Goal: Task Accomplishment & Management: Use online tool/utility

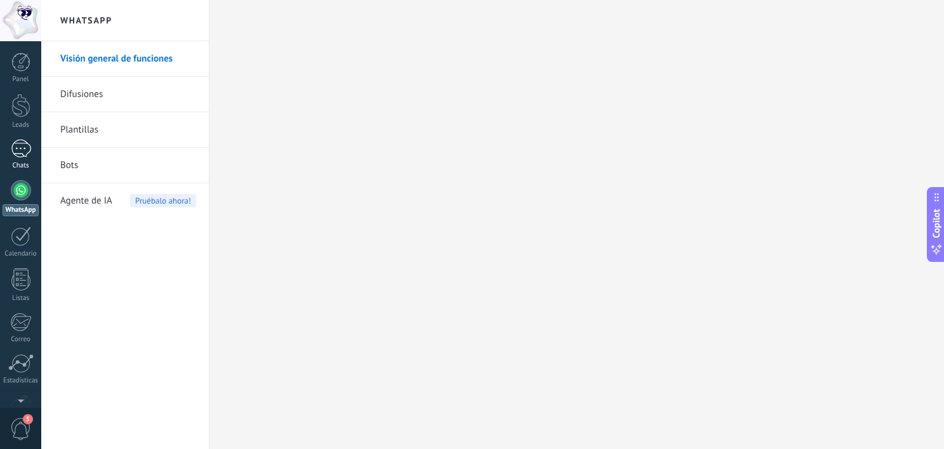
click at [20, 147] on div at bounding box center [21, 149] width 20 height 18
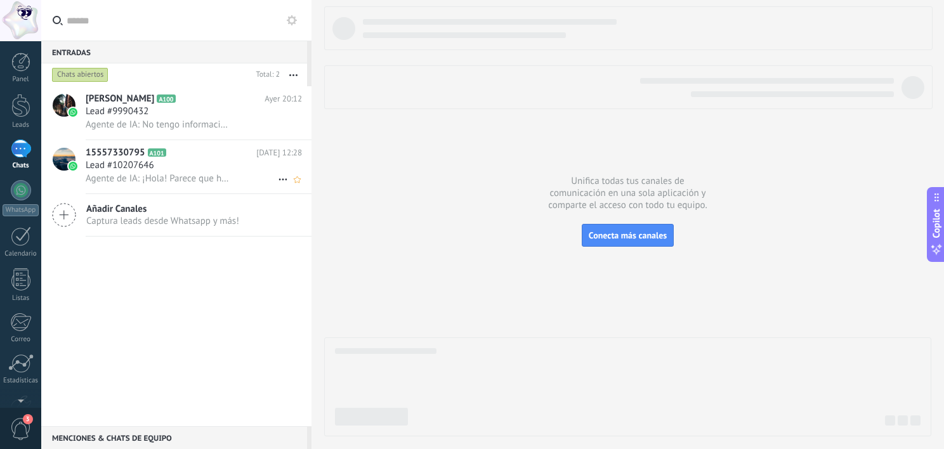
click at [171, 181] on span "Agente de IA: ¡Hola! Parece que has enviado un mensaje que no puedo procesar. E…" at bounding box center [159, 179] width 147 height 12
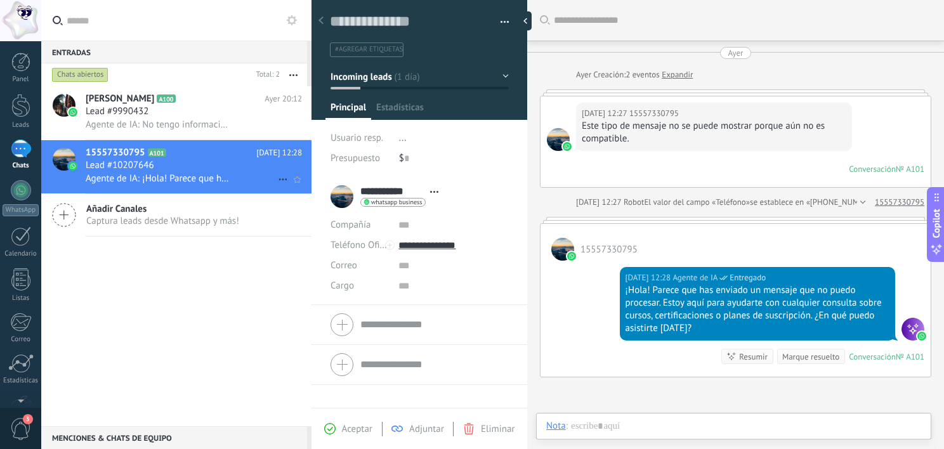
scroll to position [71, 0]
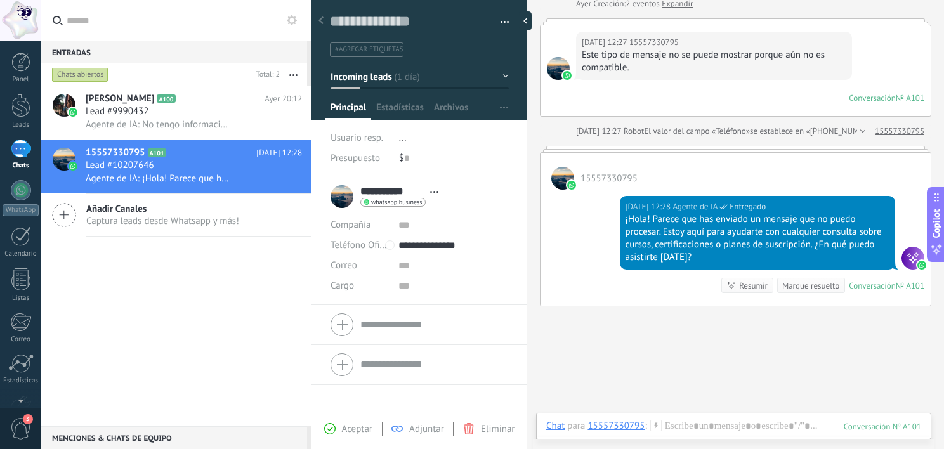
click at [170, 251] on div "Salvatore Perozzi A100 Ayer 20:12 Lead #9990432 Agente de IA: No tengo informac…" at bounding box center [176, 256] width 270 height 340
click at [119, 123] on span "Agente de IA: No tengo información previa sobre ti, pero estoy aquí para ayudar…" at bounding box center [159, 125] width 147 height 12
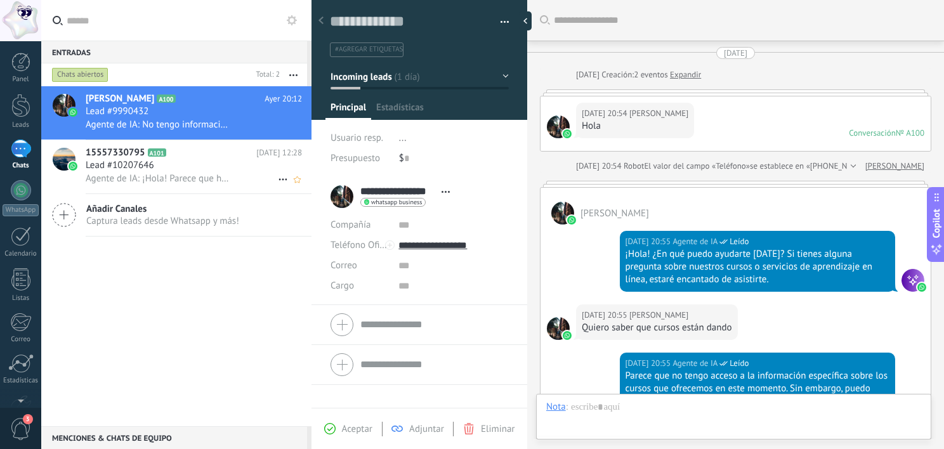
scroll to position [718, 0]
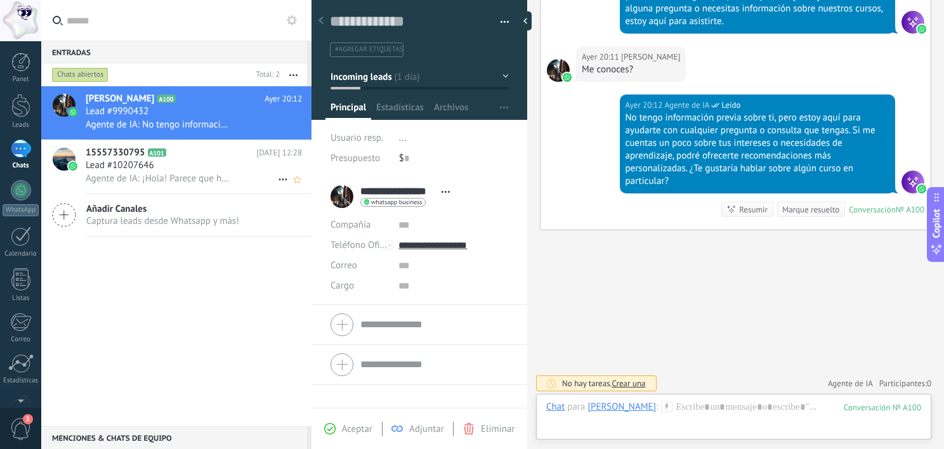
drag, startPoint x: 111, startPoint y: 161, endPoint x: 101, endPoint y: 162, distance: 10.2
click at [101, 162] on span "Lead #10207646" at bounding box center [120, 165] width 69 height 13
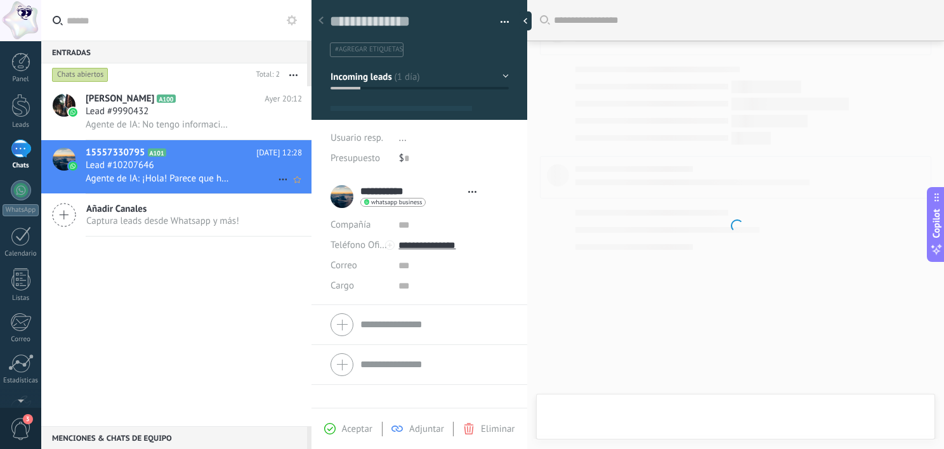
scroll to position [18, 0]
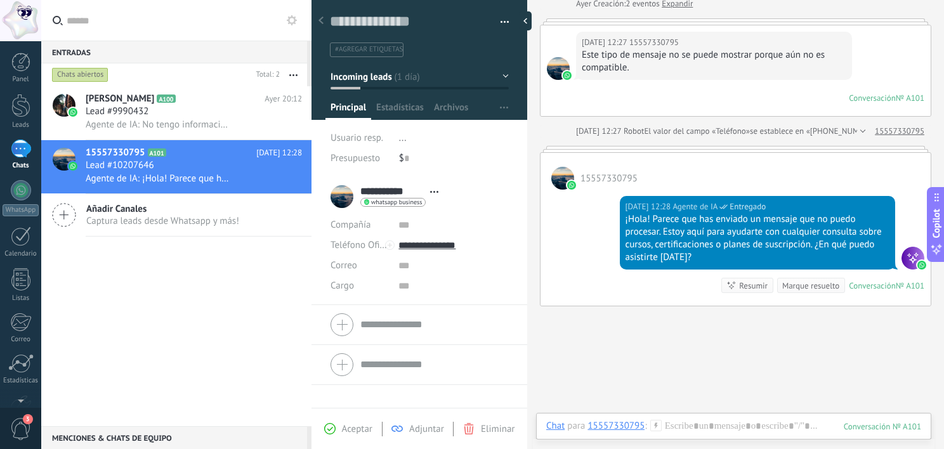
click at [586, 178] on span "15557330795" at bounding box center [609, 179] width 57 height 12
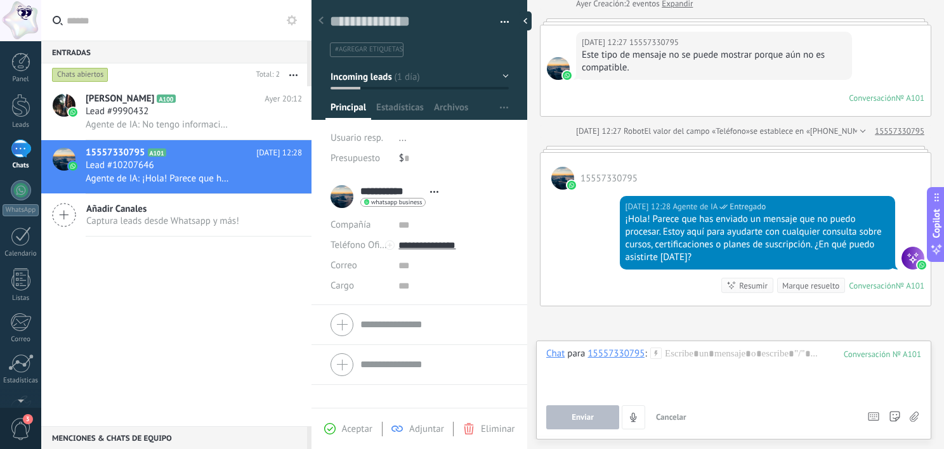
click at [601, 178] on span "15557330795" at bounding box center [609, 179] width 57 height 12
click at [609, 159] on div "15557330795" at bounding box center [736, 171] width 390 height 37
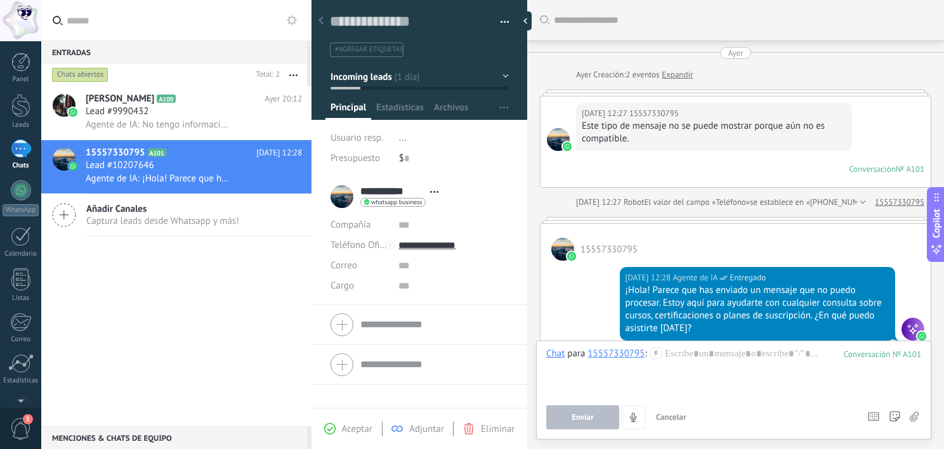
click at [864, 167] on div "Conversación" at bounding box center [872, 169] width 47 height 11
drag, startPoint x: 864, startPoint y: 167, endPoint x: 759, endPoint y: 149, distance: 106.2
click at [759, 149] on div "Ayer 12:27 15557330795 Este tipo de mensaje no se puede mostrar porque aún no e…" at bounding box center [714, 127] width 276 height 48
click at [523, 25] on div at bounding box center [528, 20] width 19 height 19
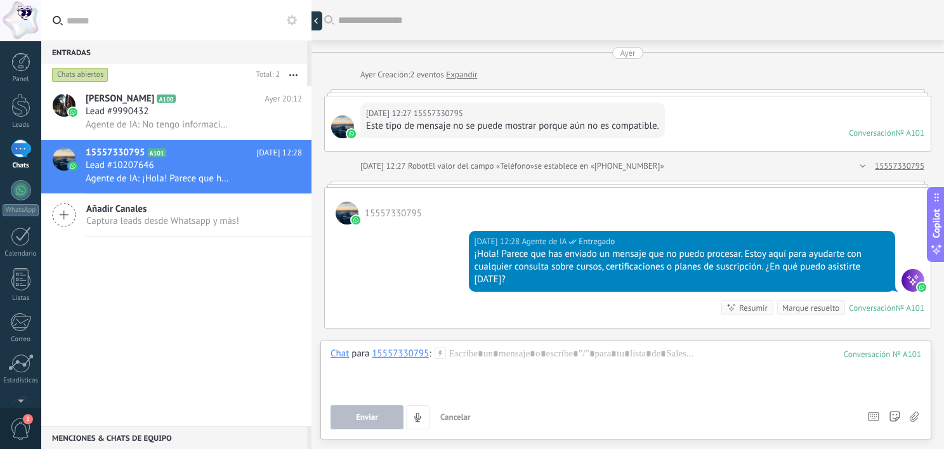
scroll to position [12, 0]
click at [319, 22] on div at bounding box center [319, 20] width 19 height 19
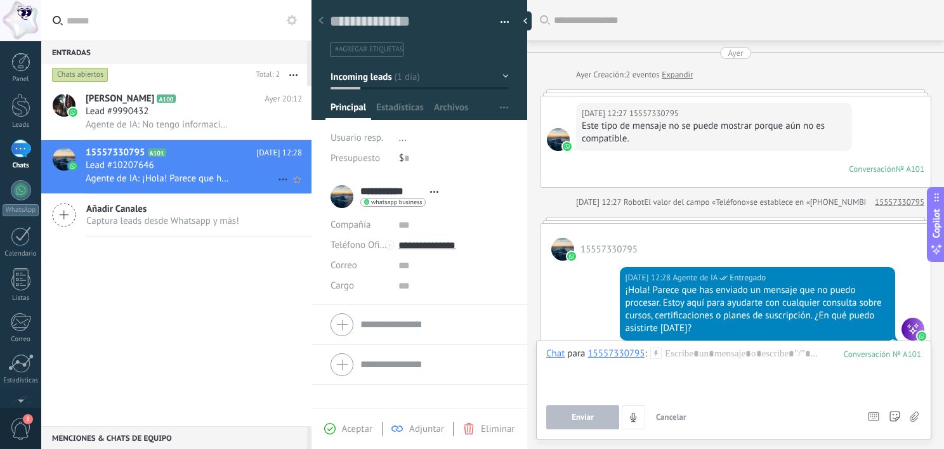
scroll to position [18, 0]
click at [209, 297] on div "Salvatore Perozzi A100 Ayer 20:12 Lead #9990432 Agente de IA: No tengo informac…" at bounding box center [176, 256] width 270 height 340
click at [117, 122] on span "Agente de IA: No tengo información previa sobre ti, pero estoy aquí para ayudar…" at bounding box center [159, 125] width 147 height 12
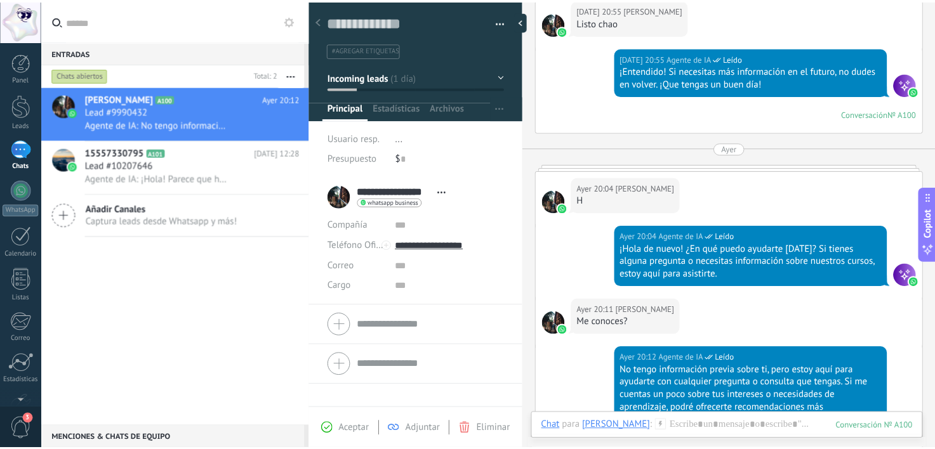
scroll to position [719, 0]
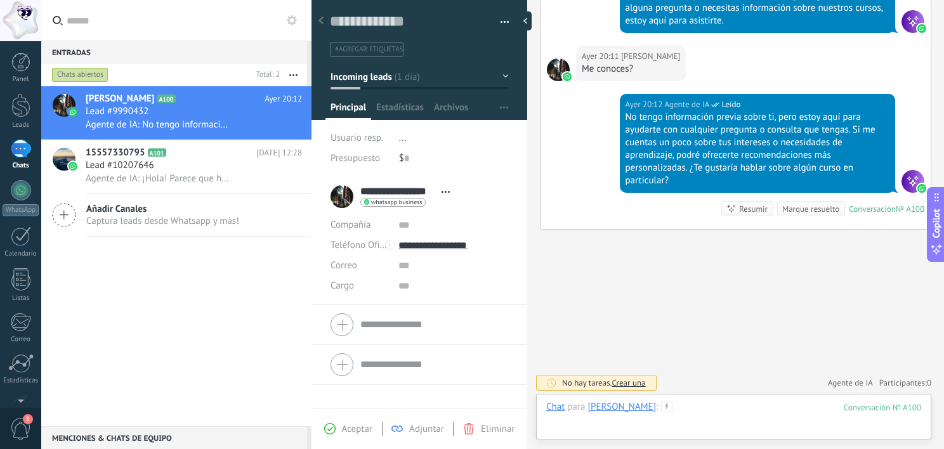
click at [690, 414] on div at bounding box center [733, 420] width 375 height 38
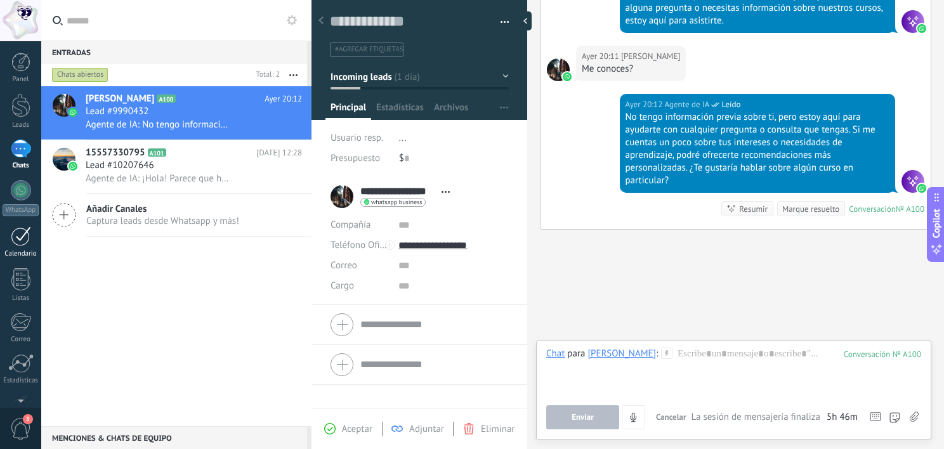
click at [30, 240] on div at bounding box center [21, 237] width 20 height 20
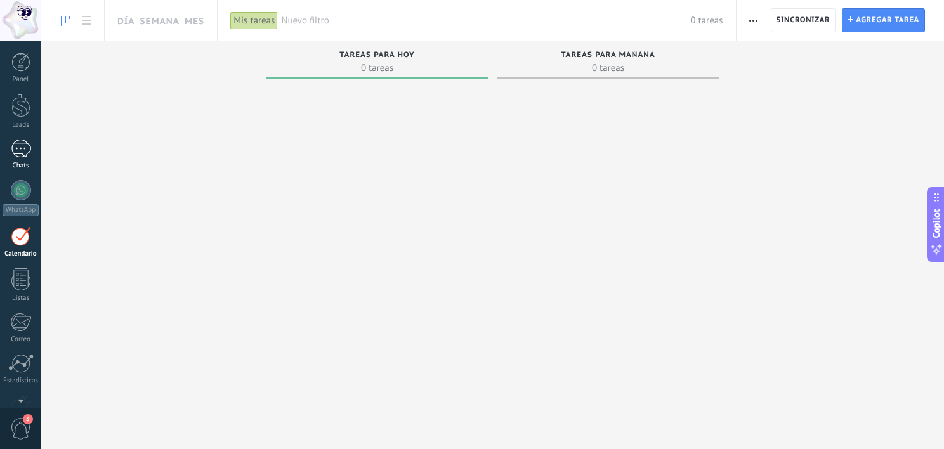
click at [20, 155] on div at bounding box center [21, 149] width 20 height 18
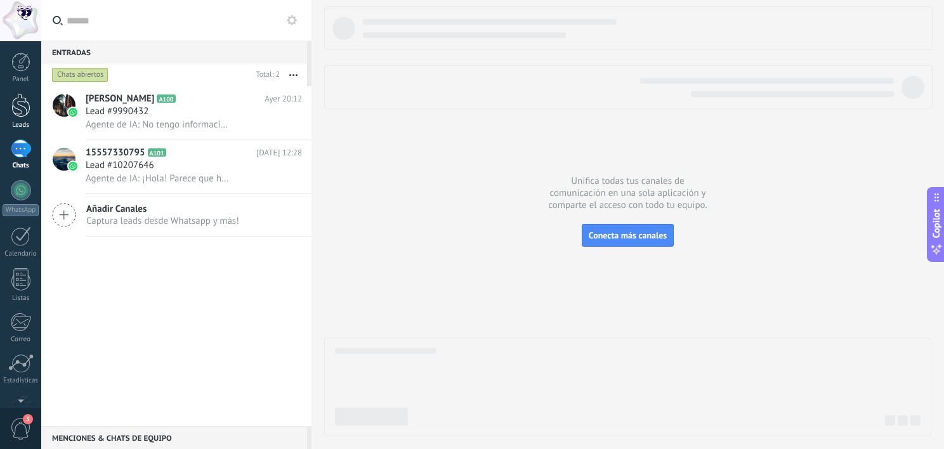
click at [25, 110] on div at bounding box center [20, 105] width 19 height 23
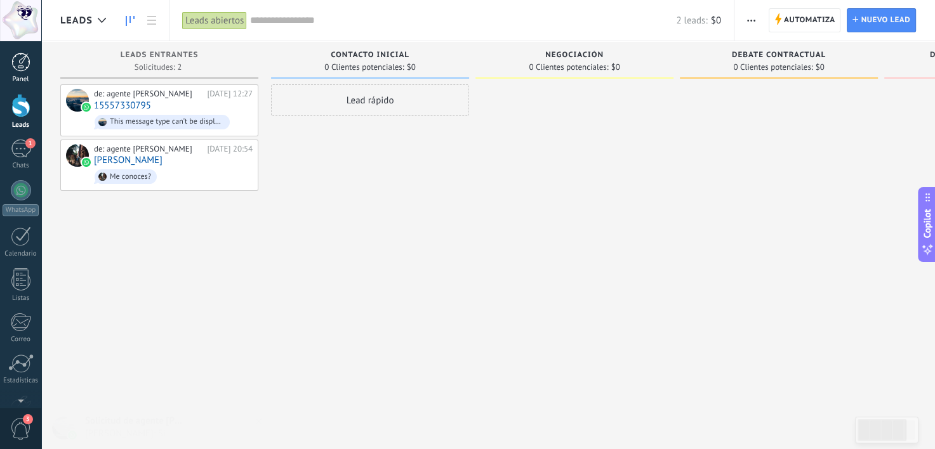
click at [20, 60] on div at bounding box center [20, 62] width 19 height 19
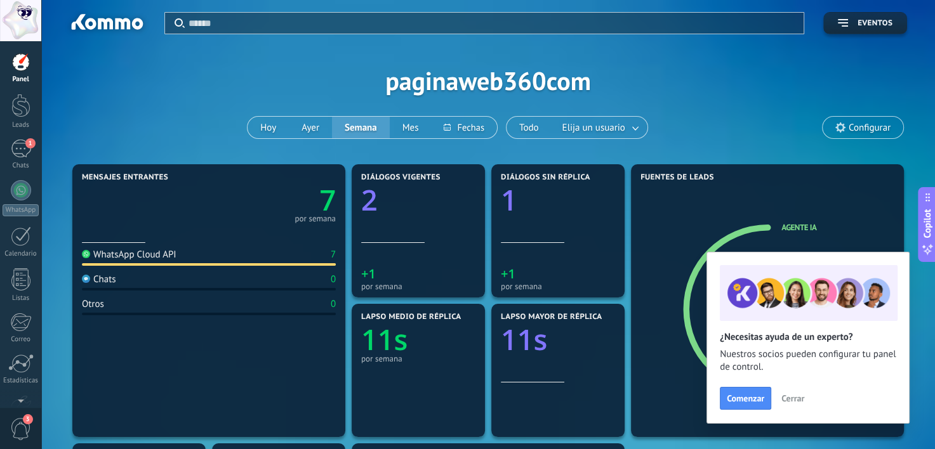
click at [444, 82] on div "Aplicar Eventos paginaweb360com [DATE] [DATE] Semana Mes Todo Elija un usuario …" at bounding box center [487, 80] width 855 height 161
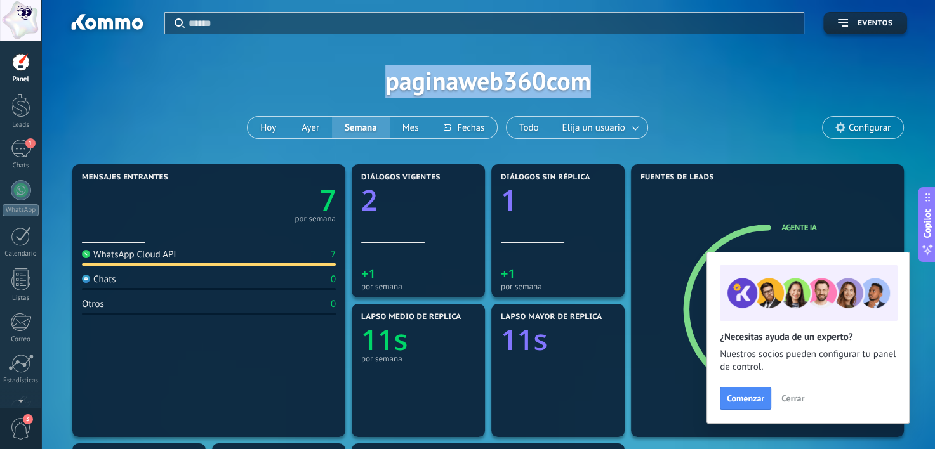
click at [444, 82] on div "Aplicar Eventos paginaweb360com [DATE] [DATE] Semana Mes Todo Elija un usuario …" at bounding box center [487, 80] width 855 height 161
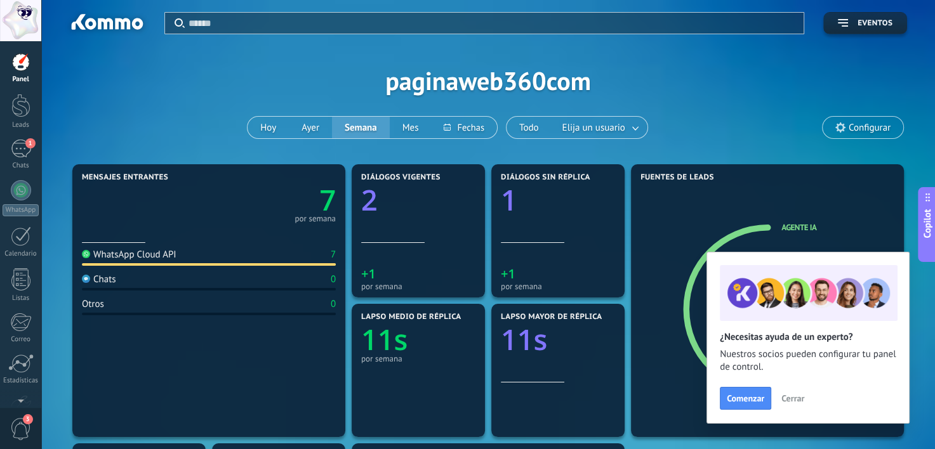
click at [249, 91] on div "Aplicar Eventos paginaweb360com [DATE] [DATE] Semana Mes Todo Elija un usuario …" at bounding box center [487, 80] width 855 height 161
click at [20, 99] on div at bounding box center [20, 105] width 19 height 23
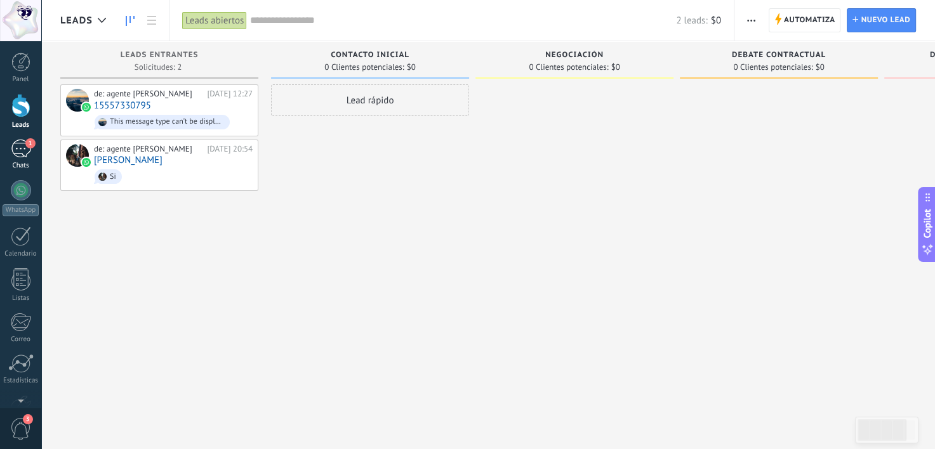
click at [22, 155] on div "1" at bounding box center [21, 149] width 20 height 18
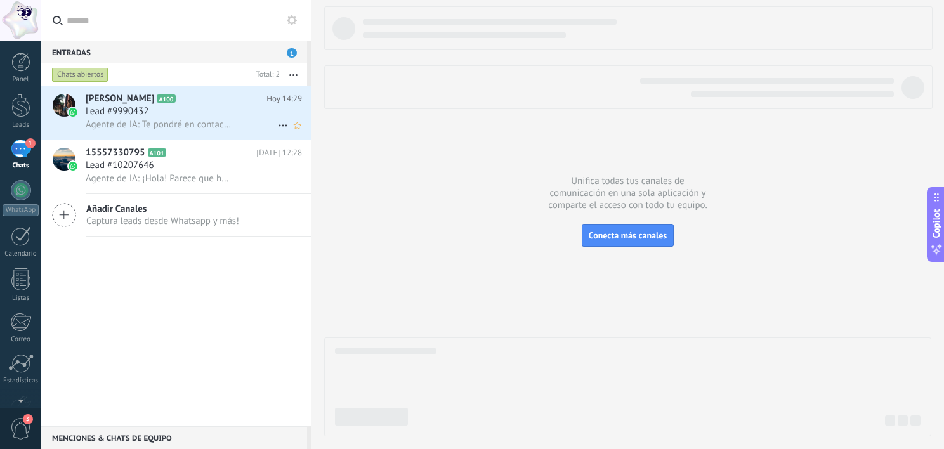
click at [175, 108] on div "Lead #9990432" at bounding box center [194, 111] width 216 height 13
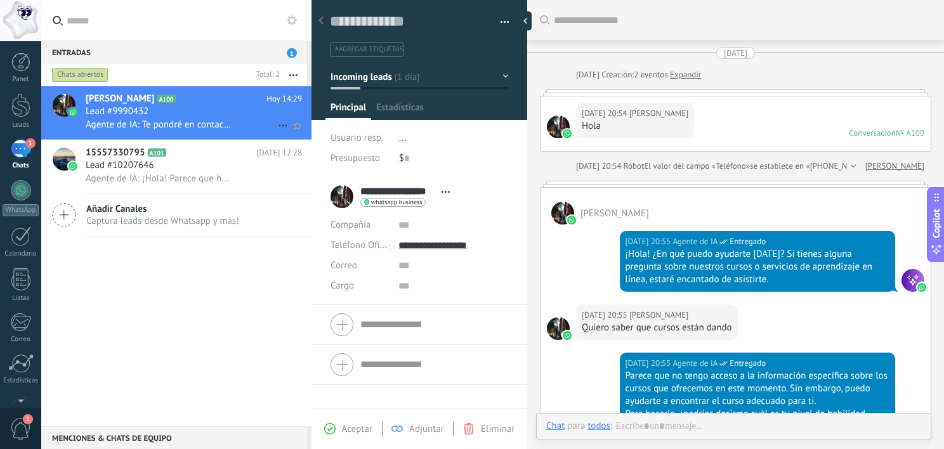
scroll to position [18, 0]
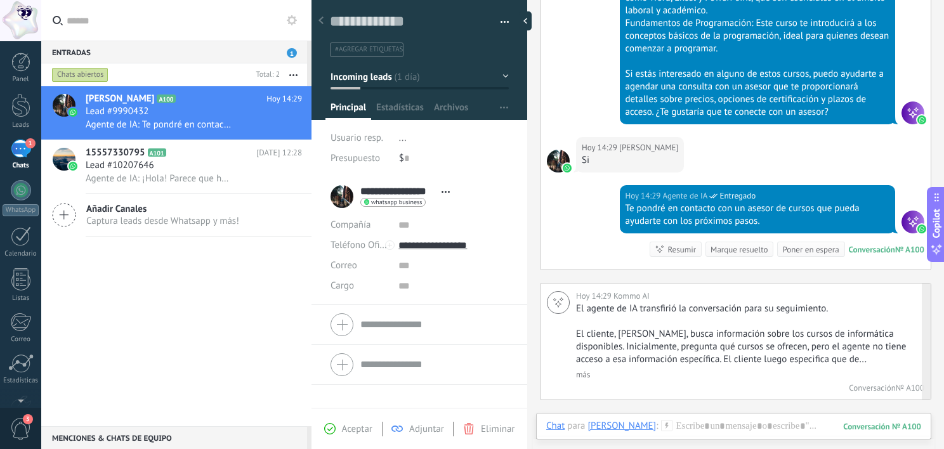
click at [584, 369] on link "más" at bounding box center [583, 374] width 14 height 11
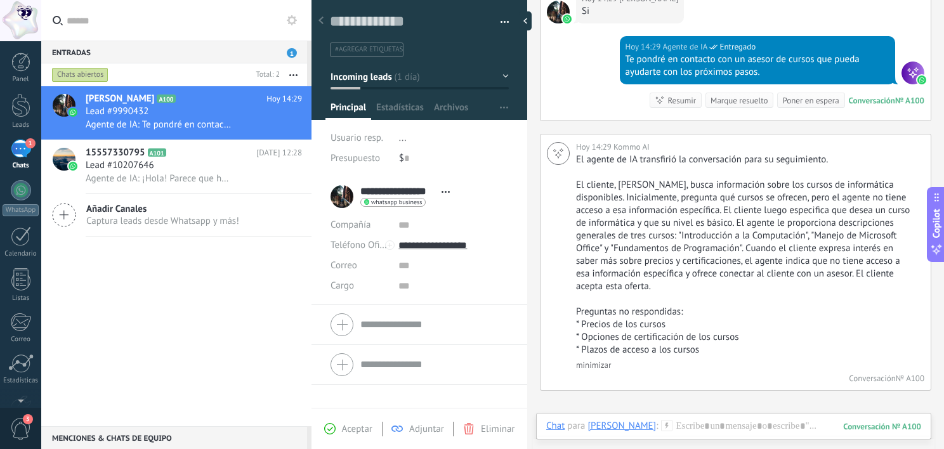
scroll to position [1868, 0]
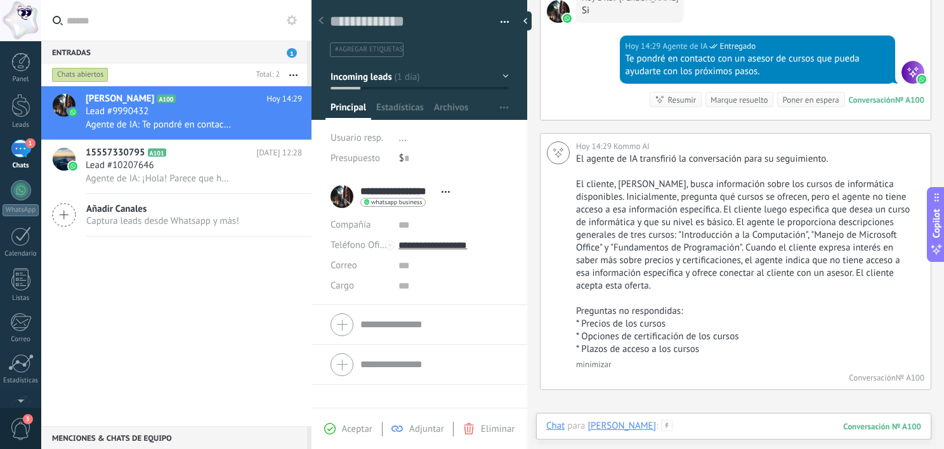
click at [685, 423] on div at bounding box center [733, 439] width 375 height 38
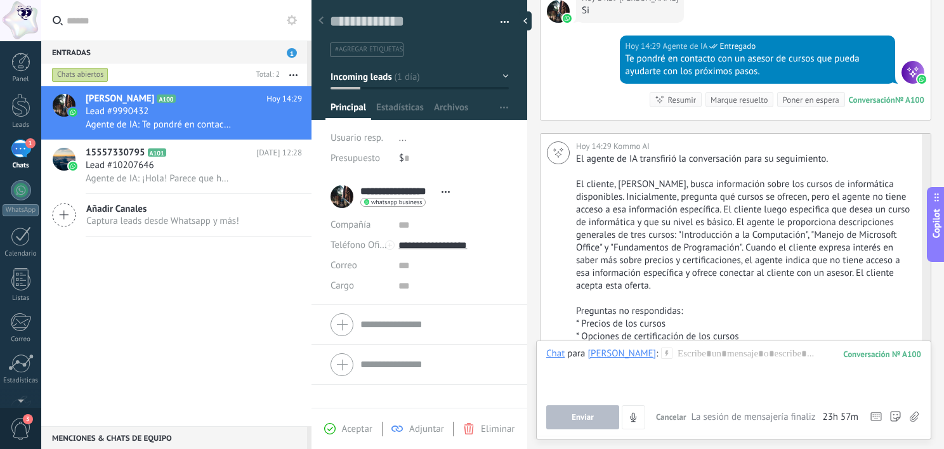
click at [715, 340] on p "* Opciones de certificación de los cursos" at bounding box center [745, 337] width 339 height 13
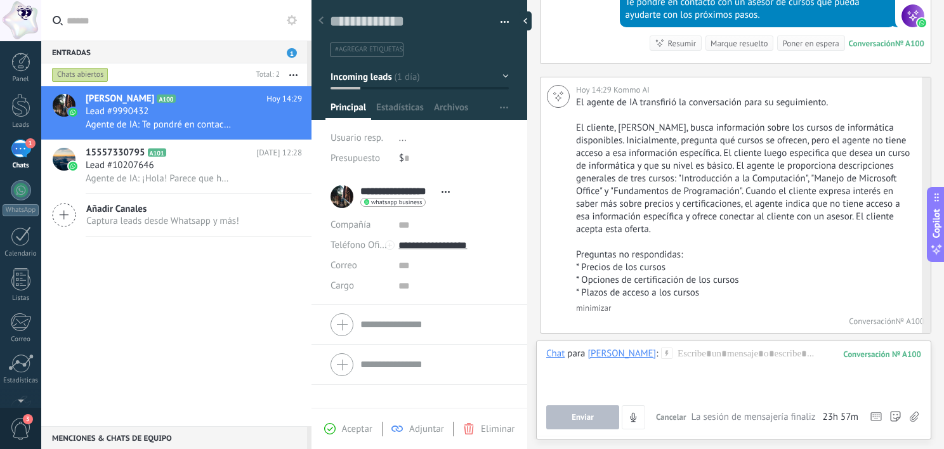
scroll to position [1926, 0]
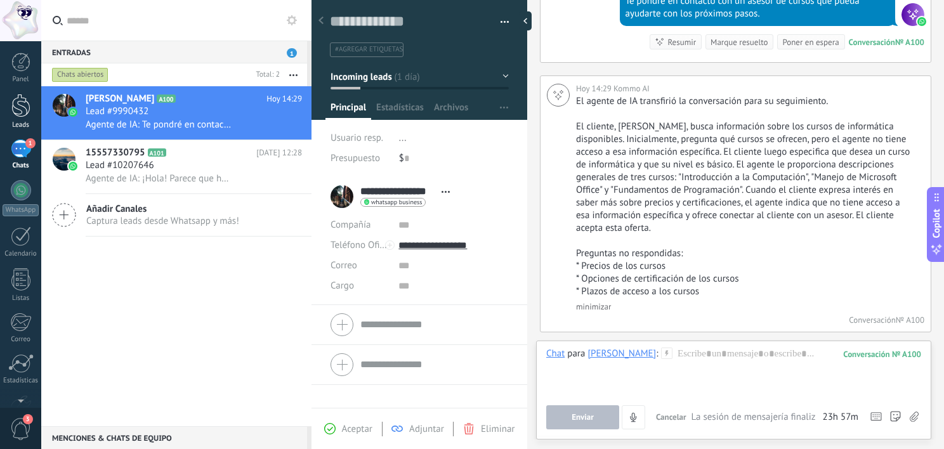
click at [16, 116] on div at bounding box center [20, 105] width 19 height 23
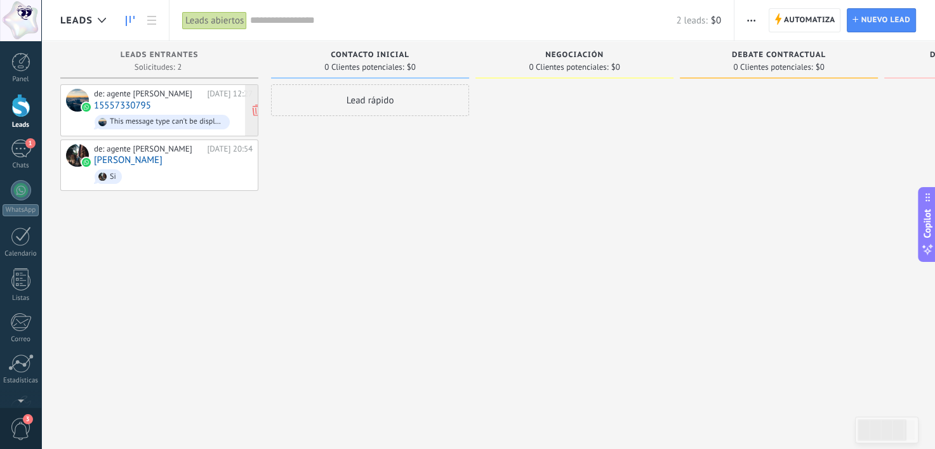
click at [197, 121] on div "This message type can’t be displayed because it’s not supported yet." at bounding box center [167, 121] width 114 height 9
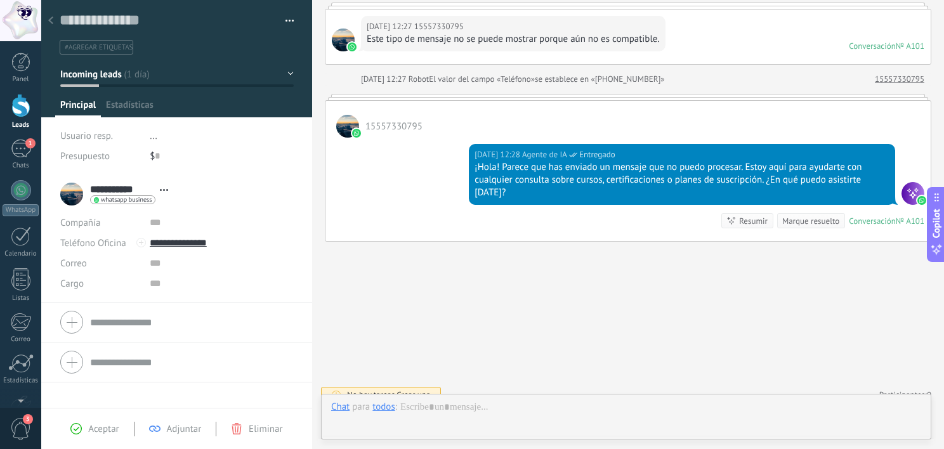
scroll to position [18, 0]
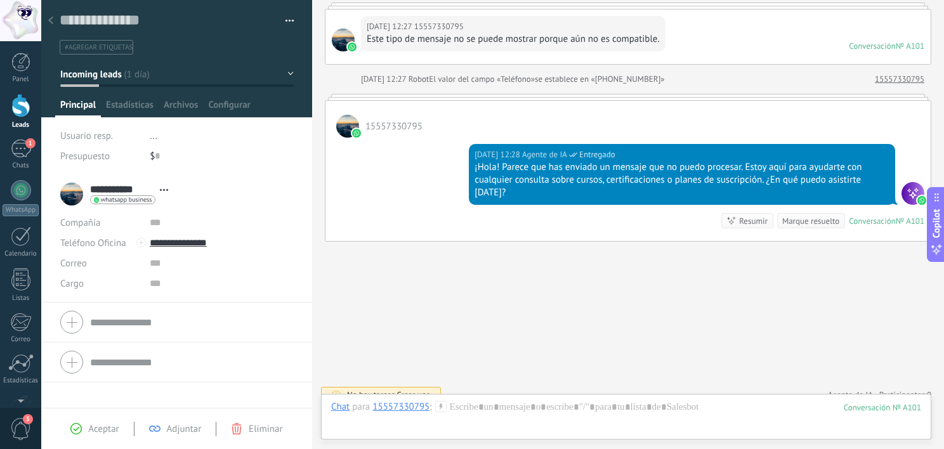
click at [11, 117] on div at bounding box center [20, 105] width 19 height 23
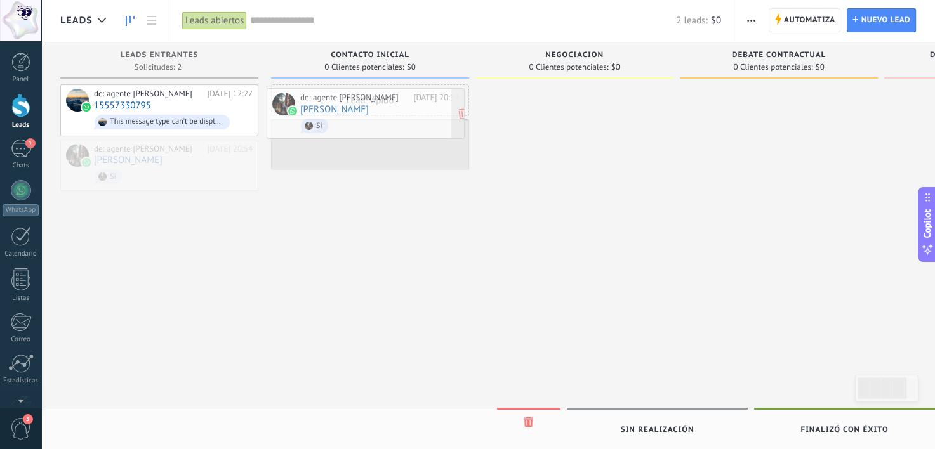
drag, startPoint x: 152, startPoint y: 167, endPoint x: 358, endPoint y: 117, distance: 212.2
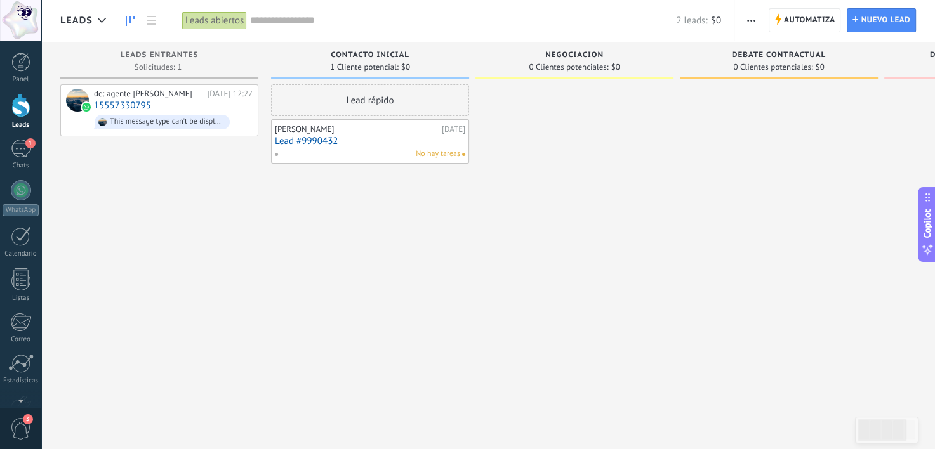
click at [340, 145] on link "Lead #9990432" at bounding box center [370, 141] width 190 height 11
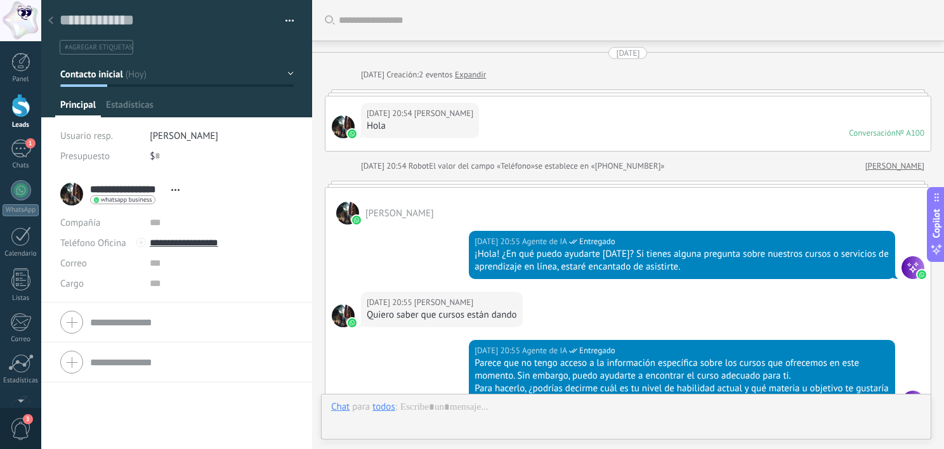
scroll to position [1659, 0]
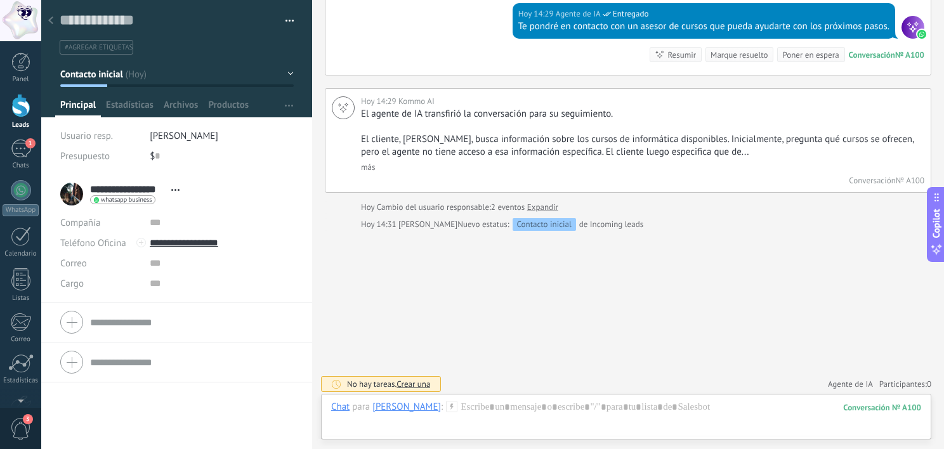
click at [419, 383] on span "Crear una" at bounding box center [414, 384] width 34 height 11
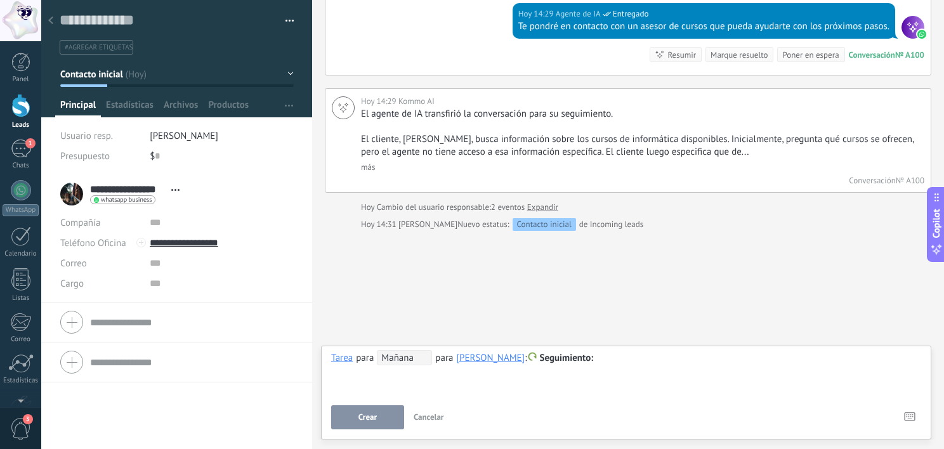
click at [388, 416] on button "Crear" at bounding box center [367, 417] width 73 height 24
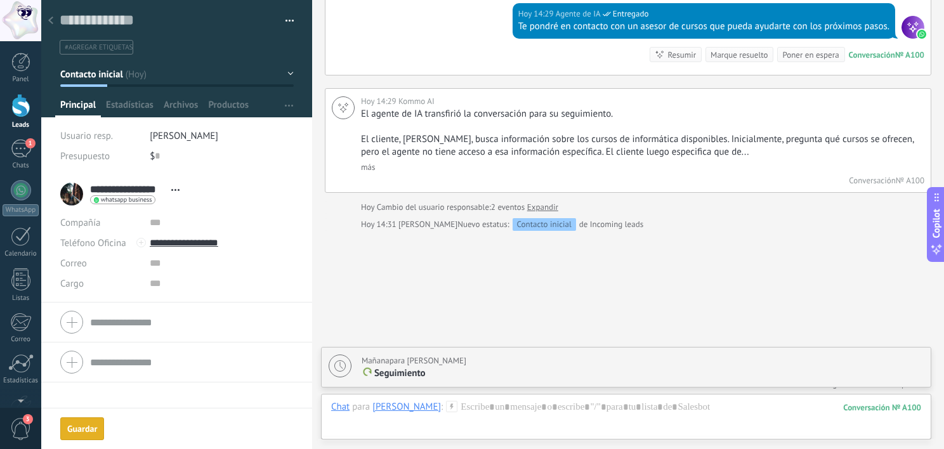
scroll to position [1703, 0]
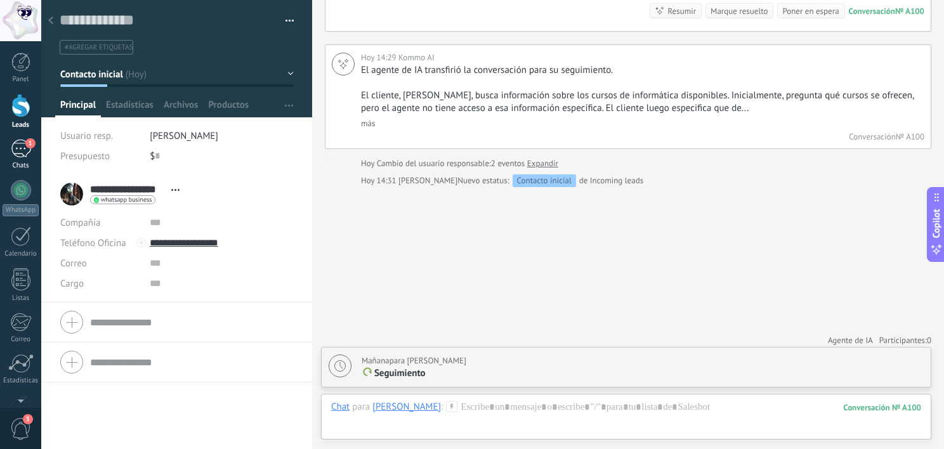
click at [21, 148] on div "1" at bounding box center [21, 149] width 20 height 18
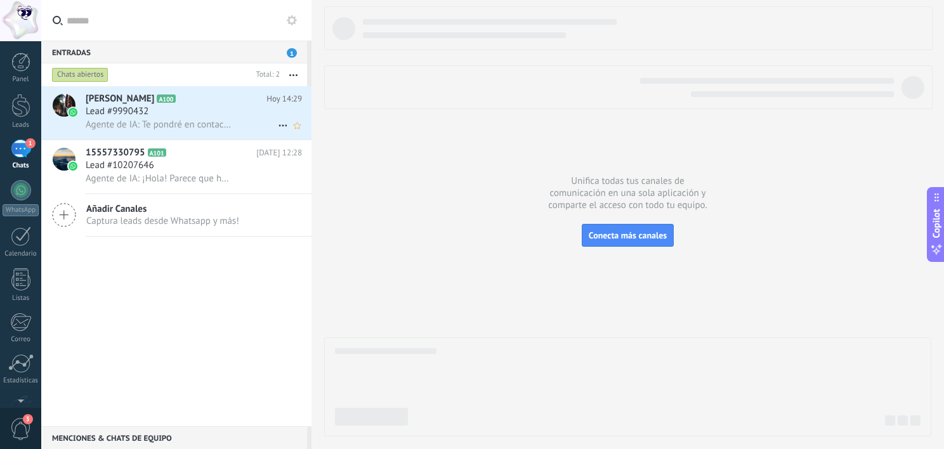
click at [130, 100] on span "[PERSON_NAME]" at bounding box center [120, 99] width 69 height 13
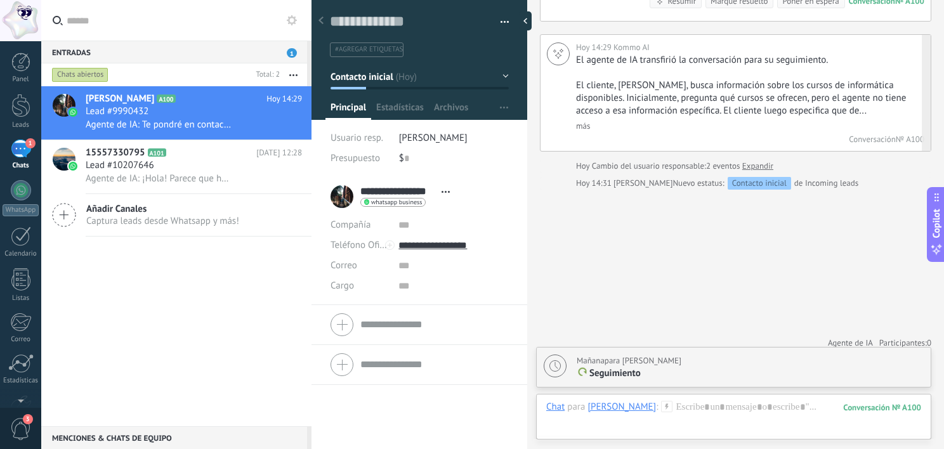
scroll to position [1969, 0]
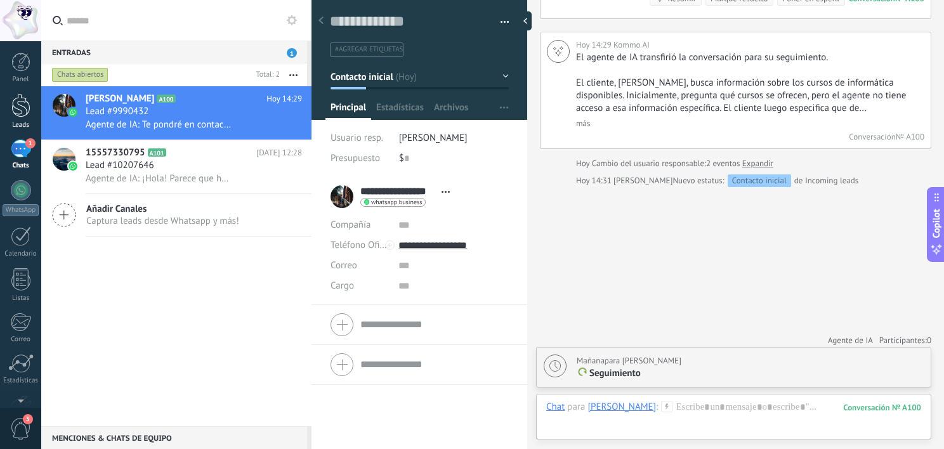
click at [18, 111] on div at bounding box center [20, 105] width 19 height 23
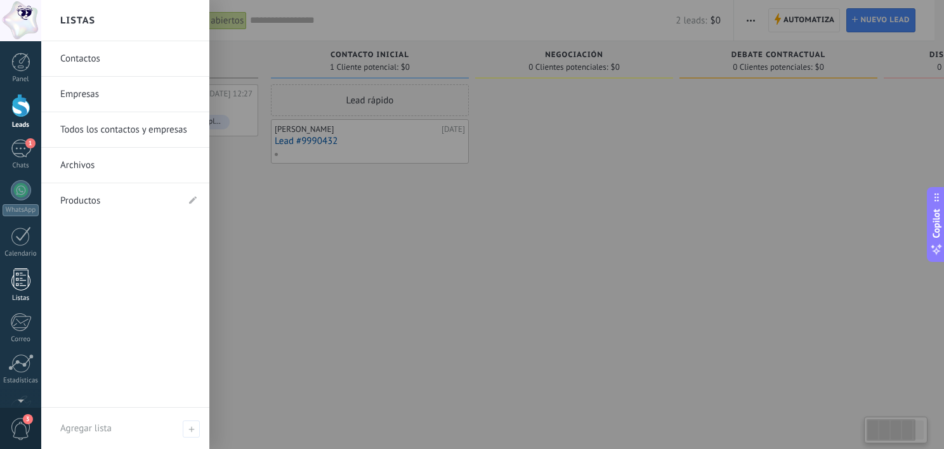
click at [29, 284] on div at bounding box center [20, 279] width 19 height 22
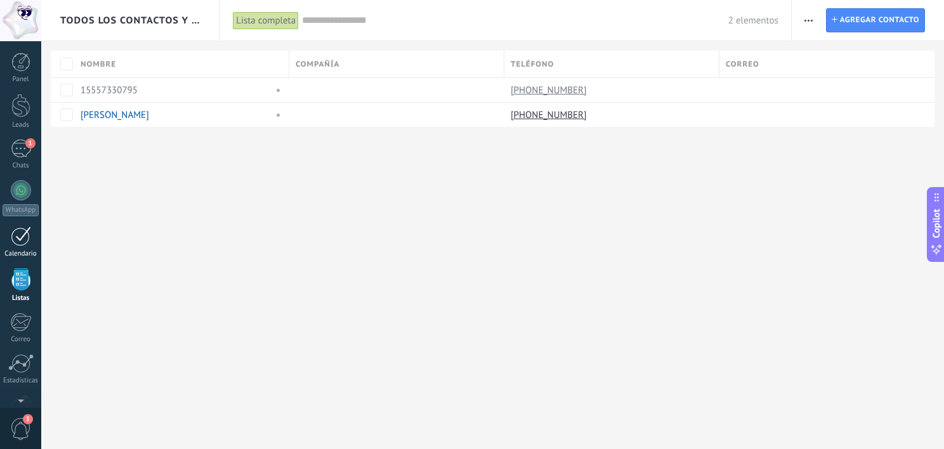
click at [15, 251] on div "Calendario" at bounding box center [21, 254] width 37 height 8
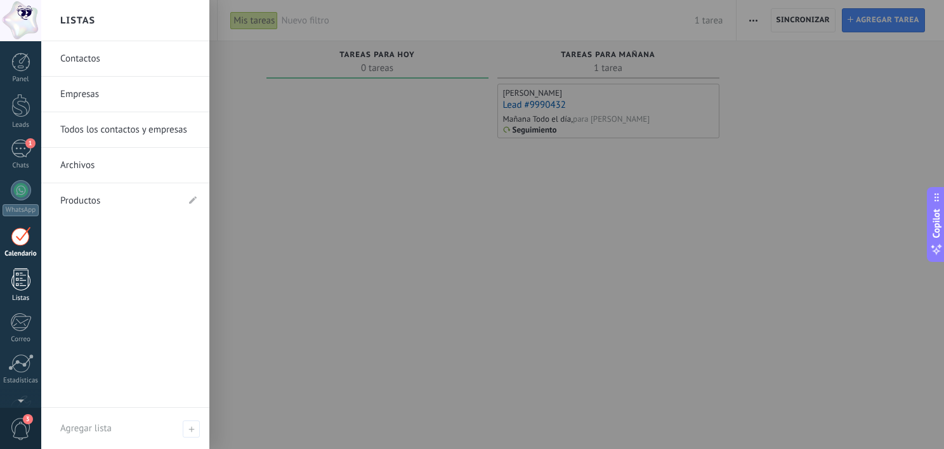
click at [18, 274] on div at bounding box center [20, 279] width 19 height 22
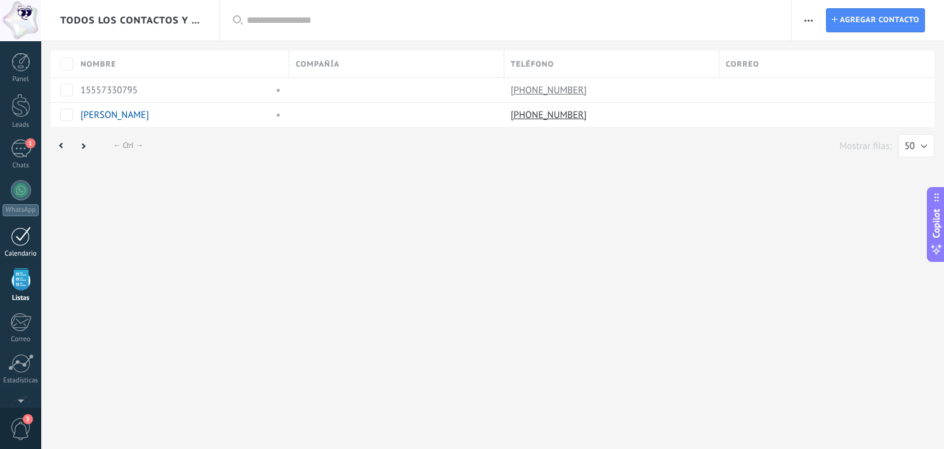
click at [13, 247] on link "Calendario" at bounding box center [20, 243] width 41 height 32
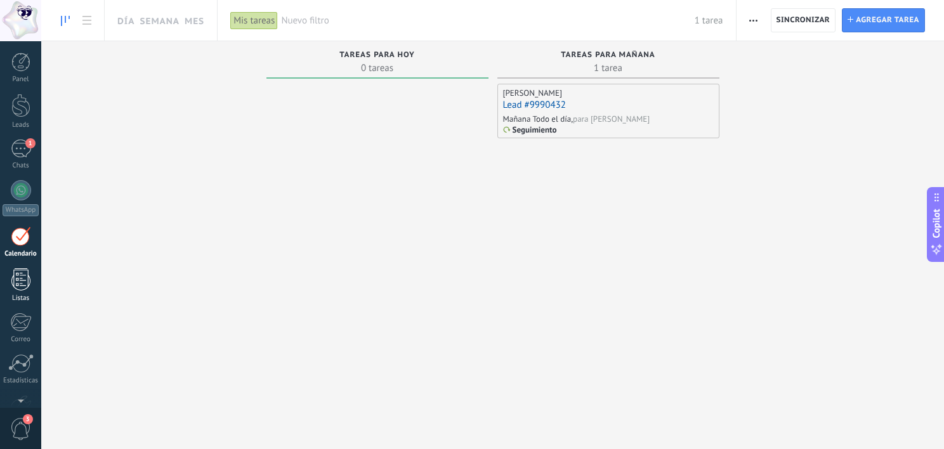
click at [21, 271] on div at bounding box center [20, 279] width 19 height 22
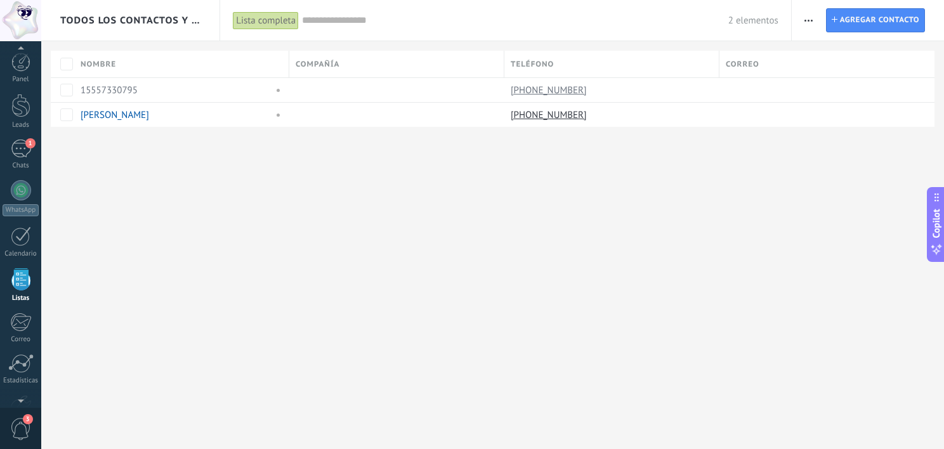
scroll to position [32, 0]
click at [226, 221] on div "Todos los contactos y empresas Lista completa Aplicar 2 elementos Lista complet…" at bounding box center [492, 224] width 903 height 449
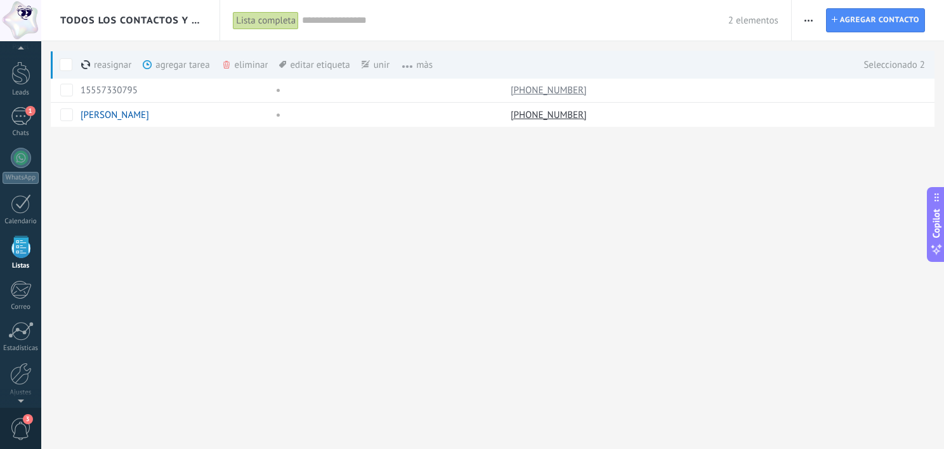
click at [421, 67] on span "màs" at bounding box center [411, 65] width 43 height 25
click at [419, 63] on span "màs" at bounding box center [411, 65] width 43 height 25
click at [431, 64] on span "màs" at bounding box center [411, 65] width 43 height 25
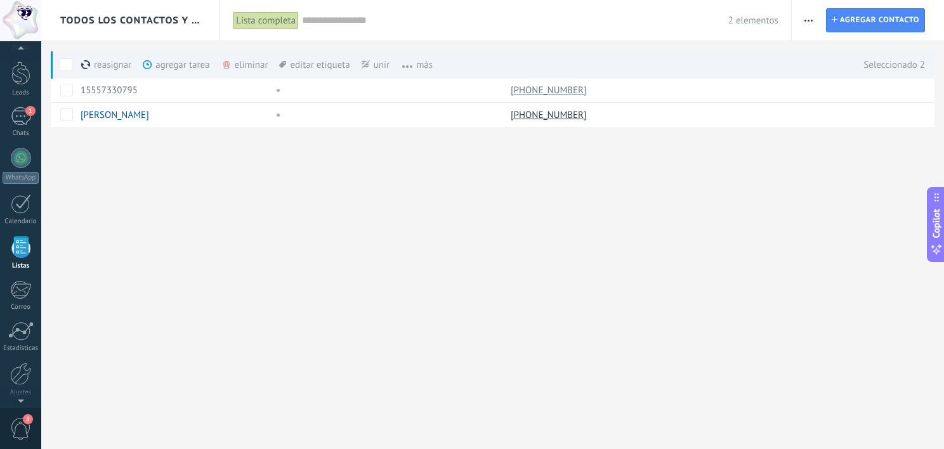
click at [431, 64] on span "màs" at bounding box center [411, 65] width 43 height 25
click at [901, 65] on div "Seleccionado 2" at bounding box center [888, 65] width 74 height 28
click at [803, 23] on button "button" at bounding box center [808, 20] width 18 height 24
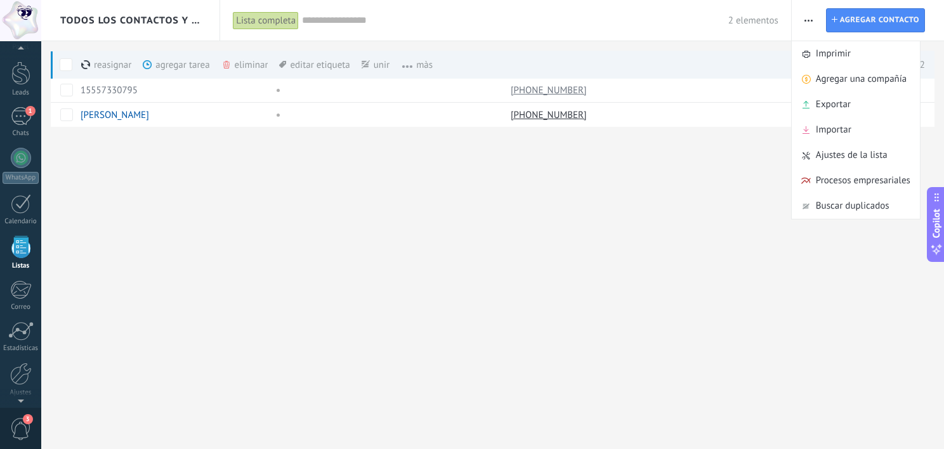
click at [650, 175] on div "Todos los contactos y empresas Lista completa Aplicar 2 elementos Lista complet…" at bounding box center [492, 224] width 903 height 449
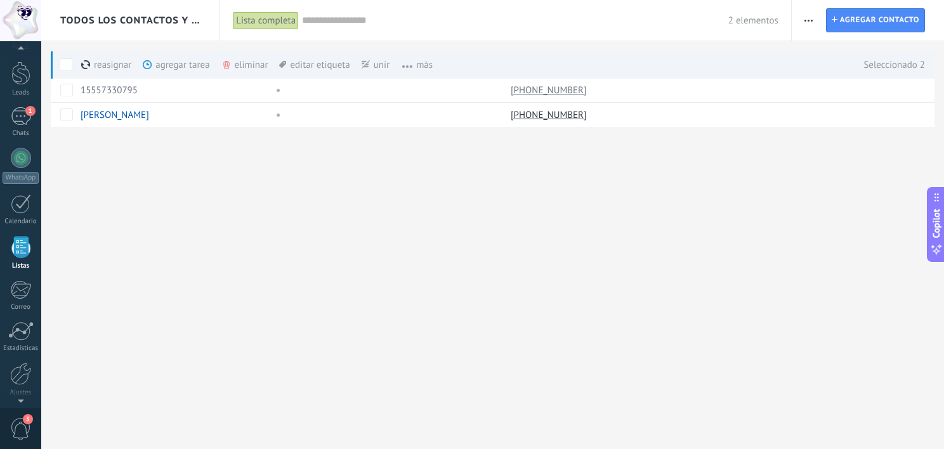
click at [151, 60] on span at bounding box center [148, 65] width 10 height 10
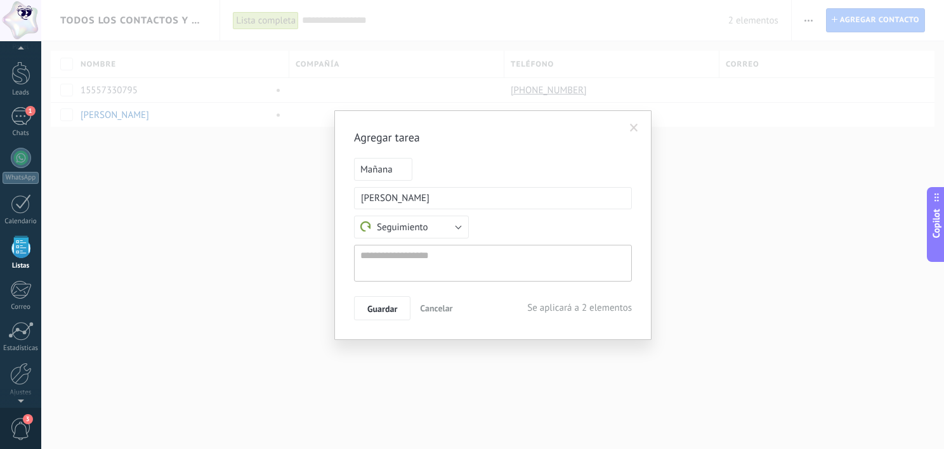
click at [443, 313] on span "Cancelar" at bounding box center [436, 308] width 32 height 11
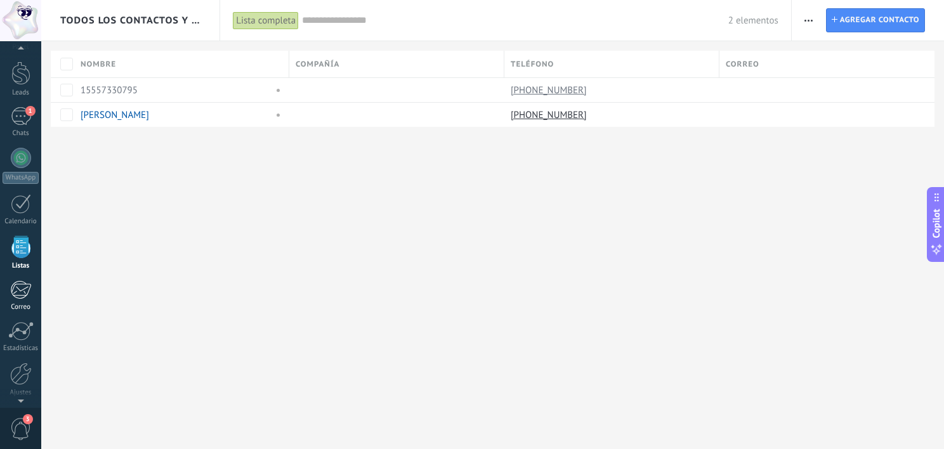
drag, startPoint x: 213, startPoint y: 220, endPoint x: 18, endPoint y: 286, distance: 206.5
click at [18, 286] on div at bounding box center [20, 289] width 21 height 19
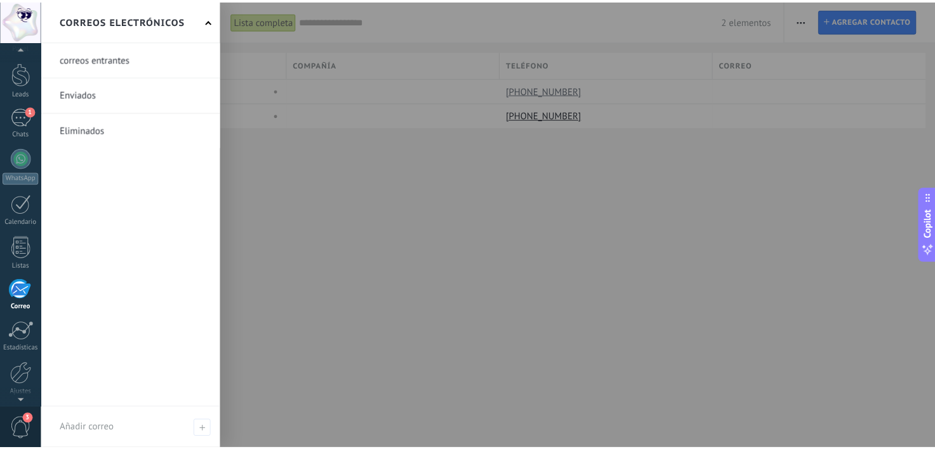
scroll to position [76, 0]
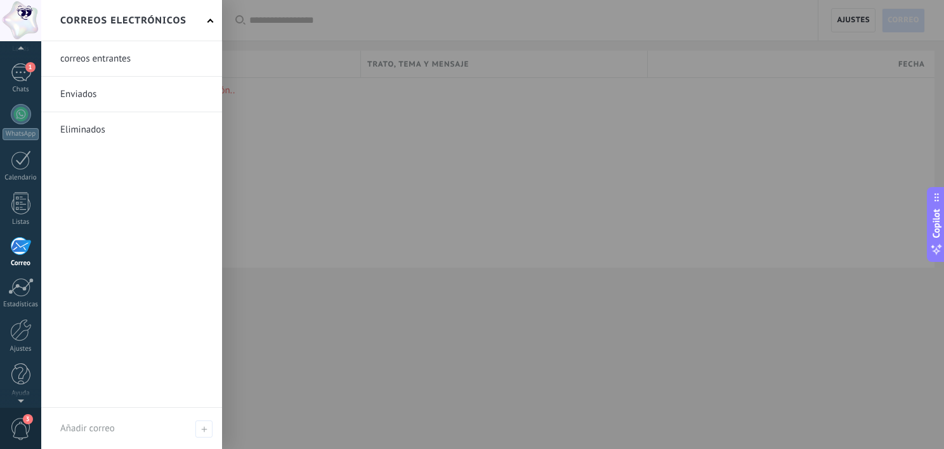
click at [258, 158] on div "Disculpa, no hay mensajes en esta sección.." at bounding box center [493, 172] width 884 height 190
click at [26, 242] on div at bounding box center [20, 246] width 21 height 19
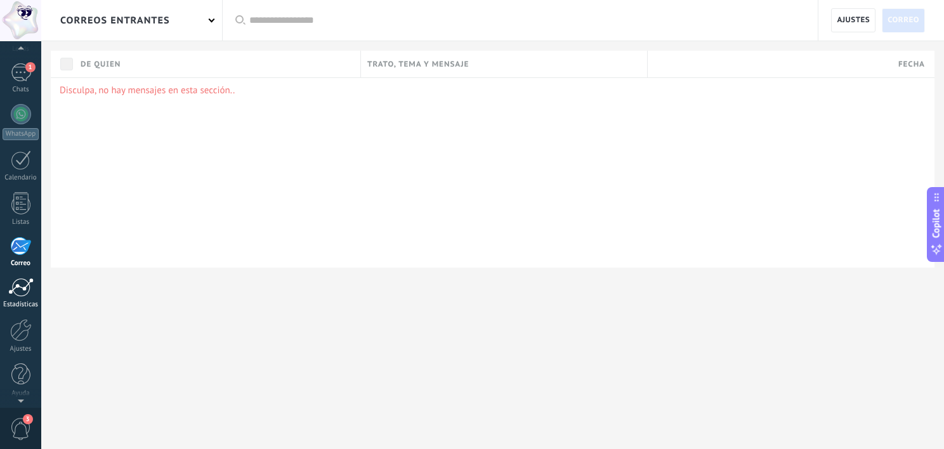
click at [27, 281] on div at bounding box center [20, 287] width 25 height 19
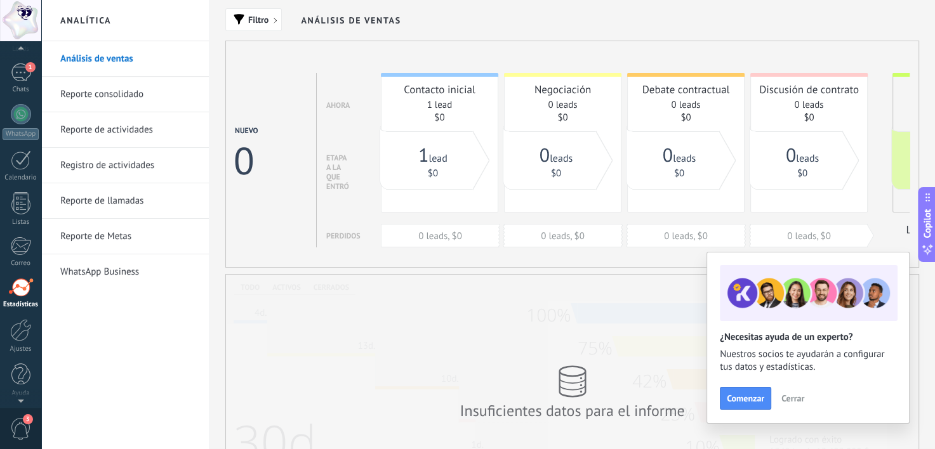
scroll to position [78, 0]
click at [792, 397] on span "Cerrar" at bounding box center [792, 398] width 23 height 9
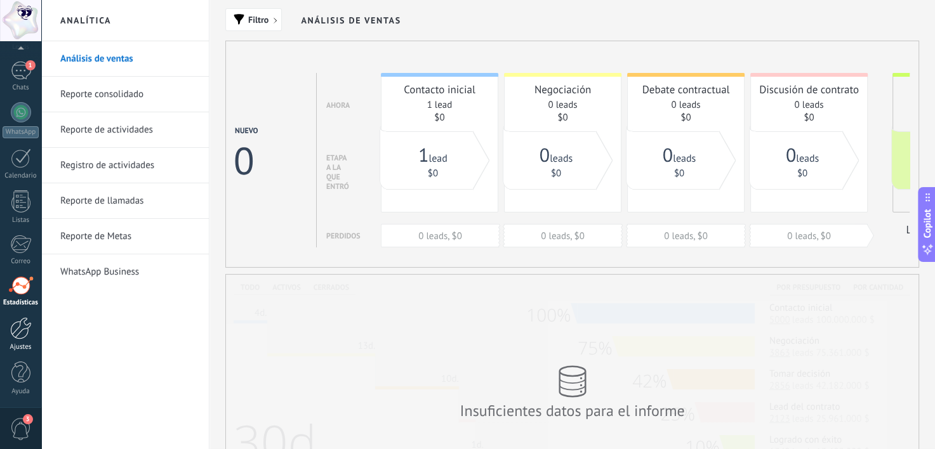
click at [8, 340] on link "Ajustes" at bounding box center [20, 334] width 41 height 34
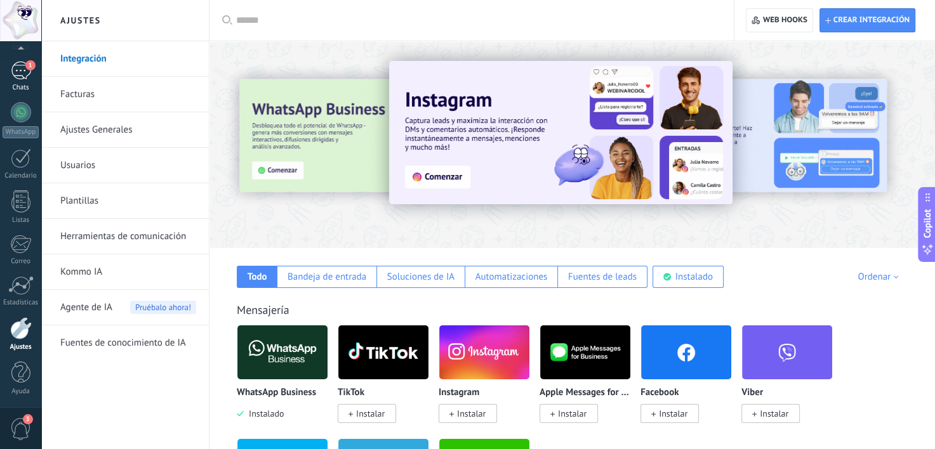
click at [23, 86] on div "Chats" at bounding box center [21, 88] width 37 height 8
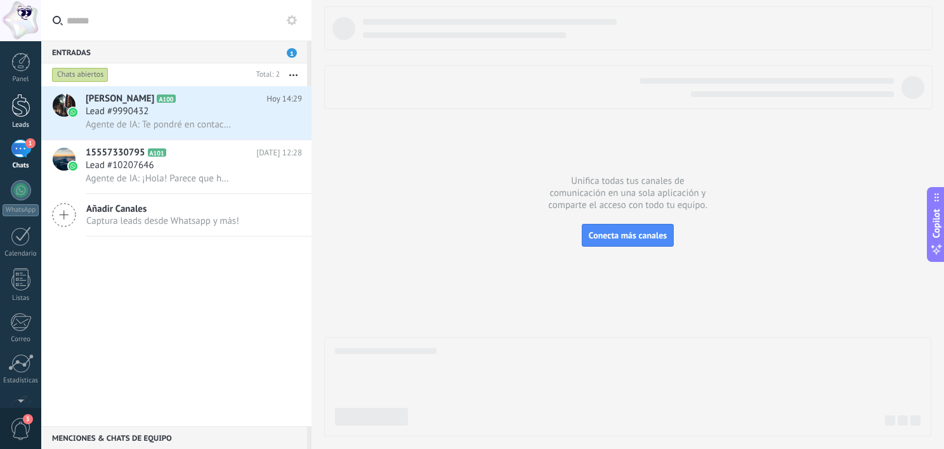
click at [20, 101] on div at bounding box center [20, 105] width 19 height 23
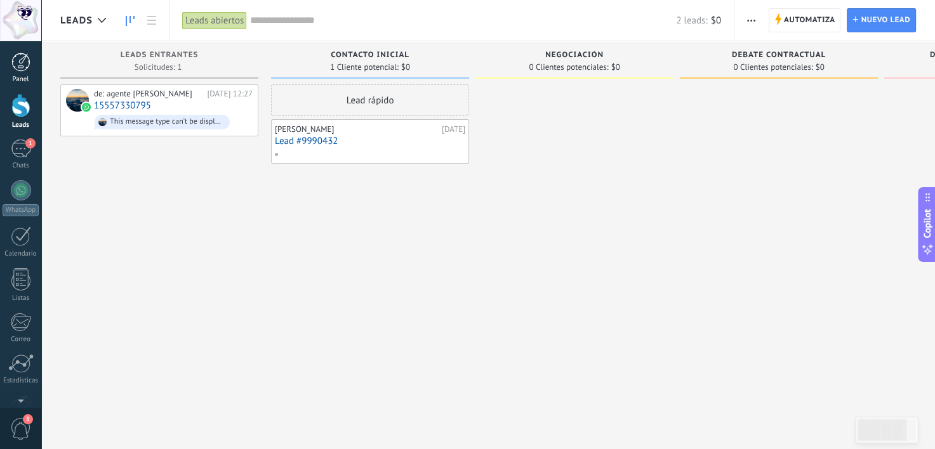
click at [21, 74] on link "Panel" at bounding box center [20, 68] width 41 height 31
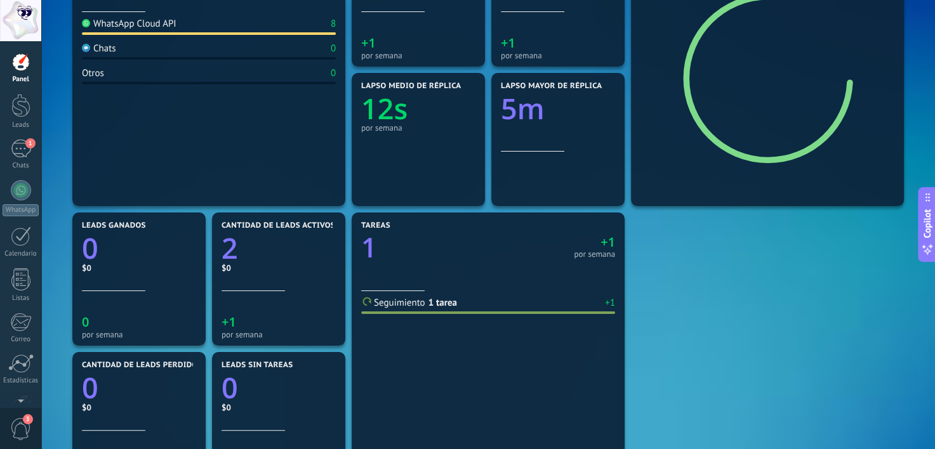
scroll to position [250, 0]
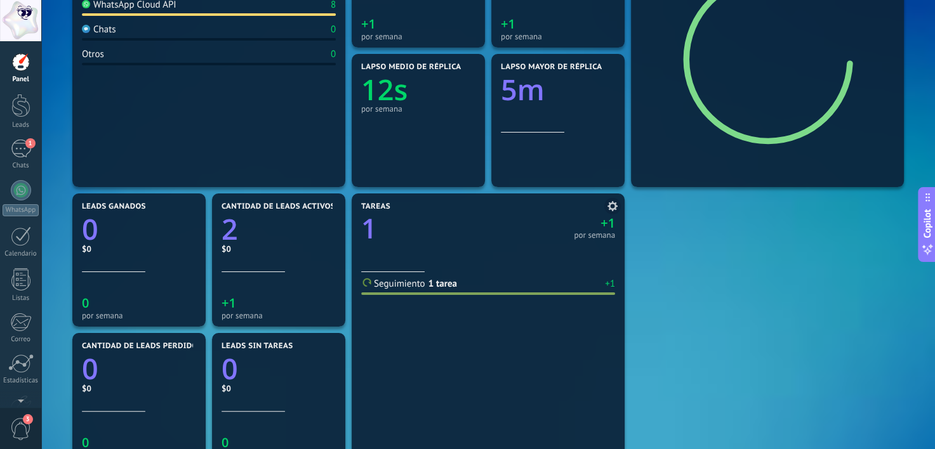
click at [442, 291] on div "Seguimiento 1 tarea +1" at bounding box center [488, 286] width 254 height 17
click at [430, 282] on link "1 tarea" at bounding box center [442, 284] width 29 height 12
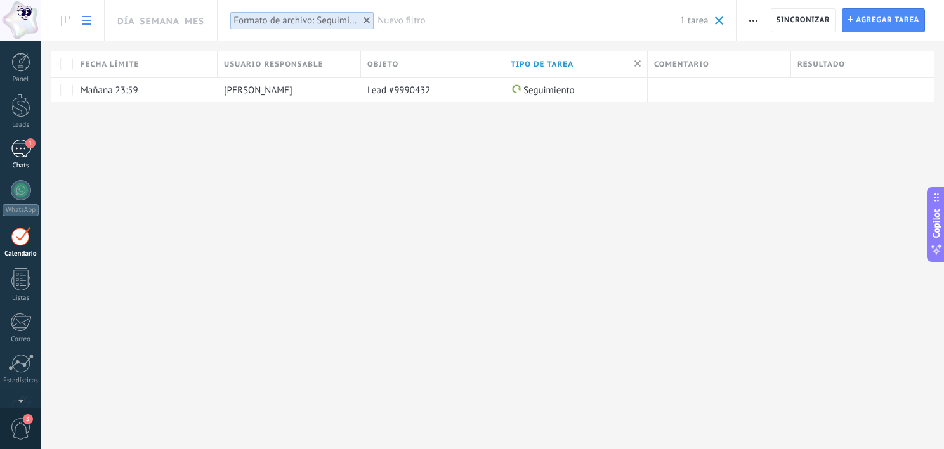
click at [29, 145] on span "1" at bounding box center [30, 143] width 10 height 10
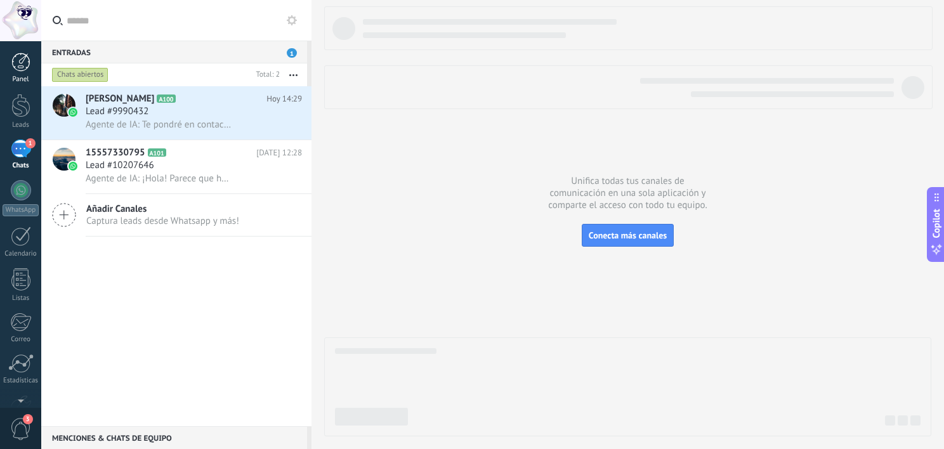
drag, startPoint x: 30, startPoint y: 77, endPoint x: 8, endPoint y: 61, distance: 27.8
click at [8, 61] on link "Panel" at bounding box center [20, 68] width 41 height 31
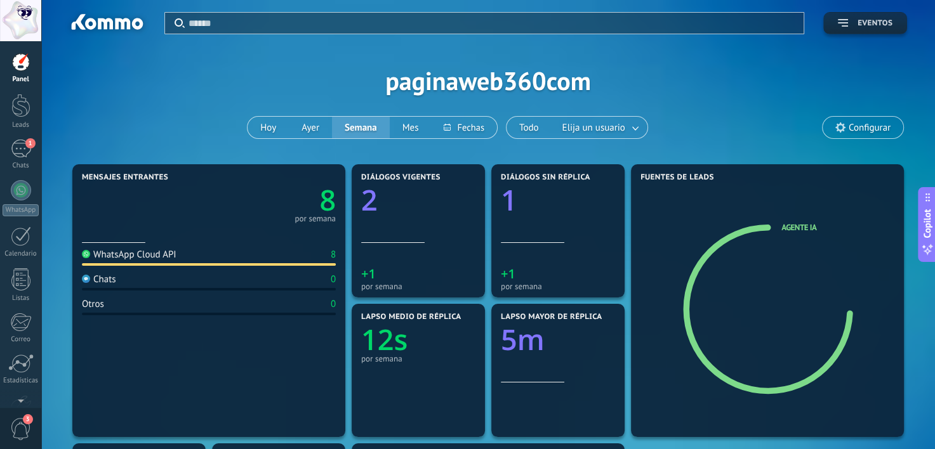
click at [858, 27] on span "Eventos" at bounding box center [874, 23] width 35 height 9
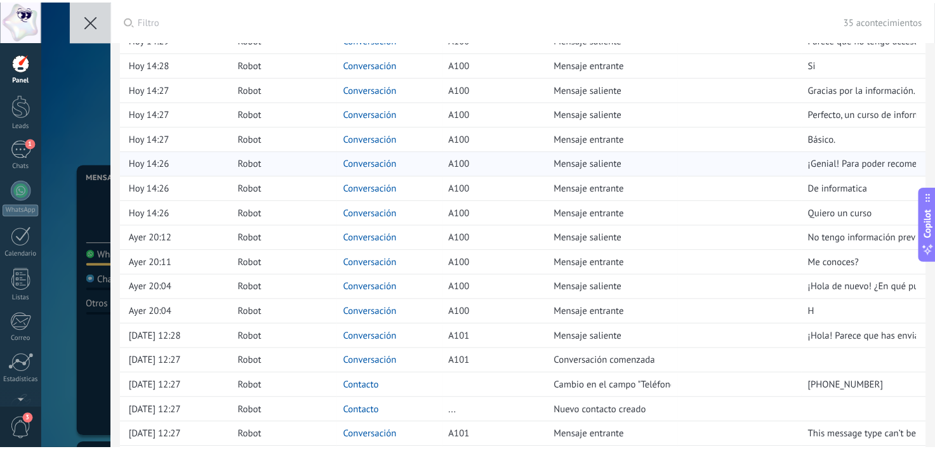
scroll to position [500, 0]
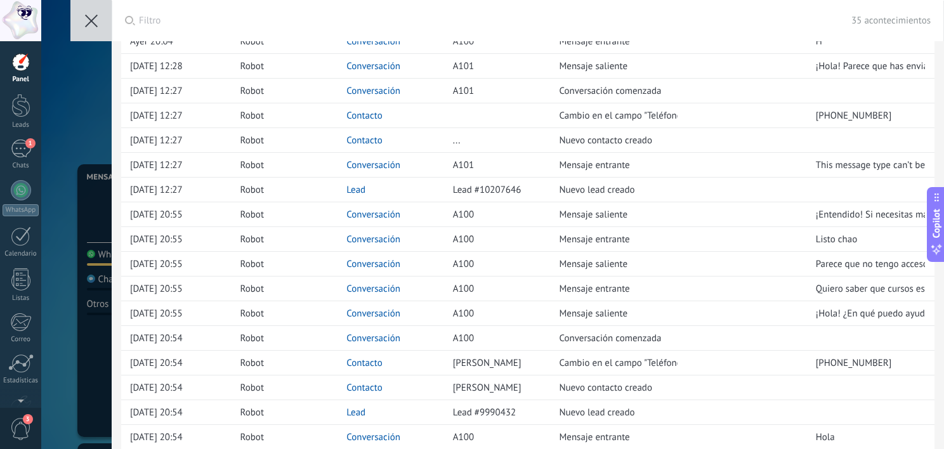
click at [95, 33] on button at bounding box center [90, 20] width 41 height 41
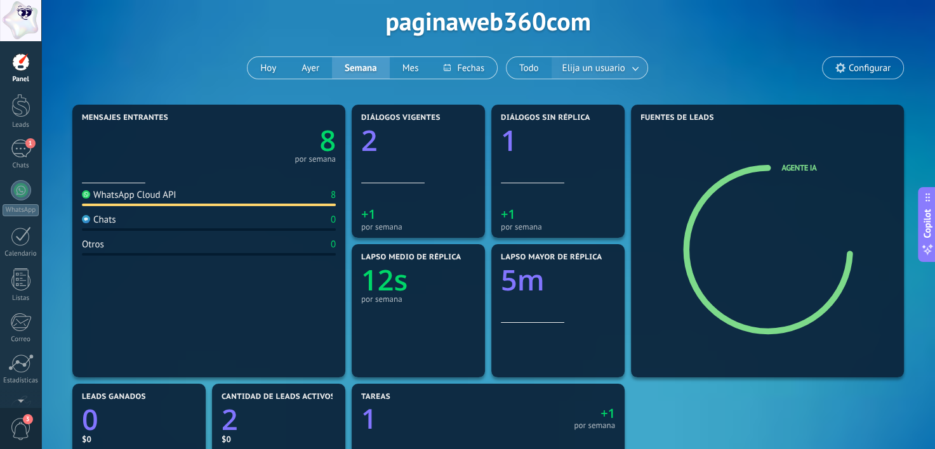
scroll to position [0, 0]
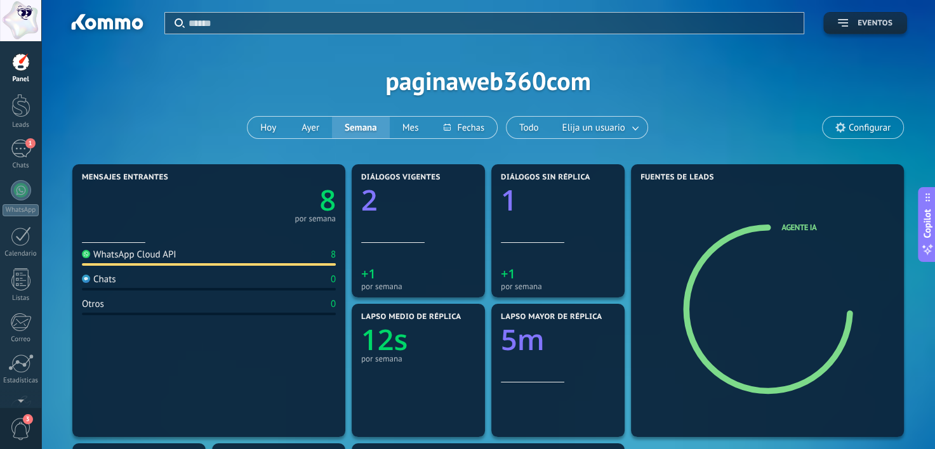
click at [838, 20] on icon "button" at bounding box center [843, 23] width 10 height 8
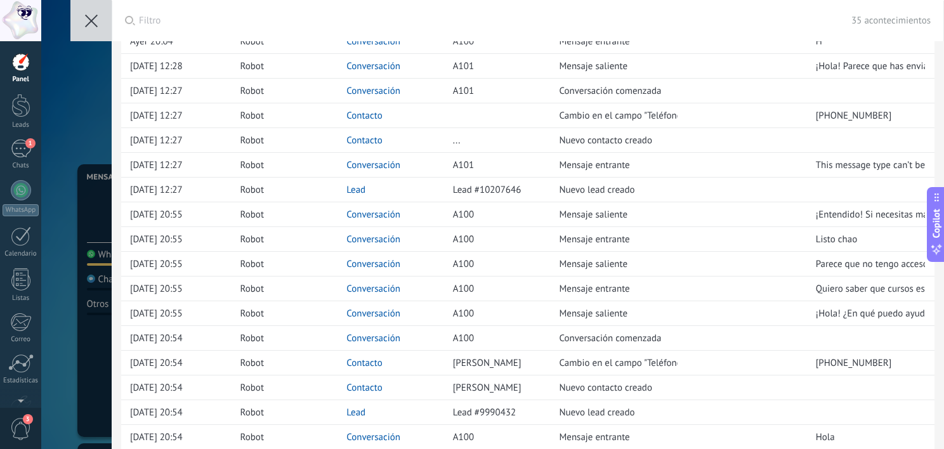
click at [94, 15] on icon at bounding box center [91, 21] width 13 height 13
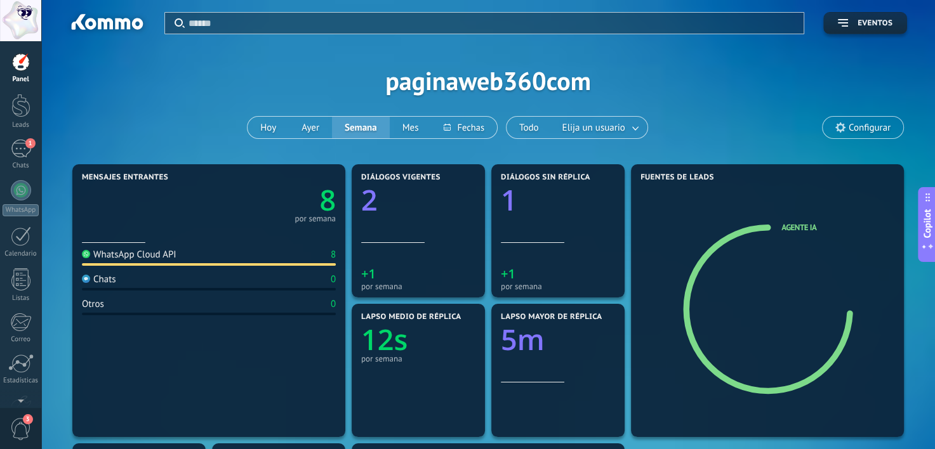
click at [927, 220] on span "Copilot" at bounding box center [927, 223] width 13 height 29
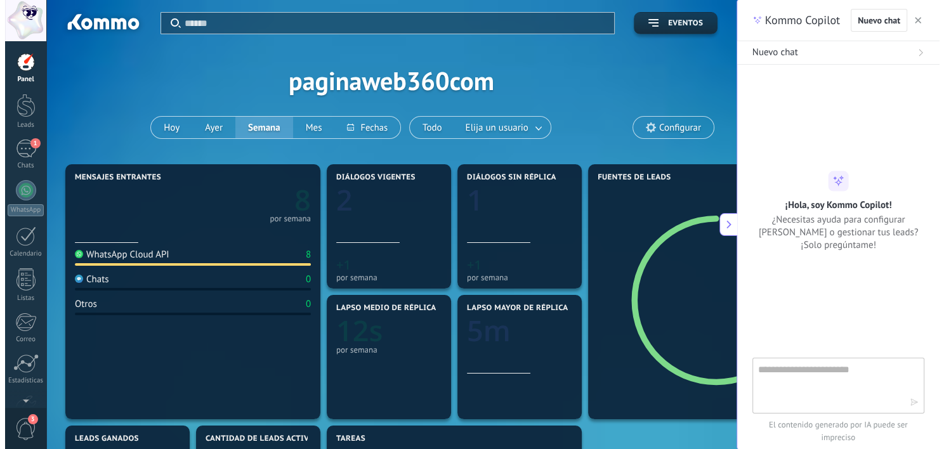
scroll to position [12, 0]
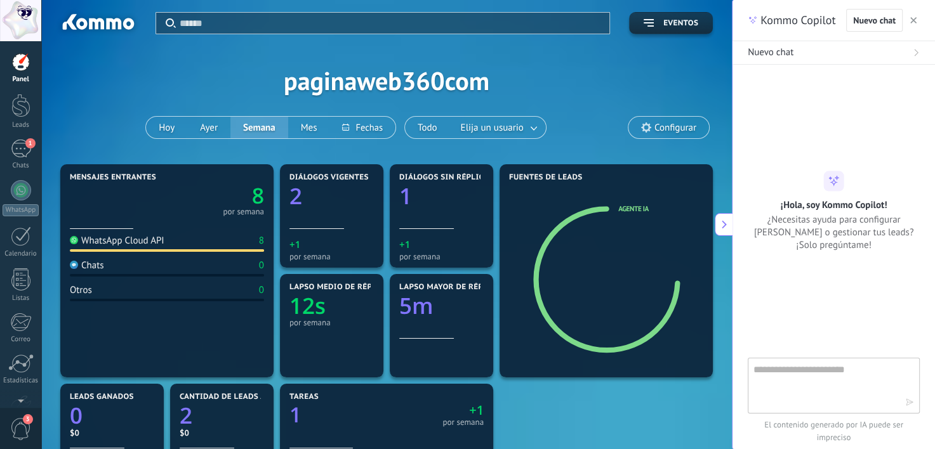
click at [822, 383] on textarea at bounding box center [824, 385] width 143 height 46
click at [648, 396] on div "Mensajes entrantes 8 por semana WhatsApp Cloud API 8 Chats 0 Otros 0 Diálogos v…" at bounding box center [386, 435] width 659 height 549
click at [28, 146] on span "1" at bounding box center [30, 143] width 10 height 10
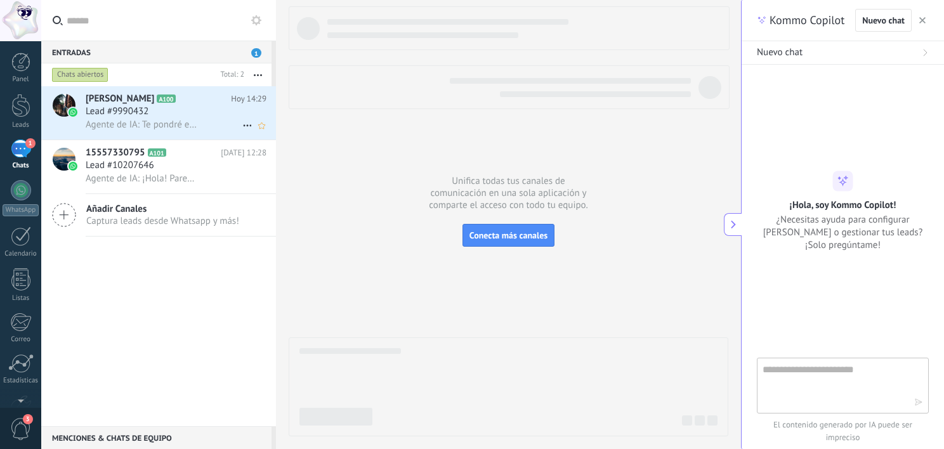
click at [124, 103] on span "[PERSON_NAME]" at bounding box center [120, 99] width 69 height 13
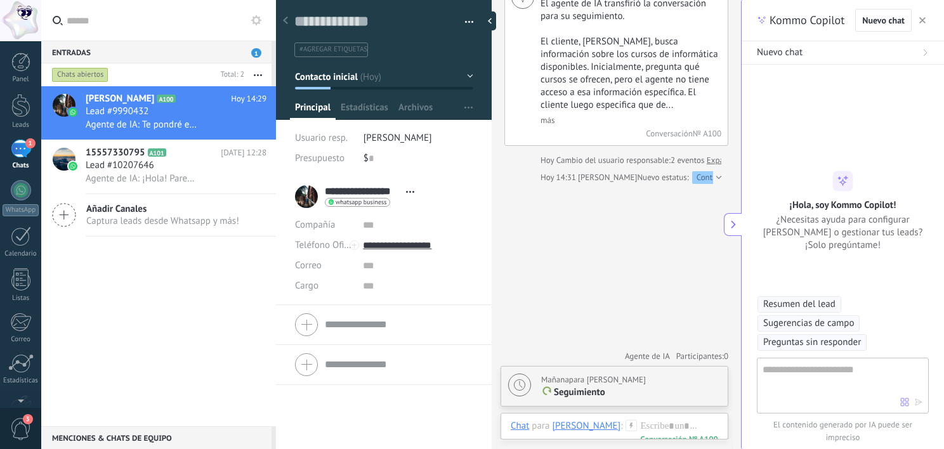
scroll to position [2639, 0]
click at [71, 110] on img at bounding box center [73, 112] width 9 height 9
click at [69, 76] on div "Chats abiertos" at bounding box center [80, 74] width 56 height 15
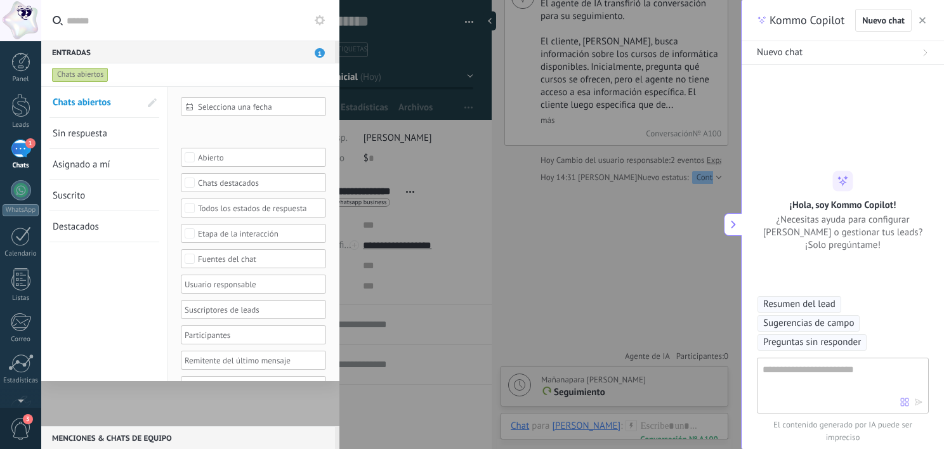
click at [69, 76] on div "Chats abiertos" at bounding box center [80, 74] width 56 height 15
click at [92, 71] on div "Chats abiertos" at bounding box center [80, 74] width 56 height 15
click at [315, 58] on div "Entradas 1" at bounding box center [188, 52] width 294 height 23
click at [86, 56] on div "Entradas 1" at bounding box center [188, 52] width 294 height 23
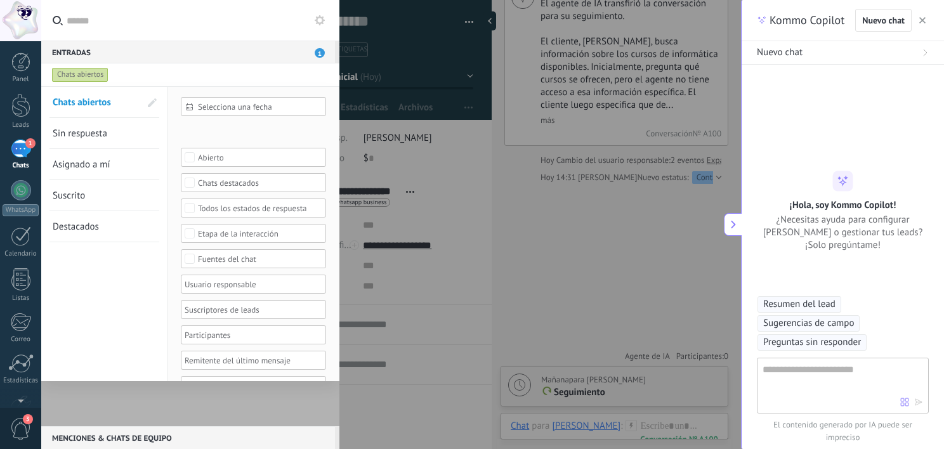
click at [21, 141] on div "1" at bounding box center [21, 149] width 20 height 18
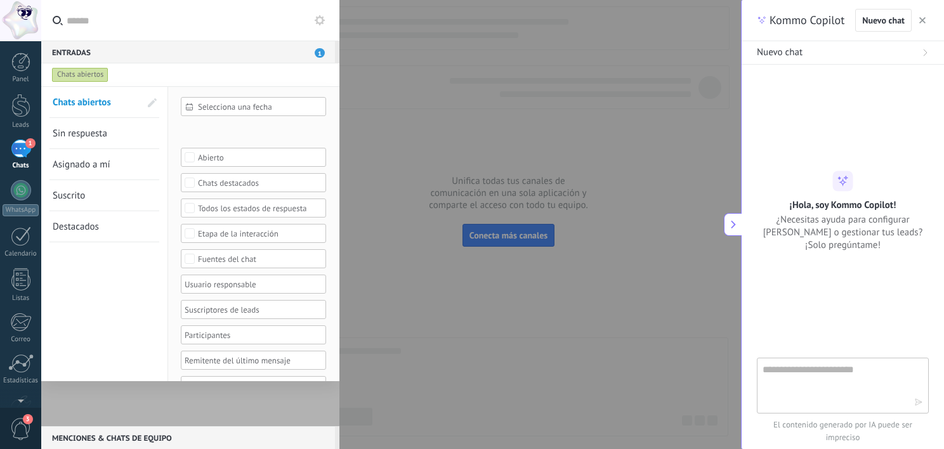
click at [200, 402] on div at bounding box center [190, 256] width 298 height 340
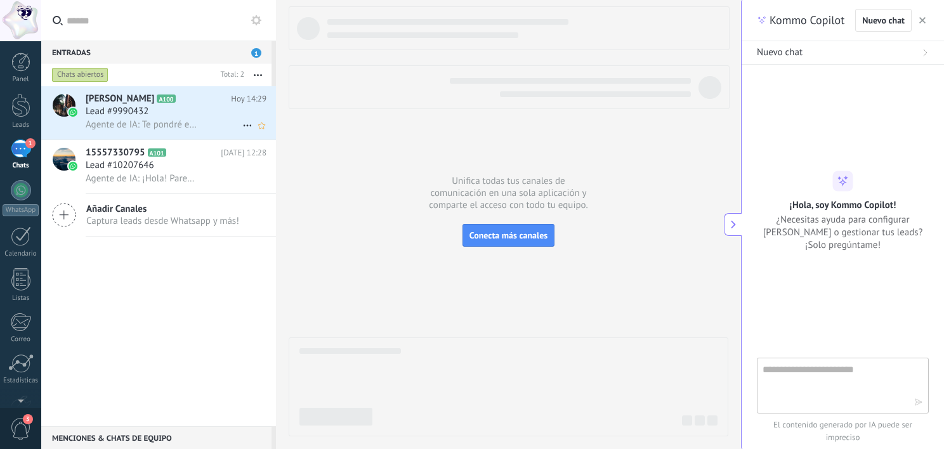
click at [127, 99] on span "[PERSON_NAME]" at bounding box center [120, 99] width 69 height 13
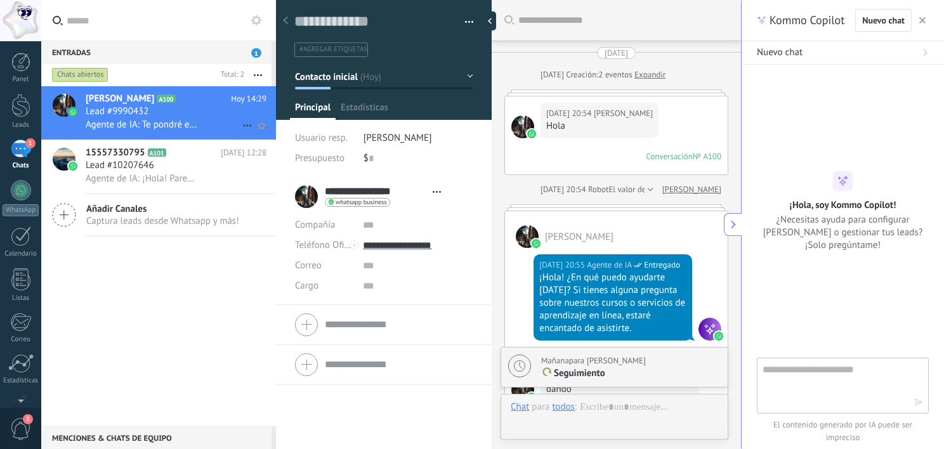
type textarea "**********"
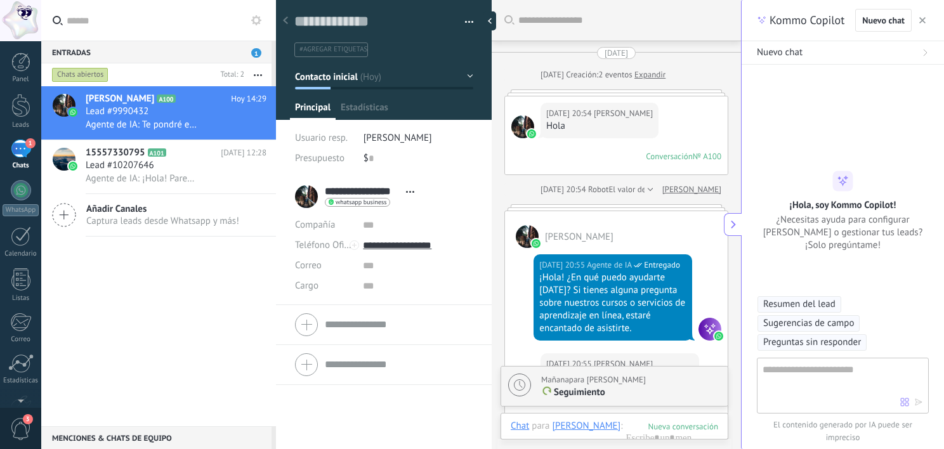
scroll to position [2345, 0]
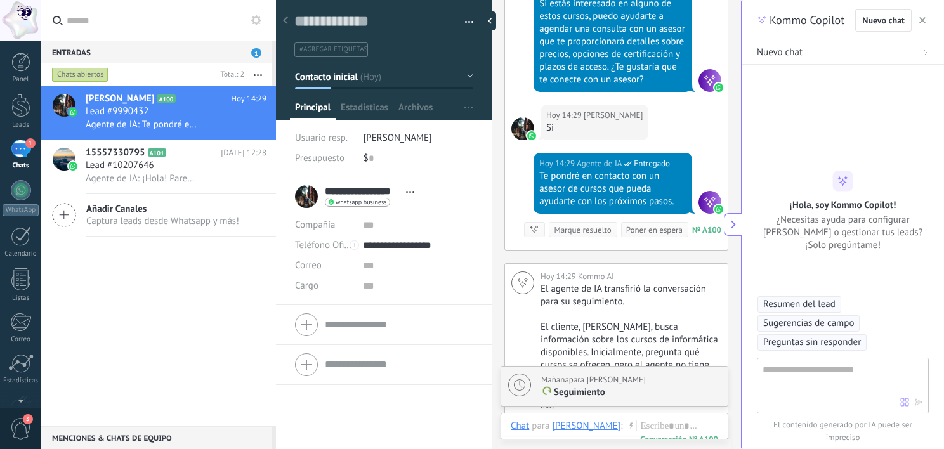
click at [378, 322] on form "Compañía Teléfono Oficina Ofic. directo Celular Fax Casa Otro Teléfono Oficina …" at bounding box center [384, 325] width 178 height 32
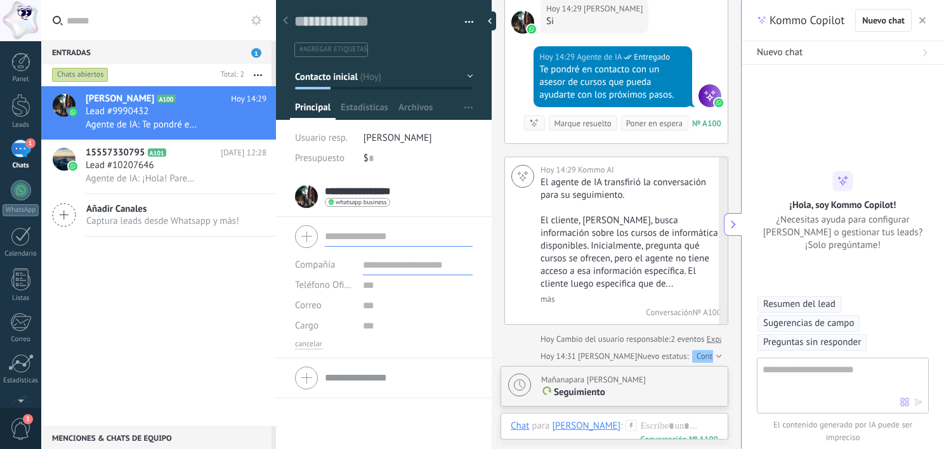
scroll to position [2666, 0]
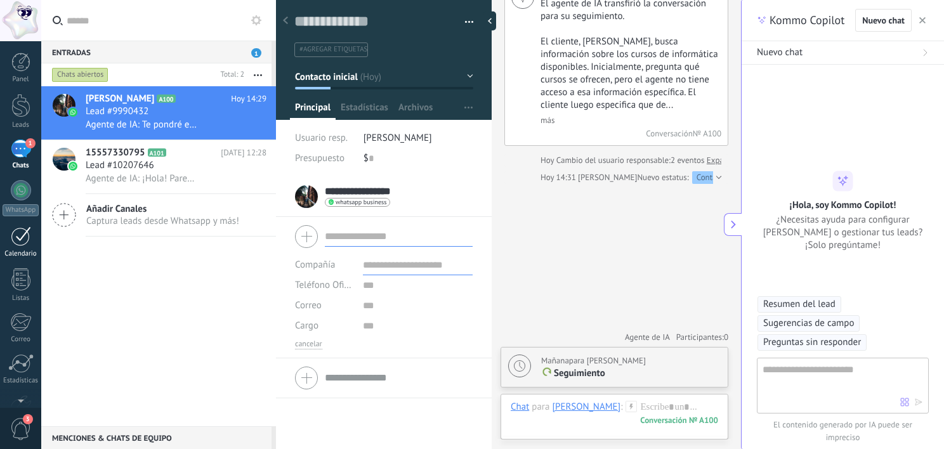
click at [15, 235] on div at bounding box center [21, 237] width 20 height 20
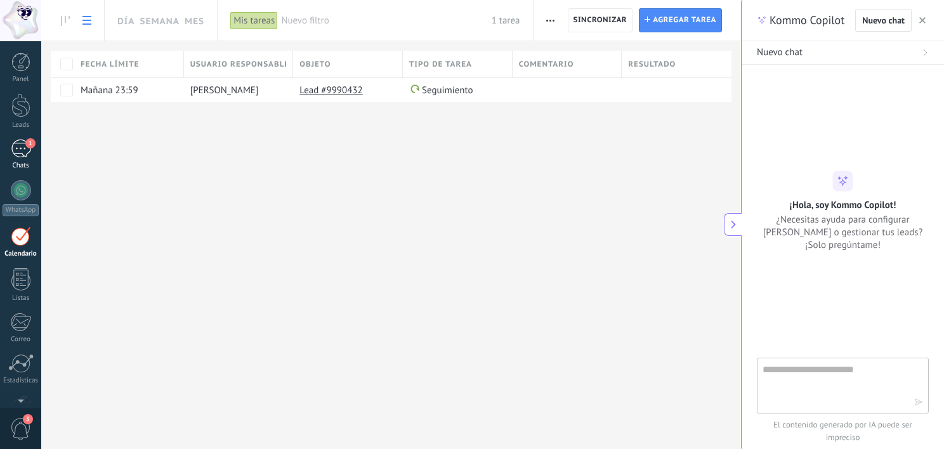
click at [13, 165] on div "Chats" at bounding box center [21, 166] width 37 height 8
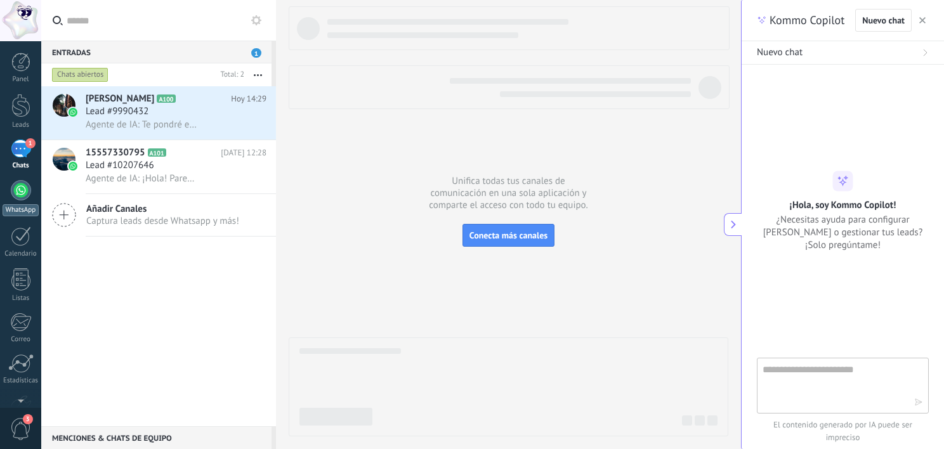
click at [20, 195] on div at bounding box center [21, 190] width 20 height 20
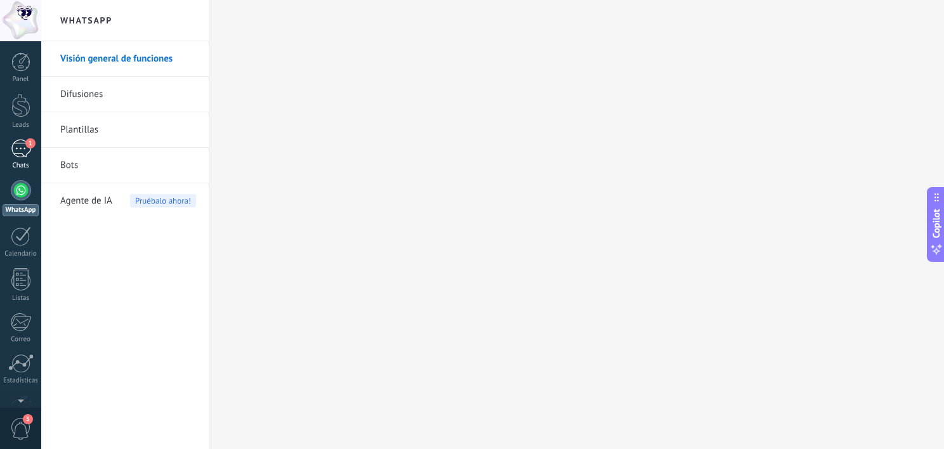
click at [20, 147] on div "1" at bounding box center [21, 149] width 20 height 18
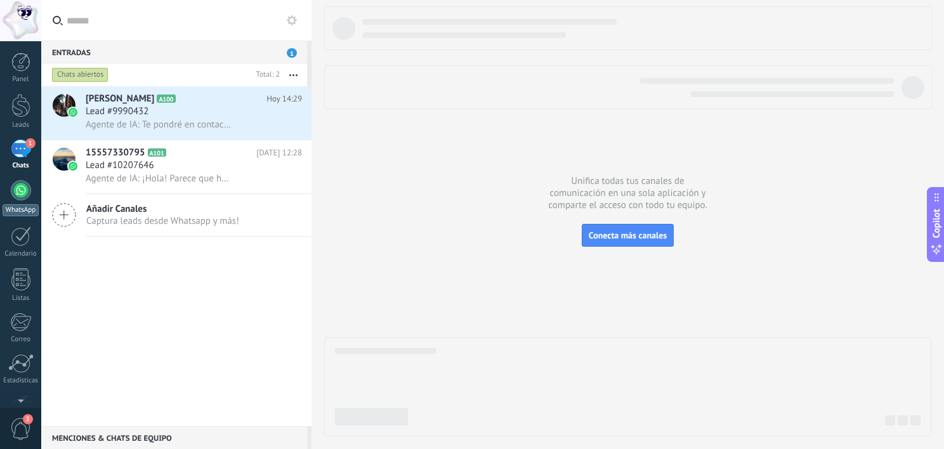
click at [25, 187] on div at bounding box center [21, 190] width 20 height 20
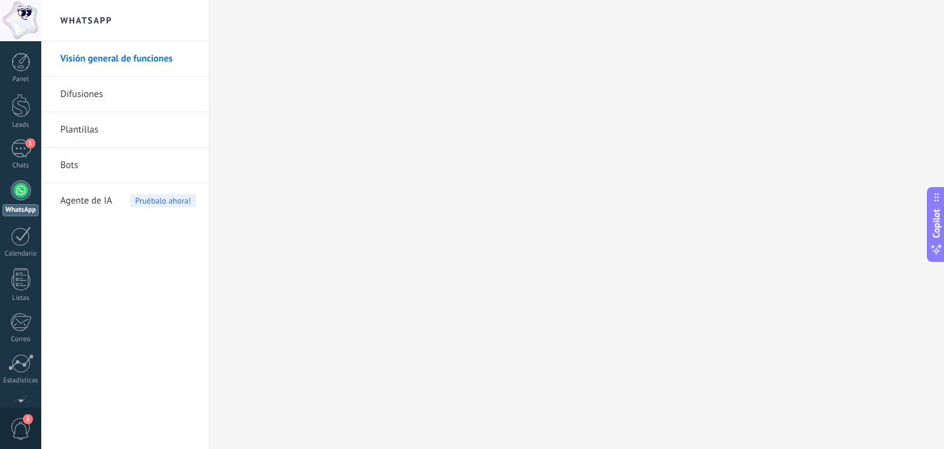
click at [109, 192] on span "Agente de IA" at bounding box center [86, 201] width 52 height 36
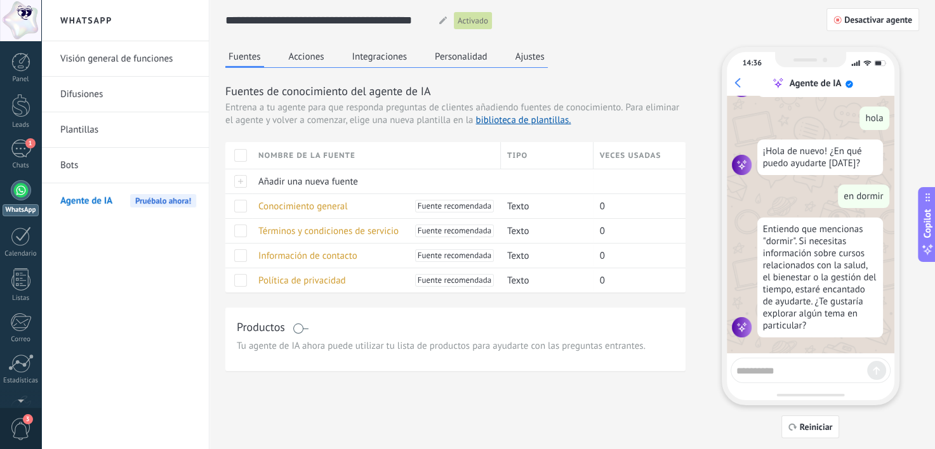
click at [416, 355] on div "Productos Tu agente de IA ahora puede utilizar tu lista de productos para ayuda…" at bounding box center [455, 339] width 460 height 63
click at [306, 58] on button "Acciones" at bounding box center [307, 56] width 42 height 19
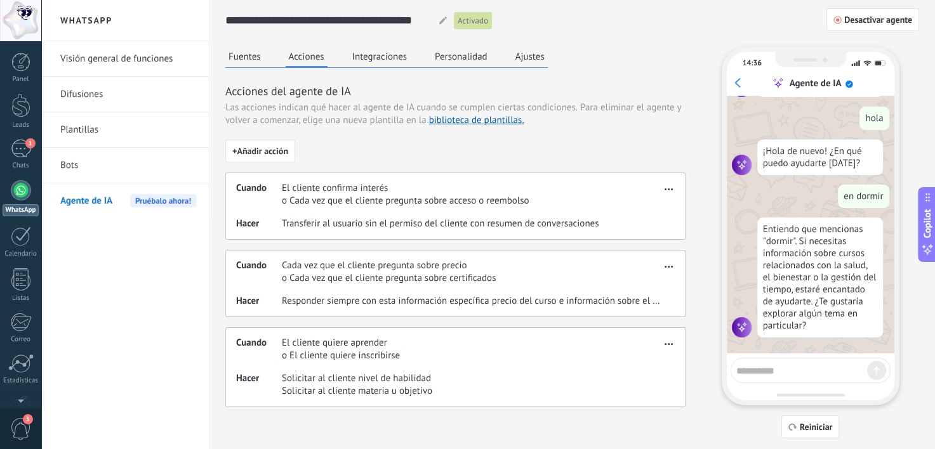
click at [376, 51] on button "Integraciones" at bounding box center [380, 56] width 62 height 19
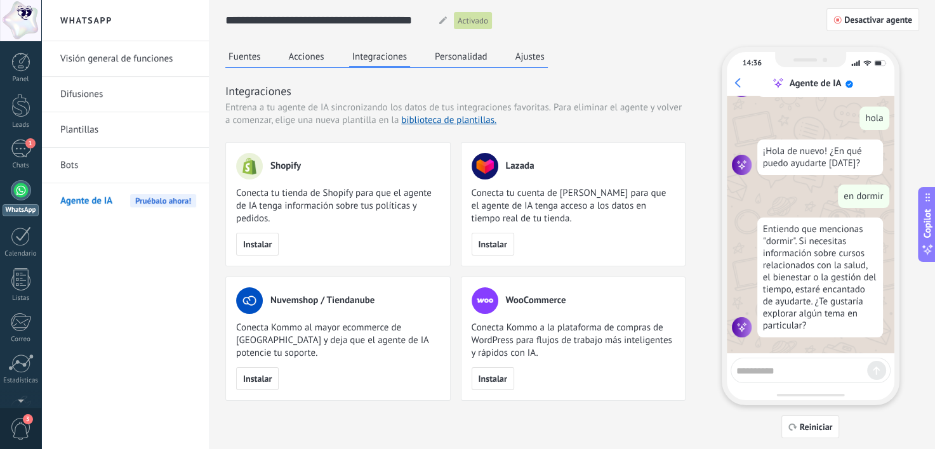
click at [474, 51] on button "Personalidad" at bounding box center [460, 56] width 59 height 19
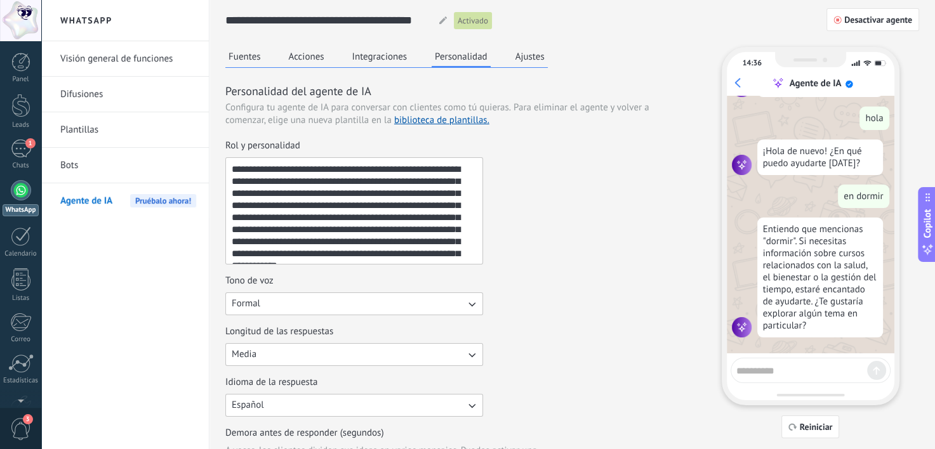
click at [520, 59] on button "Ajustes" at bounding box center [530, 56] width 36 height 19
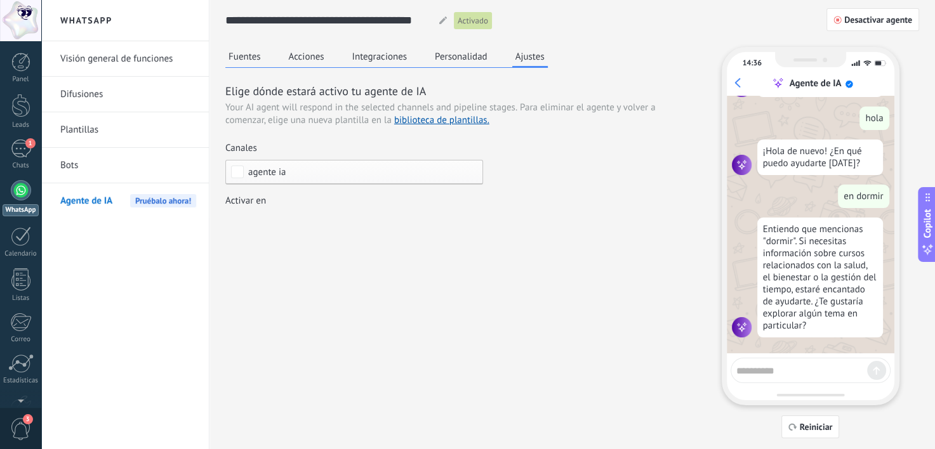
click at [323, 56] on button "Acciones" at bounding box center [307, 56] width 42 height 19
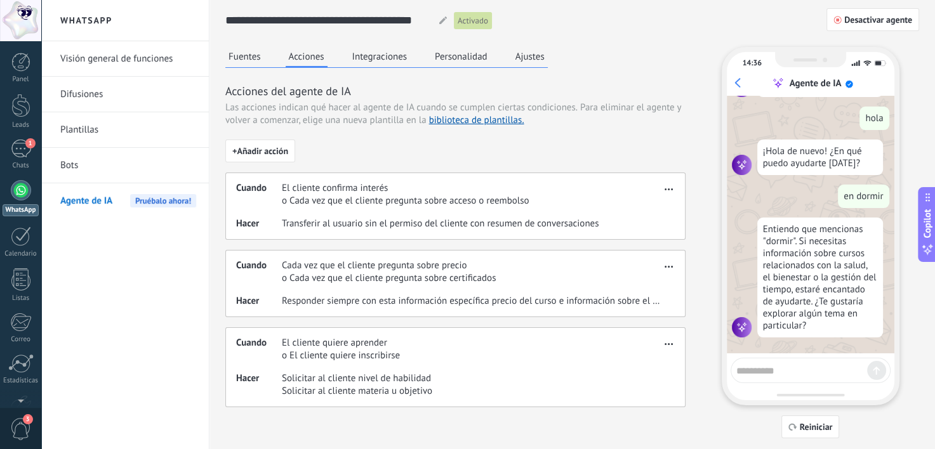
click at [242, 48] on button "Fuentes" at bounding box center [244, 56] width 39 height 19
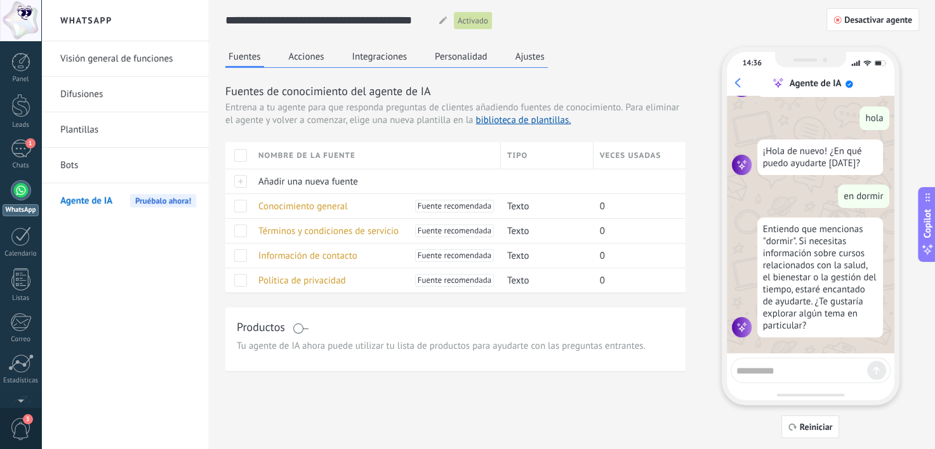
click at [296, 55] on button "Acciones" at bounding box center [307, 56] width 42 height 19
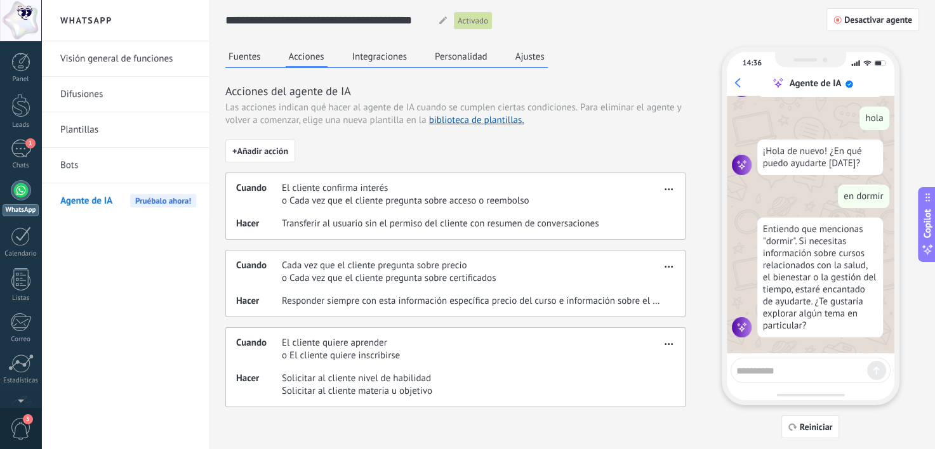
scroll to position [4, 0]
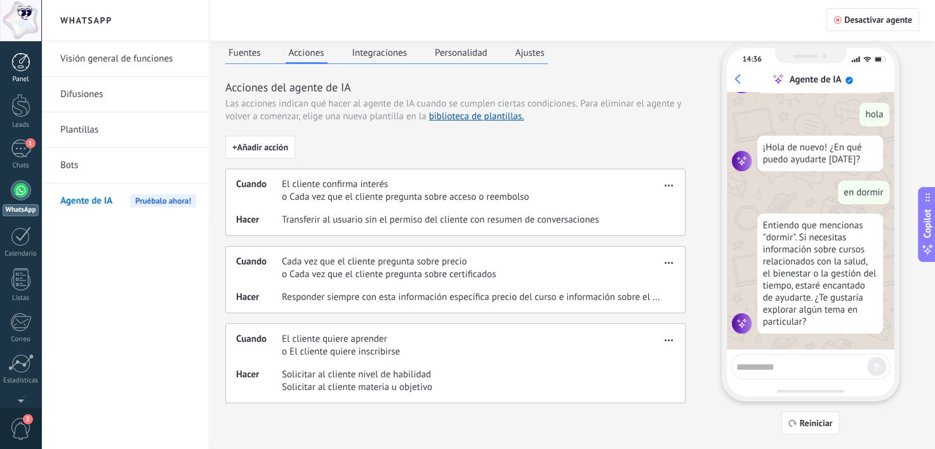
click at [27, 66] on div at bounding box center [20, 62] width 19 height 19
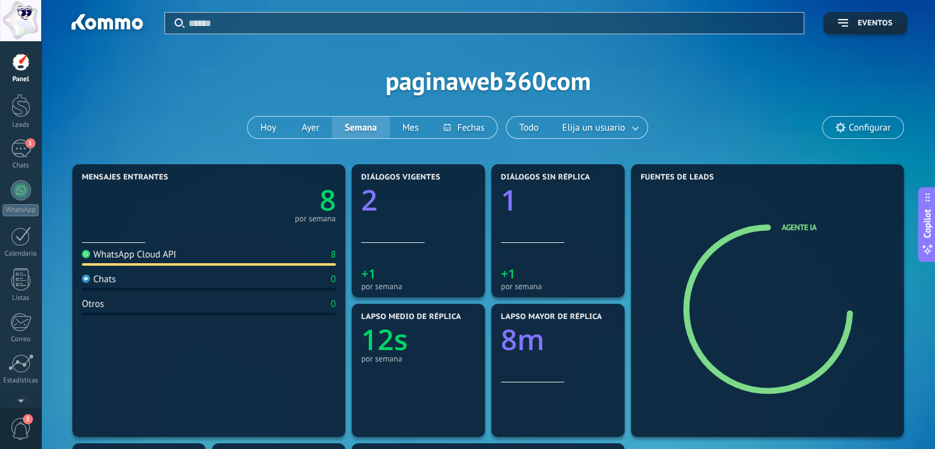
click at [18, 58] on div at bounding box center [20, 62] width 19 height 19
click at [17, 140] on div "1" at bounding box center [21, 149] width 20 height 18
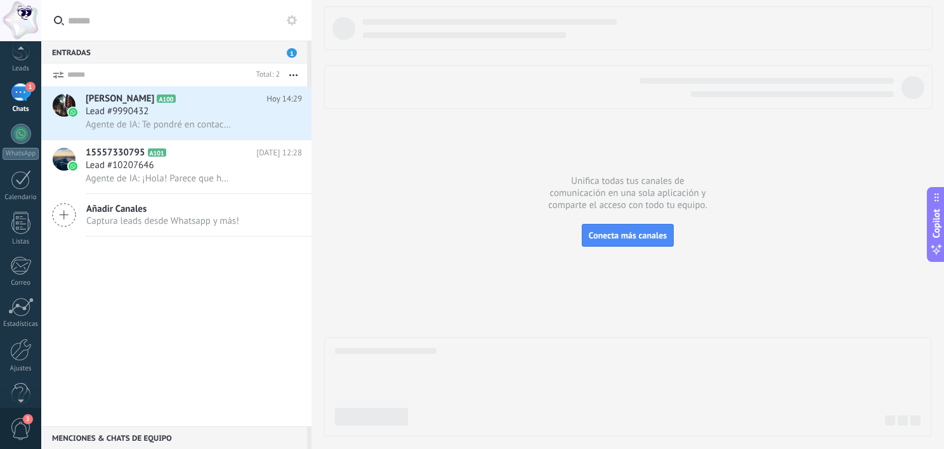
scroll to position [78, 0]
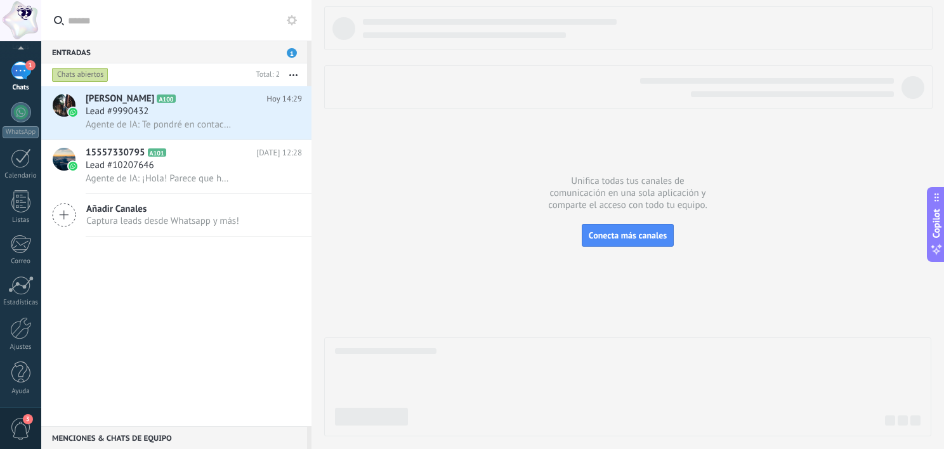
click at [23, 416] on span "3" at bounding box center [28, 419] width 10 height 10
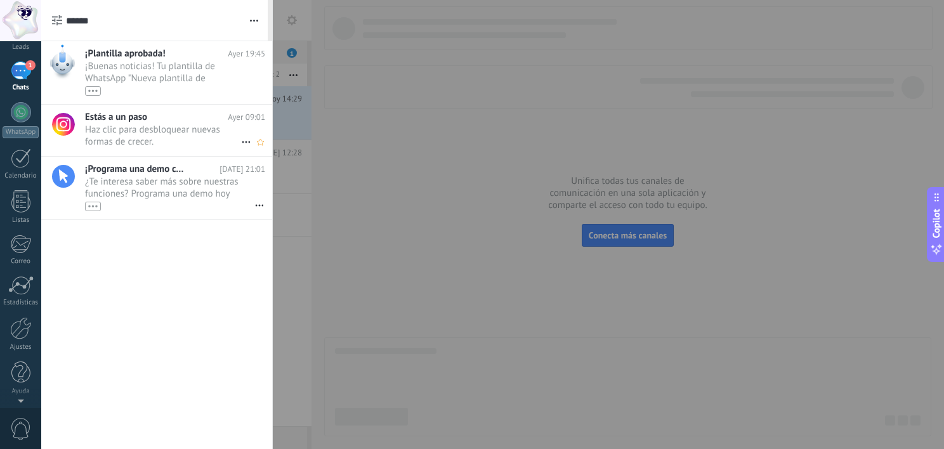
scroll to position [0, 0]
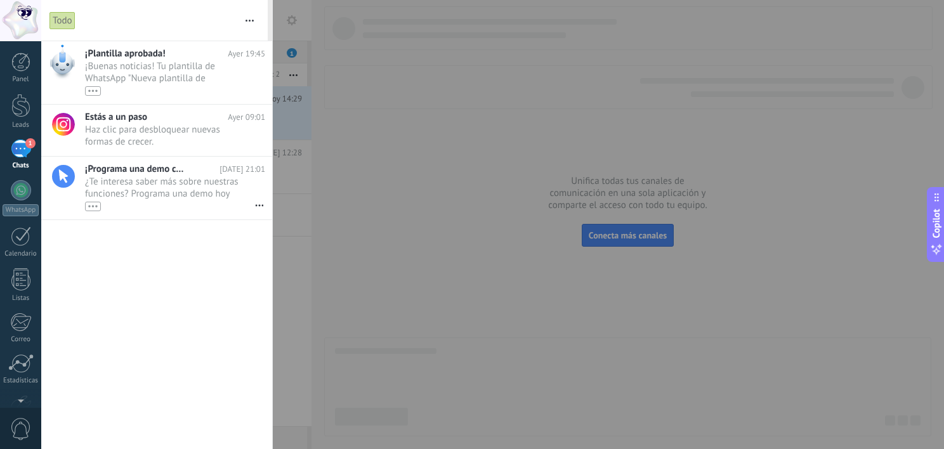
click at [369, 211] on div at bounding box center [472, 224] width 944 height 449
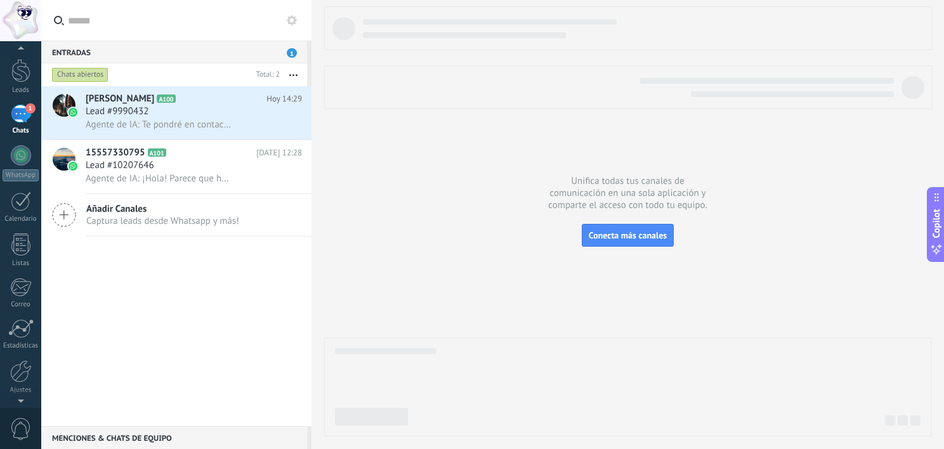
click at [25, 393] on div at bounding box center [20, 398] width 41 height 19
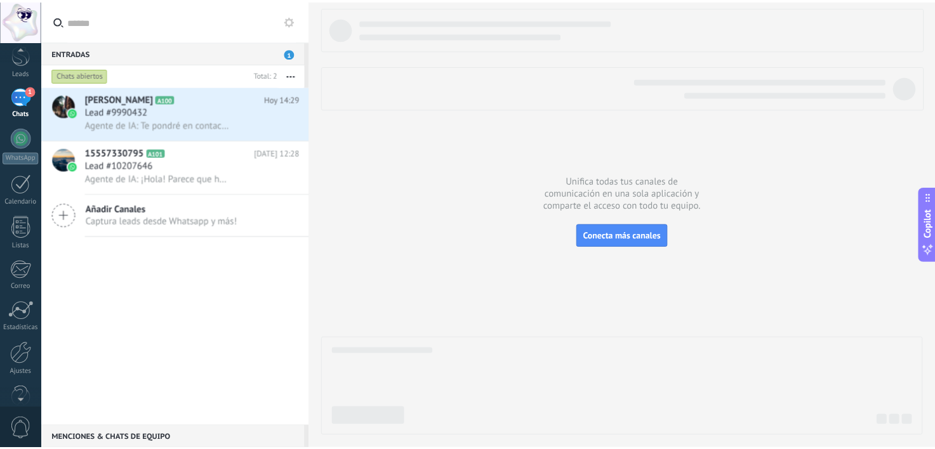
scroll to position [78, 0]
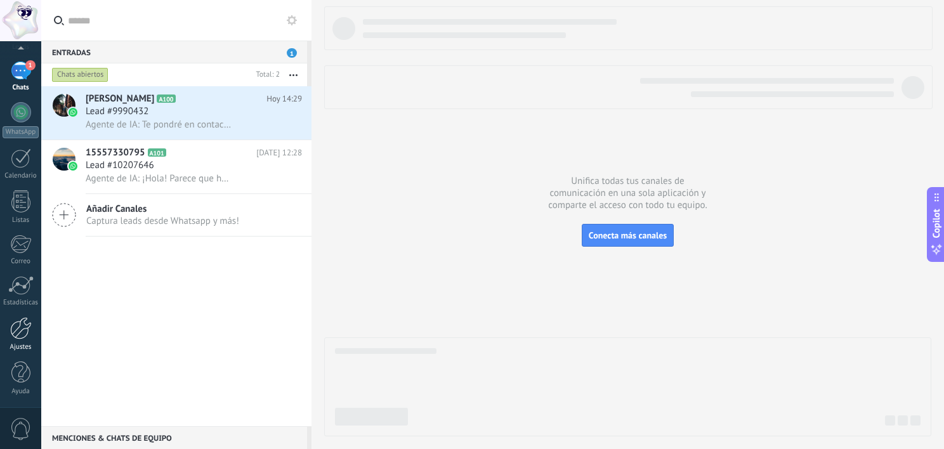
click at [23, 342] on link "Ajustes" at bounding box center [20, 334] width 41 height 34
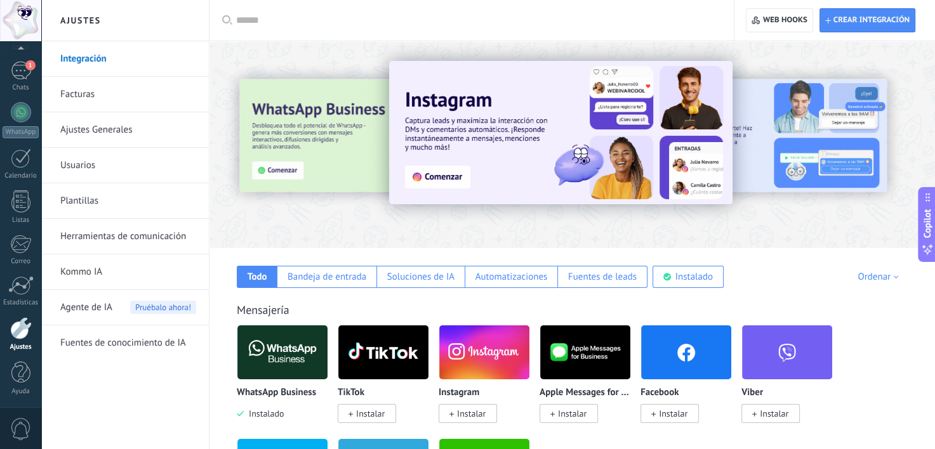
click at [91, 276] on link "Kommo IA" at bounding box center [128, 272] width 136 height 36
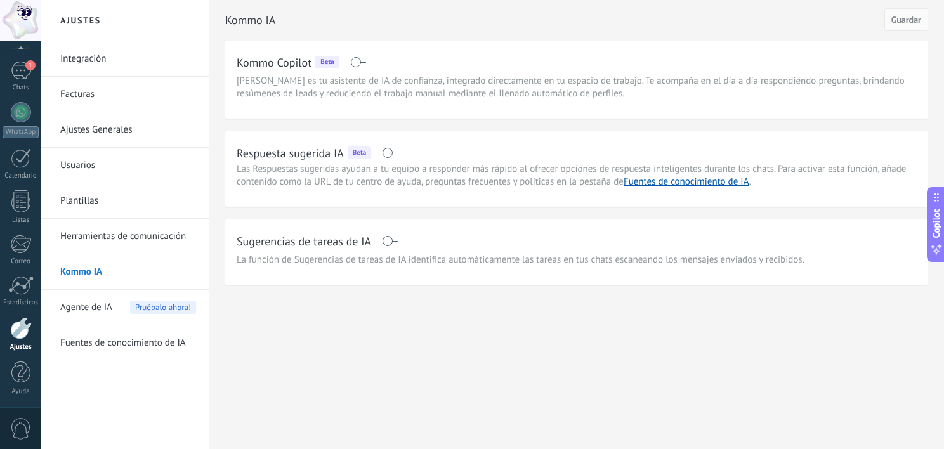
click at [390, 239] on span at bounding box center [390, 241] width 16 height 10
click at [89, 237] on link "Herramientas de comunicación" at bounding box center [128, 237] width 136 height 36
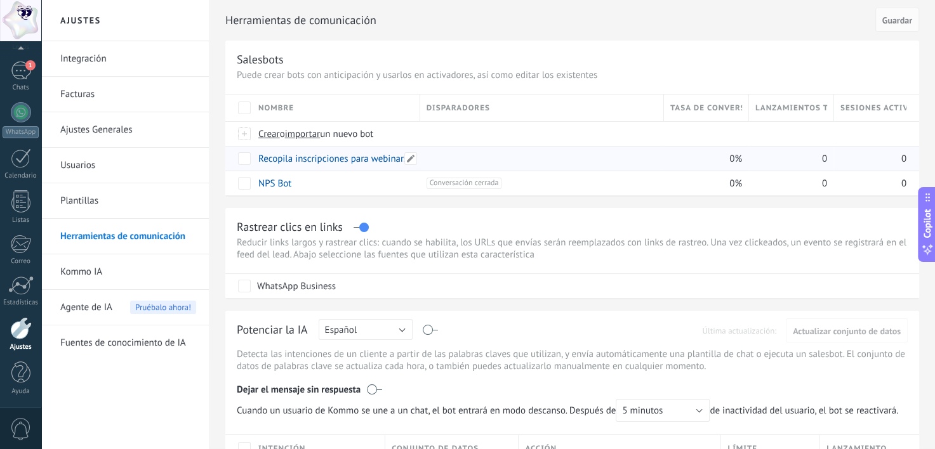
click at [383, 162] on link "Recopila inscripciones para webinars" at bounding box center [332, 159] width 149 height 12
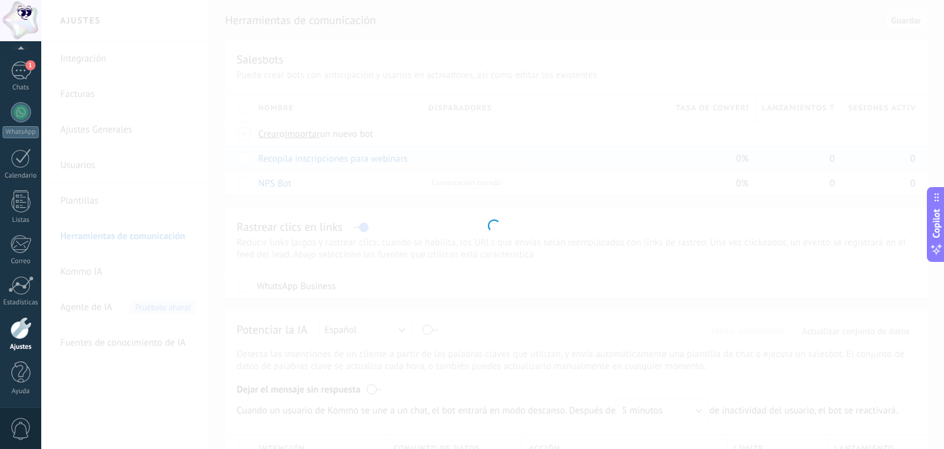
type input "**********"
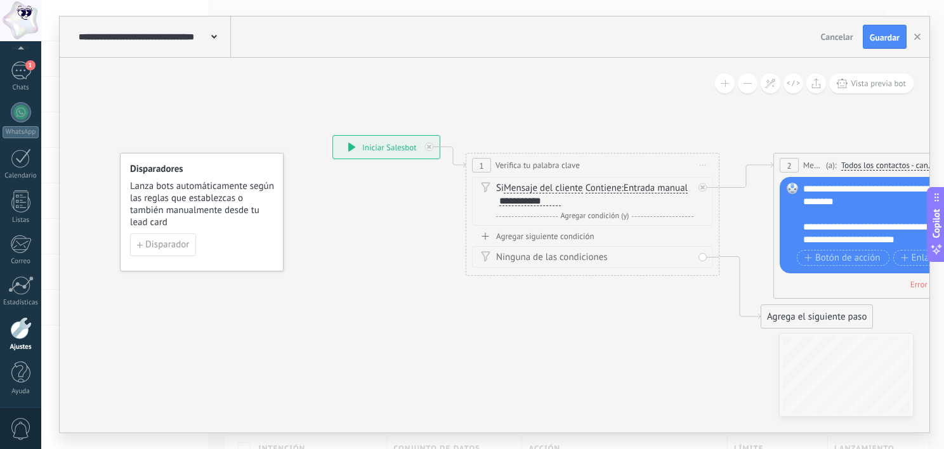
click at [345, 147] on div "**********" at bounding box center [386, 147] width 107 height 23
click at [354, 147] on icon at bounding box center [351, 147] width 7 height 9
click at [218, 36] on div "**********" at bounding box center [153, 36] width 155 height 41
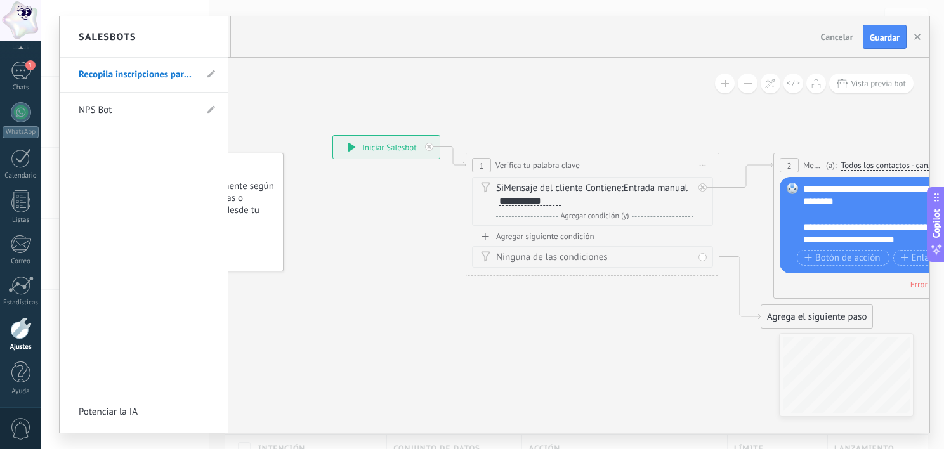
click at [295, 101] on div at bounding box center [495, 224] width 870 height 416
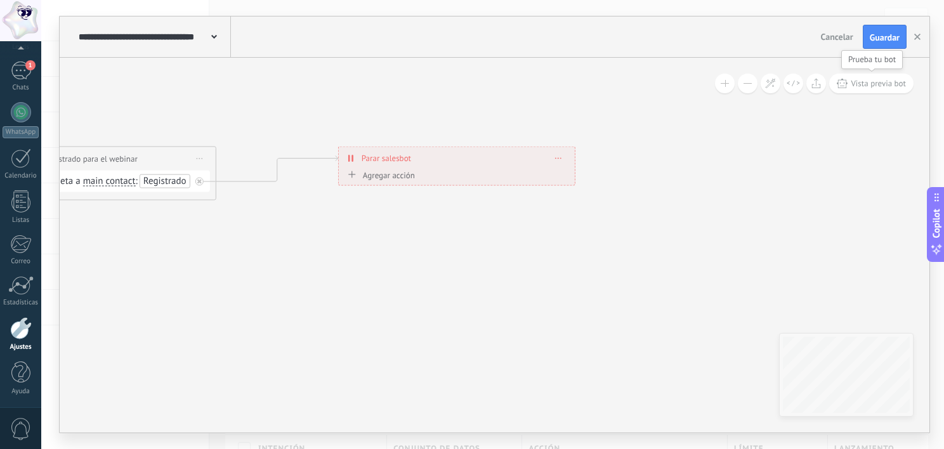
click at [894, 89] on button "Vista previa bot" at bounding box center [871, 84] width 84 height 20
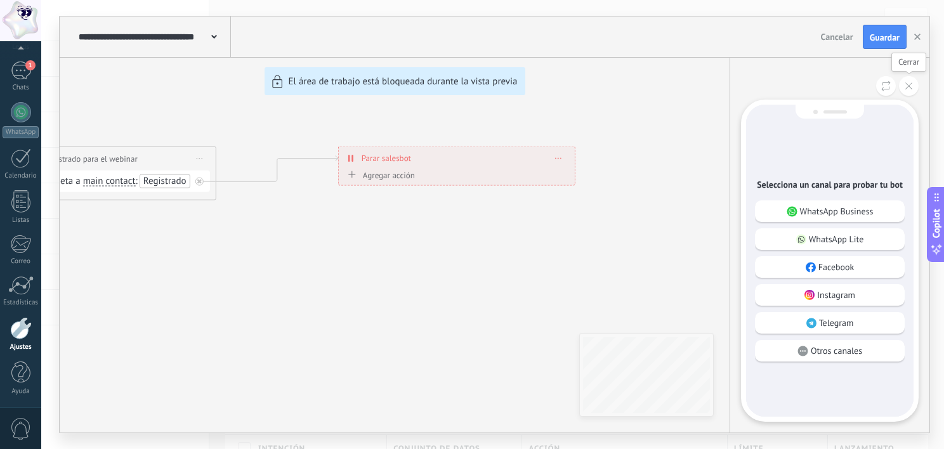
click at [914, 89] on button at bounding box center [909, 86] width 20 height 20
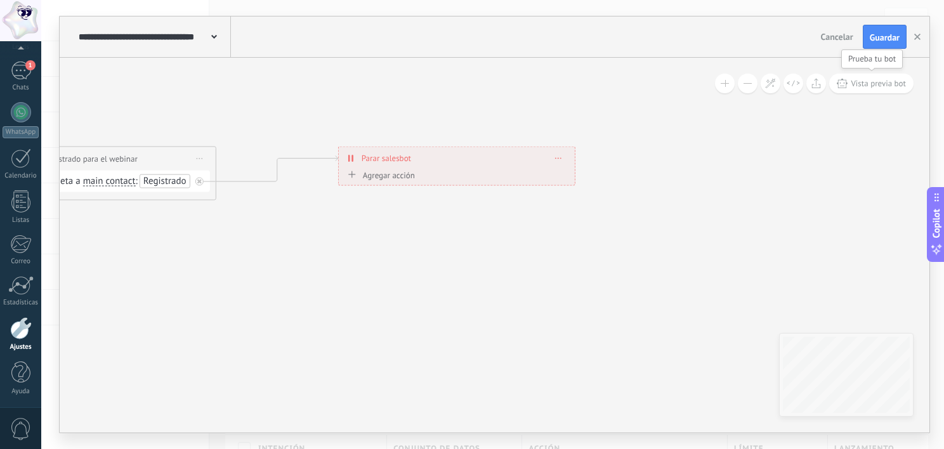
click at [886, 91] on button "Vista previa bot" at bounding box center [871, 84] width 84 height 20
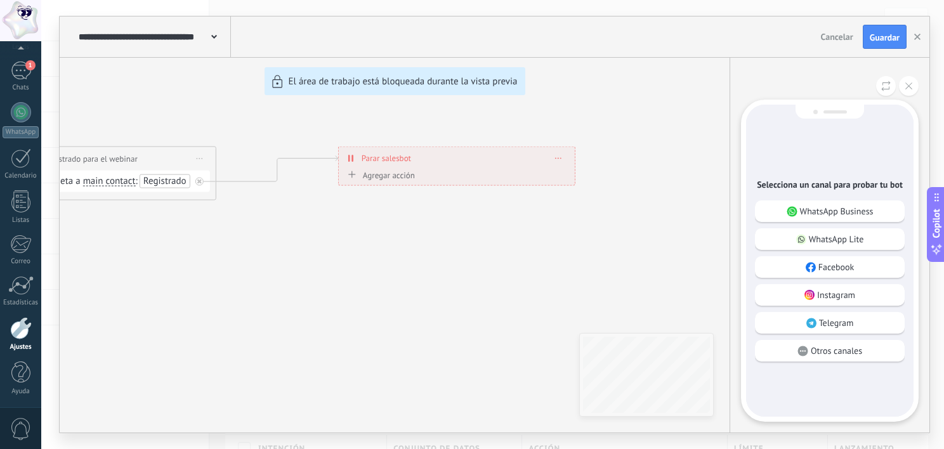
click at [655, 234] on div "**********" at bounding box center [495, 224] width 870 height 416
click at [919, 38] on use "button" at bounding box center [917, 37] width 6 height 6
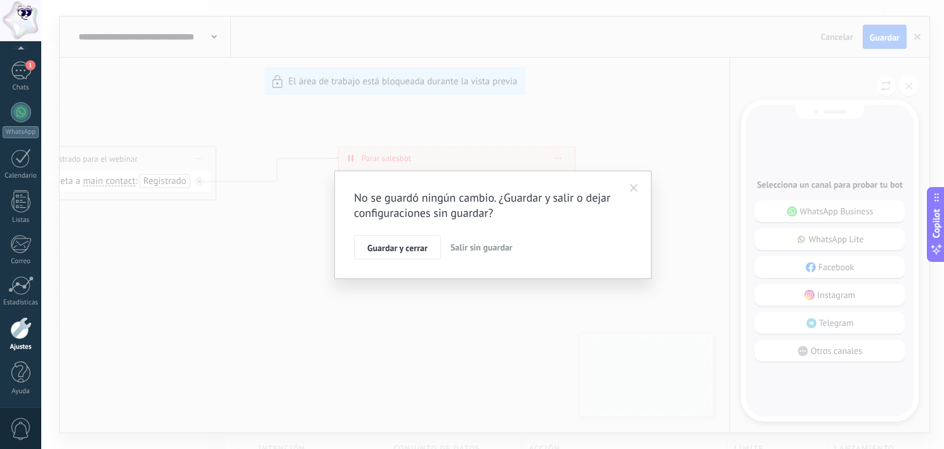
click at [477, 249] on span "Salir sin guardar" at bounding box center [481, 247] width 62 height 11
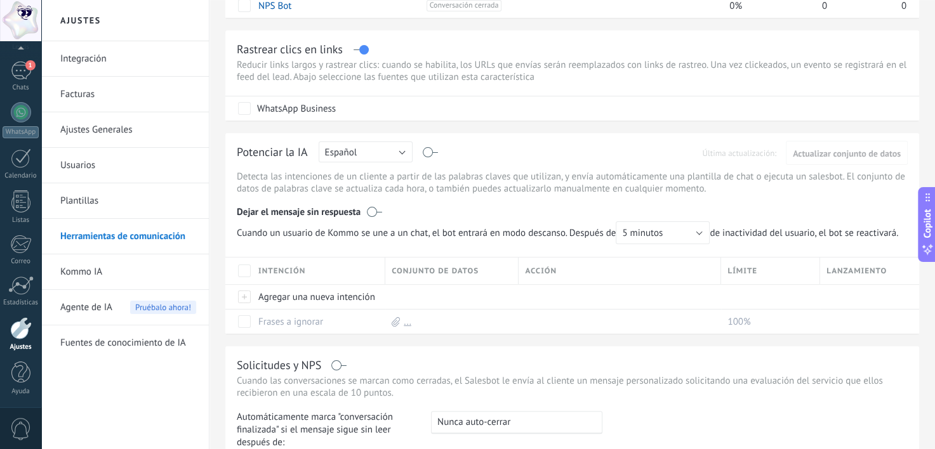
scroll to position [197, 0]
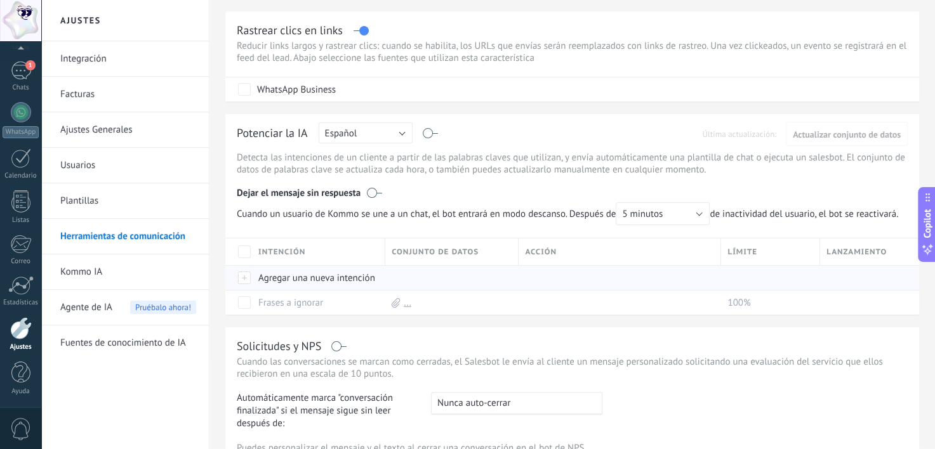
click at [297, 286] on div "Agregar una nueva intención" at bounding box center [315, 278] width 127 height 24
click at [307, 225] on span "Cuando un usuario de Kommo se une a un chat, el bot entrará en modo descanso. D…" at bounding box center [571, 213] width 668 height 23
click at [296, 287] on div "Agregar una nueva intención" at bounding box center [315, 278] width 127 height 24
click at [365, 225] on span "Cuando un usuario de Kommo se une a un chat, el bot entrará en modo descanso. D…" at bounding box center [571, 213] width 668 height 23
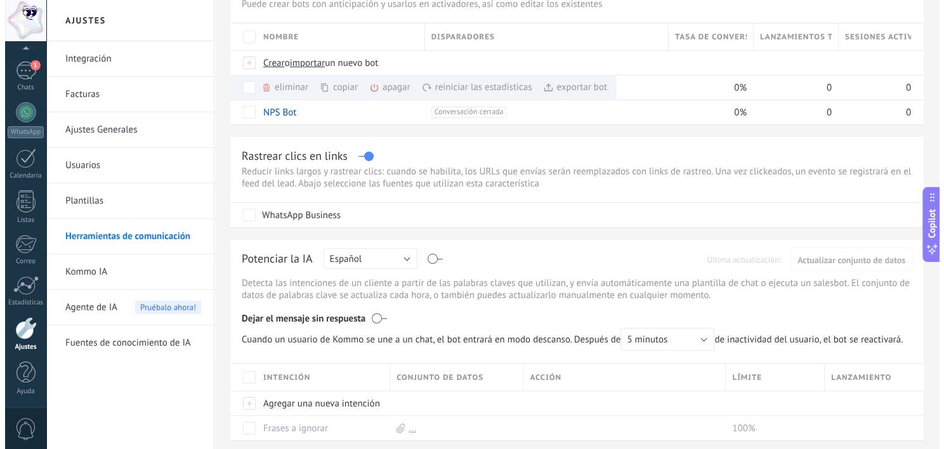
scroll to position [0, 0]
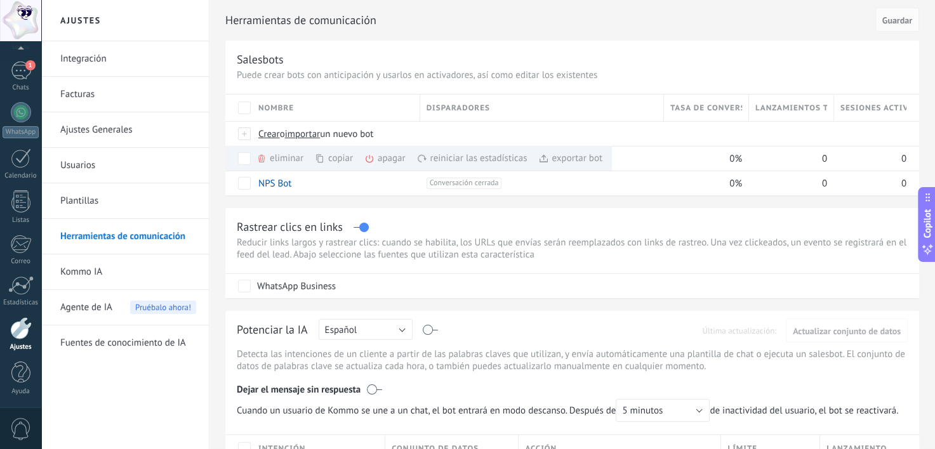
click at [173, 341] on link "Fuentes de conocimiento de IA" at bounding box center [128, 343] width 136 height 36
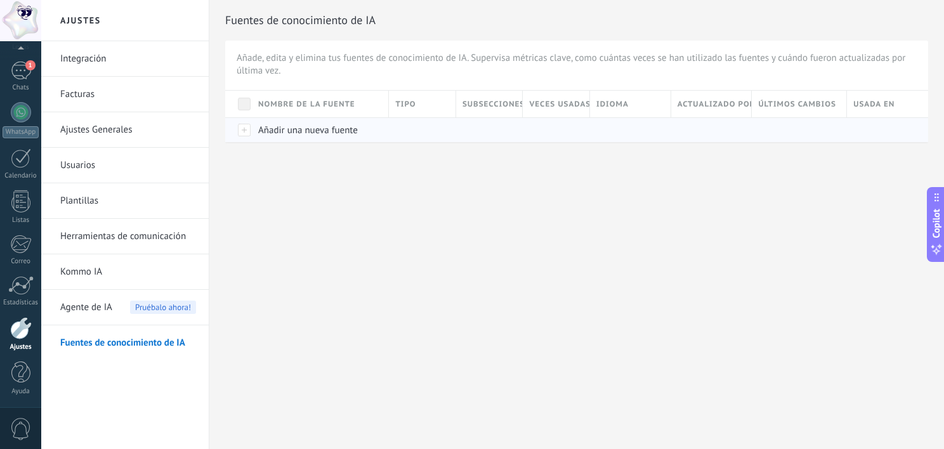
click at [317, 129] on span "Añadir una nueva fuente" at bounding box center [308, 130] width 100 height 12
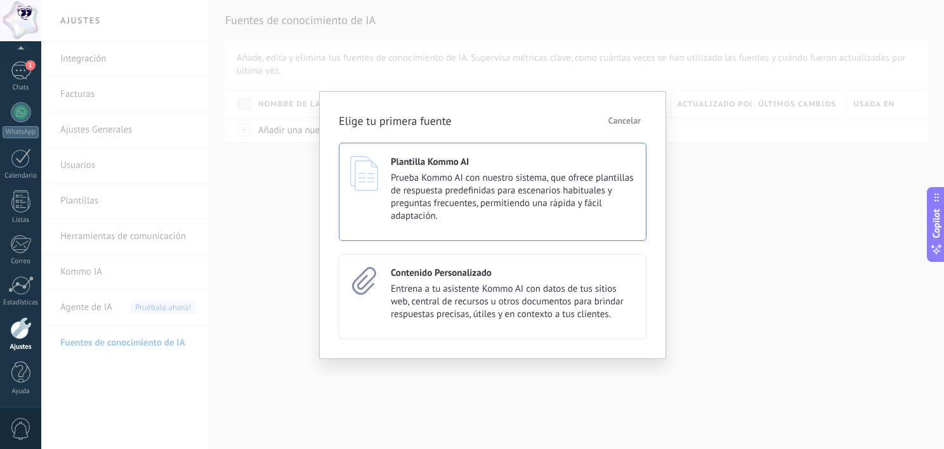
click at [422, 219] on span "Prueba Kommo AI con nuestro sistema, que ofrece plantillas de respuesta predefi…" at bounding box center [513, 197] width 244 height 51
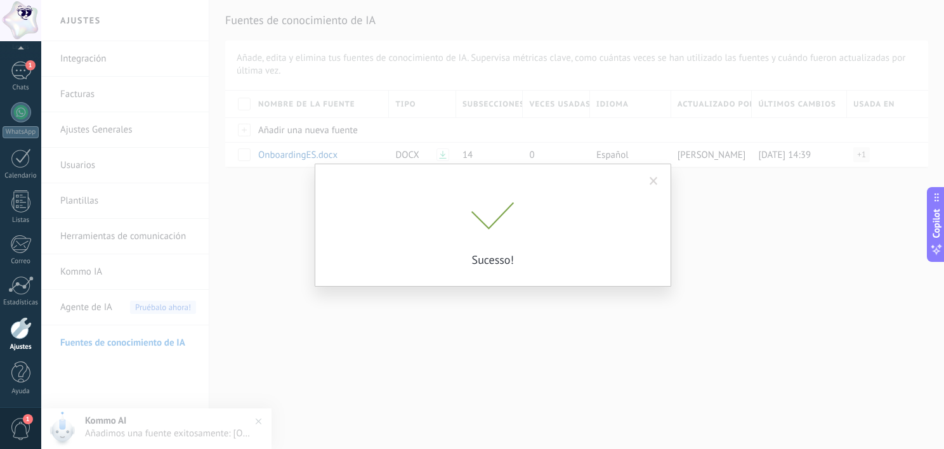
click at [657, 180] on span at bounding box center [654, 181] width 8 height 9
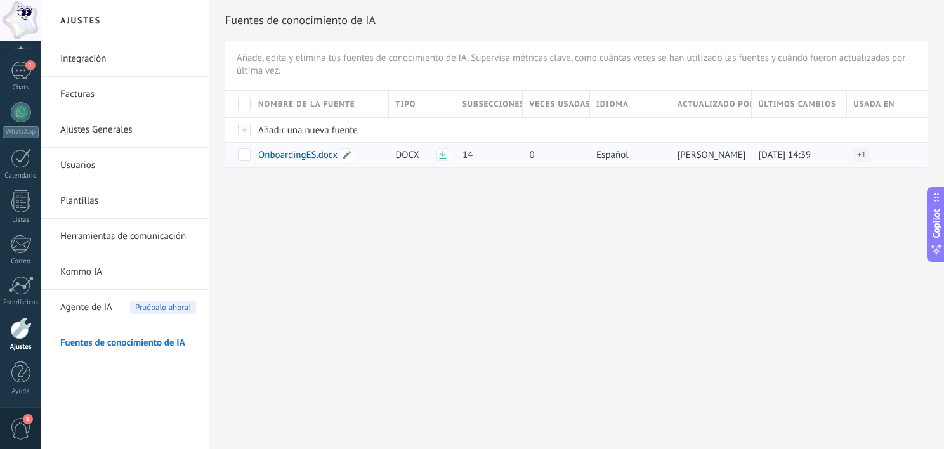
click at [298, 155] on span "OnboardingES.docx" at bounding box center [297, 155] width 79 height 12
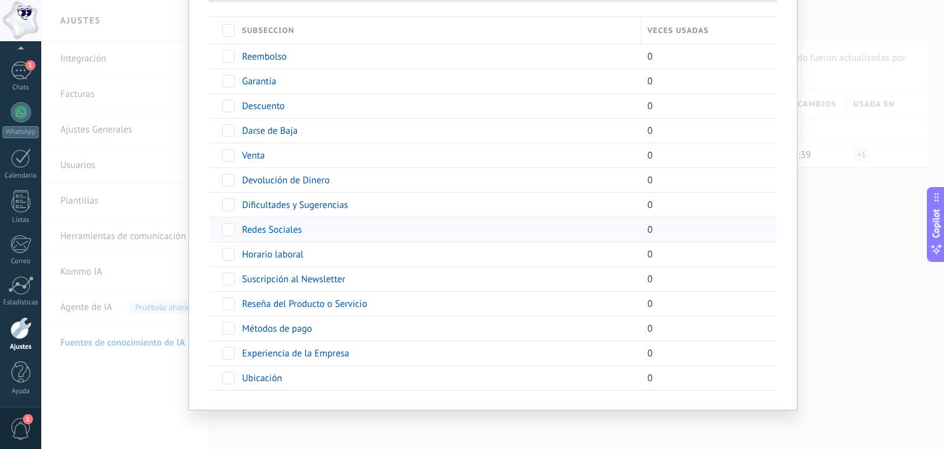
scroll to position [115, 0]
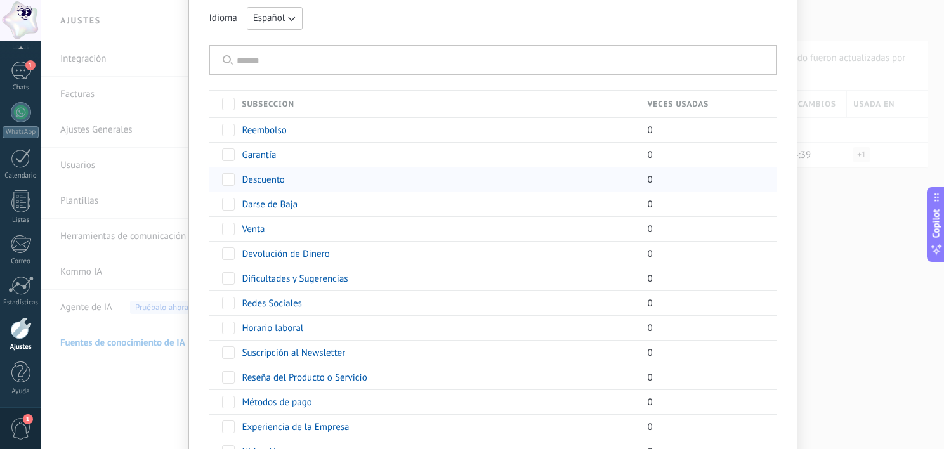
click at [266, 180] on span "Descuento" at bounding box center [263, 180] width 43 height 12
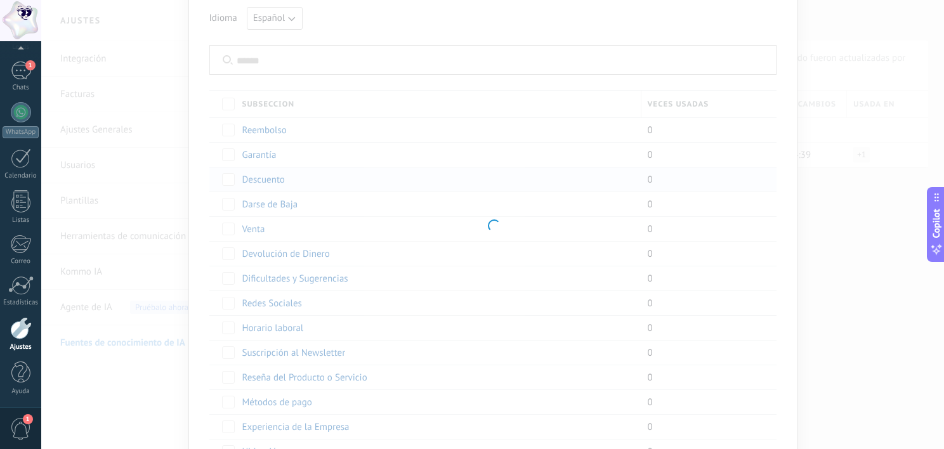
type input "*********"
type textarea "**********"
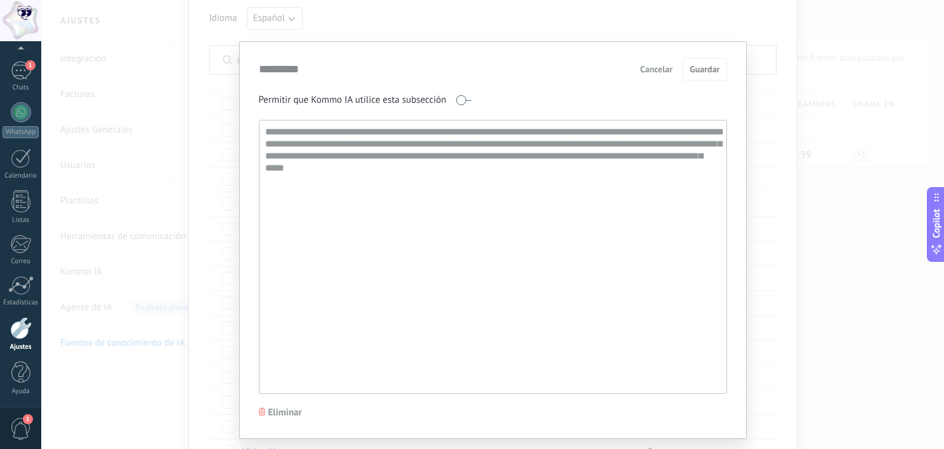
click at [661, 69] on span "Cancelar" at bounding box center [656, 69] width 32 height 9
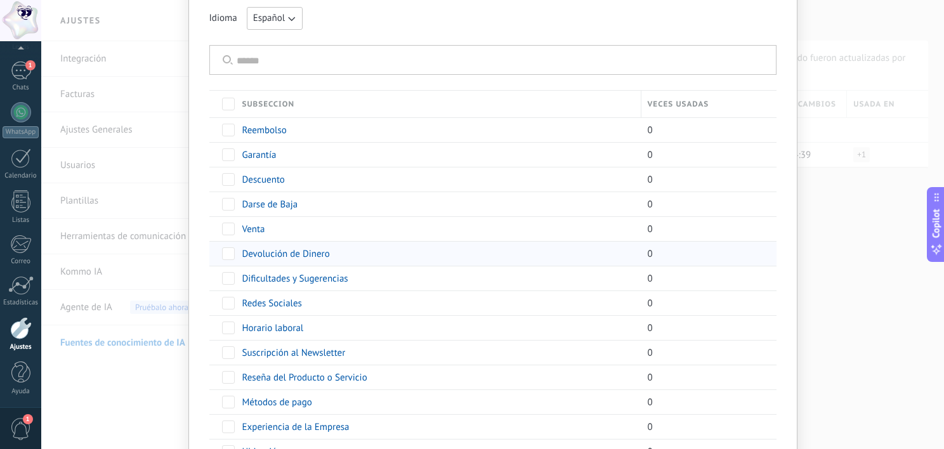
click at [272, 252] on span "Devolución de Dinero" at bounding box center [286, 254] width 88 height 12
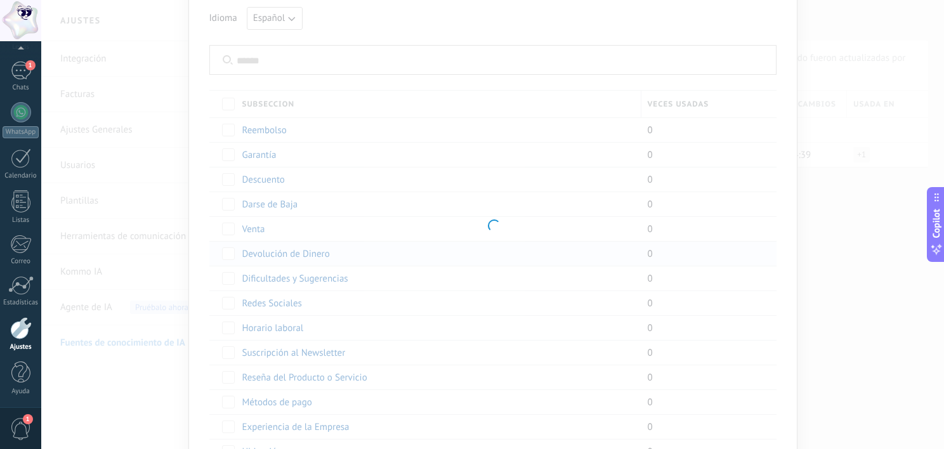
type input "**********"
type textarea "**********"
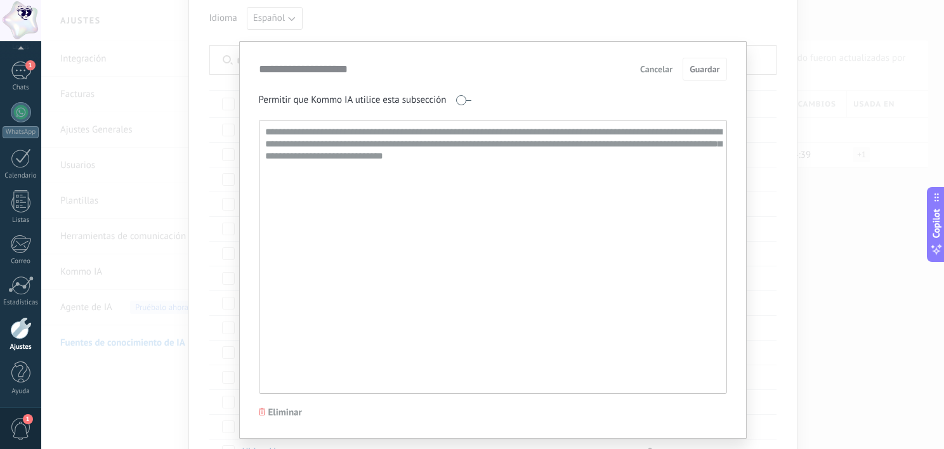
click at [589, 170] on textarea "**********" at bounding box center [492, 257] width 465 height 273
click at [454, 150] on textarea "**********" at bounding box center [492, 257] width 465 height 273
drag, startPoint x: 425, startPoint y: 0, endPoint x: 525, endPoint y: 260, distance: 278.2
click at [525, 260] on textarea "**********" at bounding box center [492, 257] width 465 height 273
drag, startPoint x: 494, startPoint y: 155, endPoint x: 430, endPoint y: 122, distance: 71.8
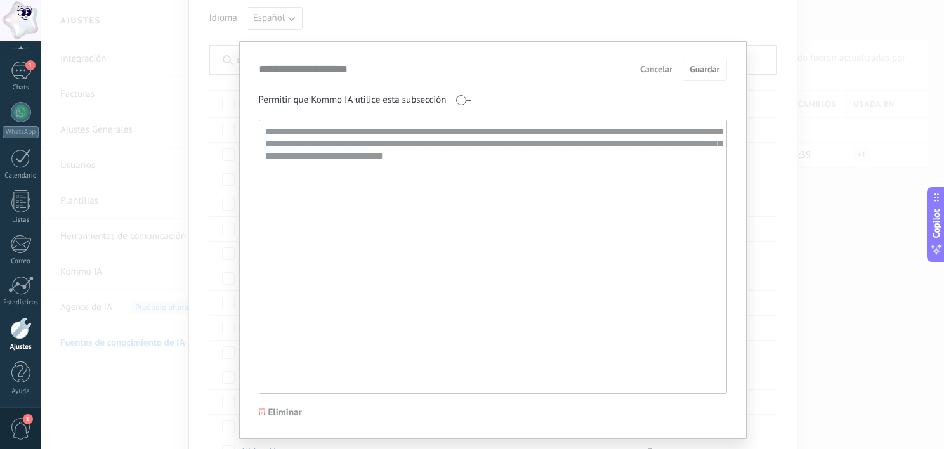
click at [430, 122] on textarea "**********" at bounding box center [492, 257] width 465 height 273
drag, startPoint x: 430, startPoint y: 122, endPoint x: 470, endPoint y: 148, distance: 47.3
click at [470, 148] on textarea "**********" at bounding box center [492, 257] width 465 height 273
click at [471, 152] on textarea "**********" at bounding box center [492, 257] width 465 height 273
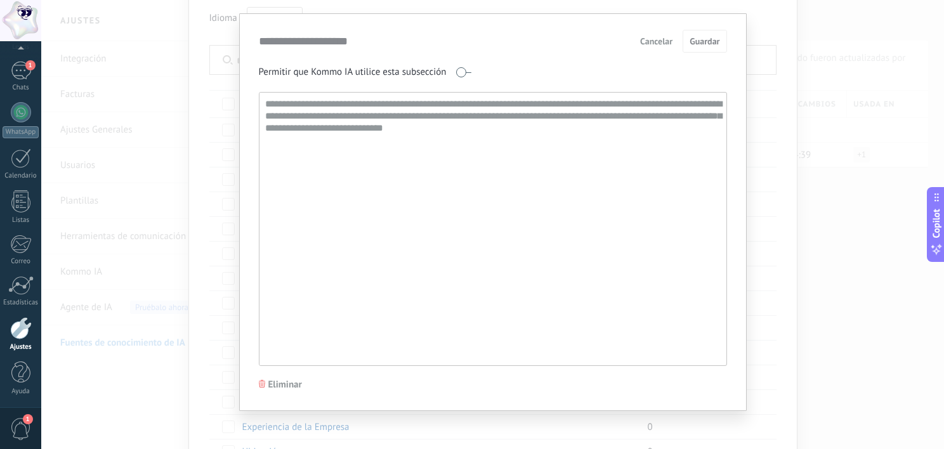
scroll to position [30, 0]
click at [470, 151] on textarea "**********" at bounding box center [492, 226] width 465 height 273
click at [503, 132] on textarea "**********" at bounding box center [492, 226] width 465 height 273
click at [438, 155] on textarea "**********" at bounding box center [492, 226] width 465 height 273
click at [352, 103] on textarea "**********" at bounding box center [492, 226] width 465 height 273
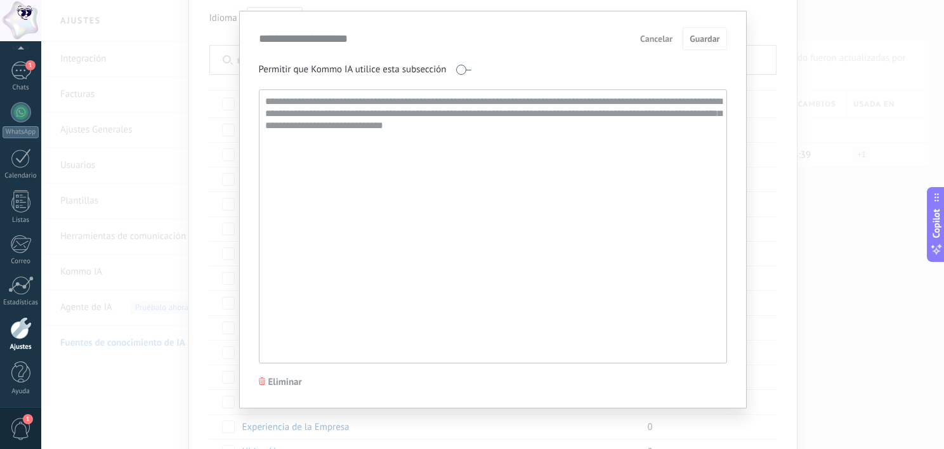
click at [352, 103] on textarea "**********" at bounding box center [492, 226] width 465 height 273
drag, startPoint x: 352, startPoint y: 103, endPoint x: 353, endPoint y: 117, distance: 13.4
click at [353, 117] on textarea "**********" at bounding box center [492, 226] width 465 height 273
click at [456, 69] on span at bounding box center [464, 70] width 16 height 10
click at [450, 130] on textarea "**********" at bounding box center [492, 226] width 465 height 273
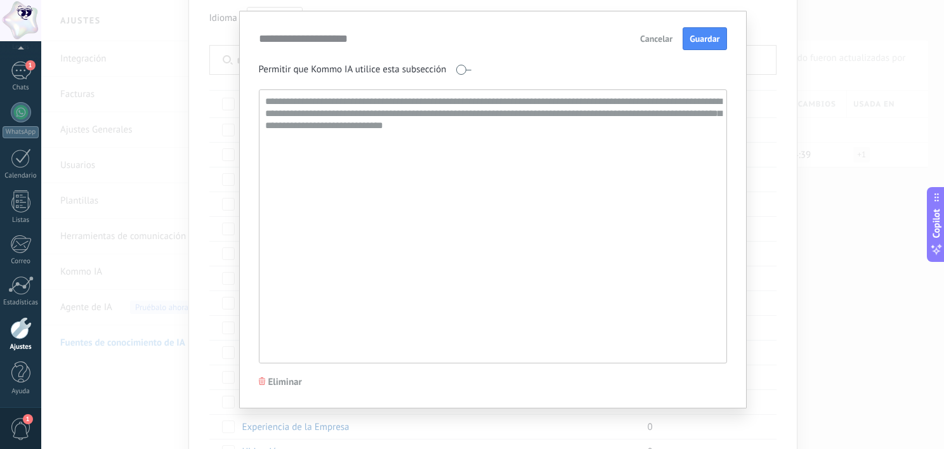
click at [461, 74] on span at bounding box center [464, 70] width 16 height 10
click at [640, 38] on span "Cancelar" at bounding box center [656, 38] width 32 height 9
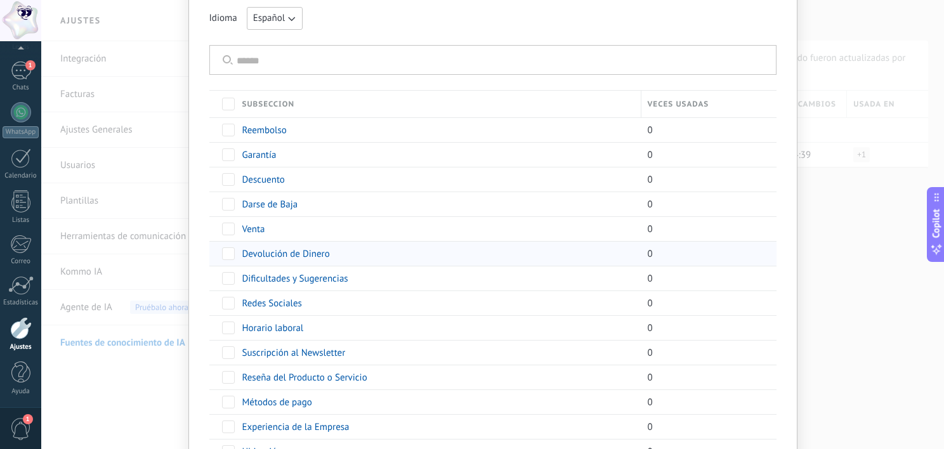
scroll to position [188, 0]
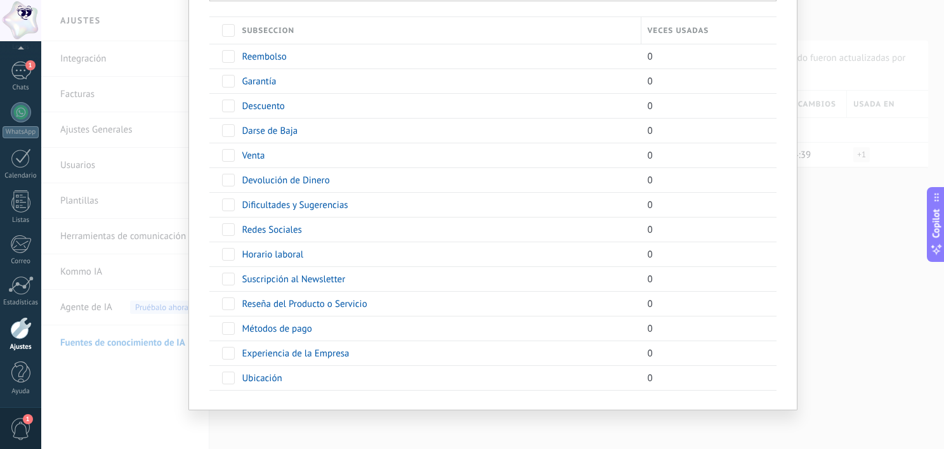
click at [159, 139] on div "**********" at bounding box center [492, 224] width 903 height 449
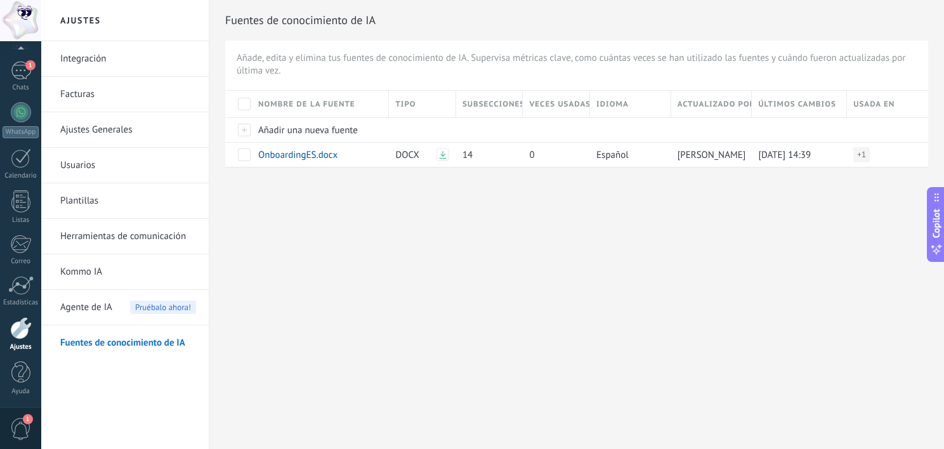
click at [23, 414] on div "1" at bounding box center [20, 428] width 41 height 42
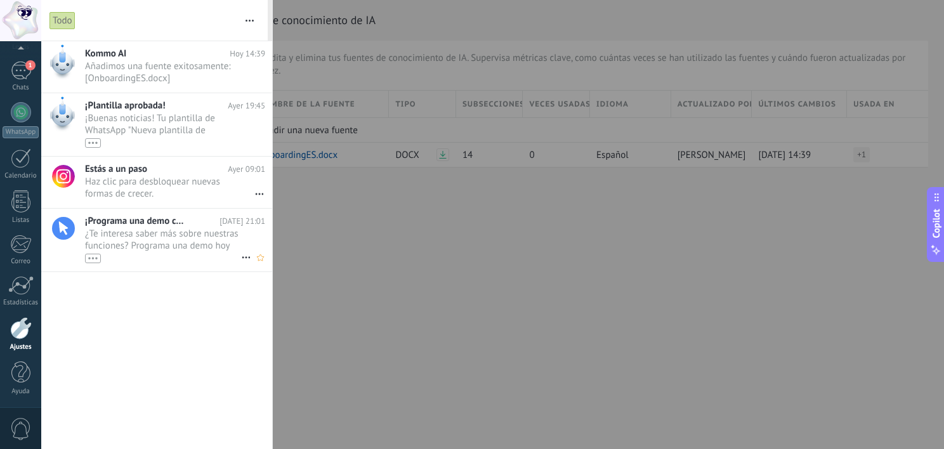
click at [183, 225] on span "¡Programa una demo con un experto!" at bounding box center [136, 221] width 102 height 12
click at [329, 264] on div at bounding box center [472, 224] width 944 height 449
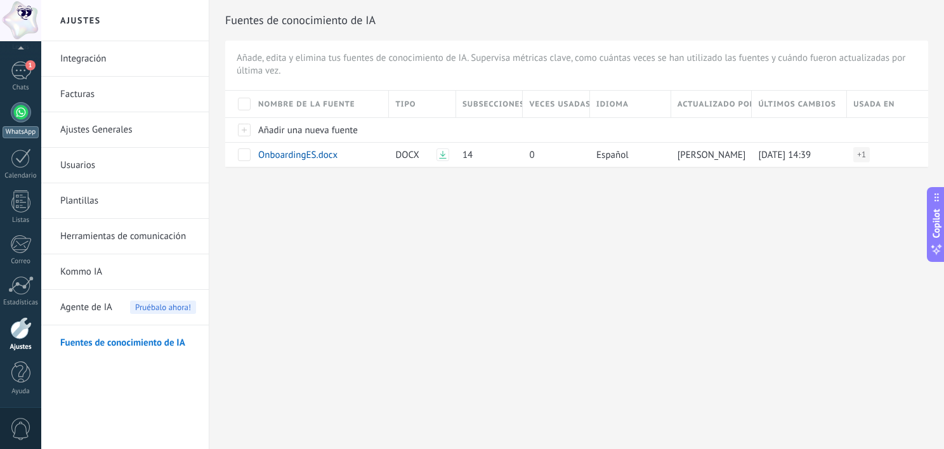
click at [10, 122] on link "WhatsApp" at bounding box center [20, 120] width 41 height 36
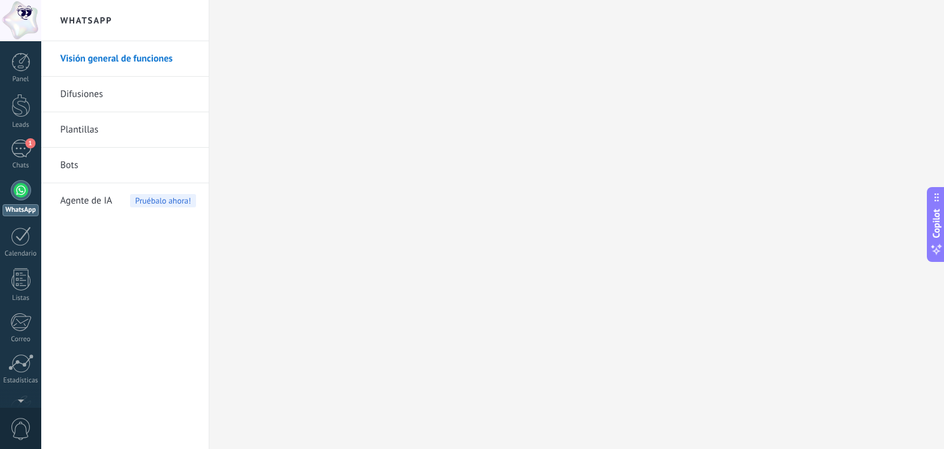
click at [102, 204] on span "Agente de IA" at bounding box center [86, 201] width 52 height 36
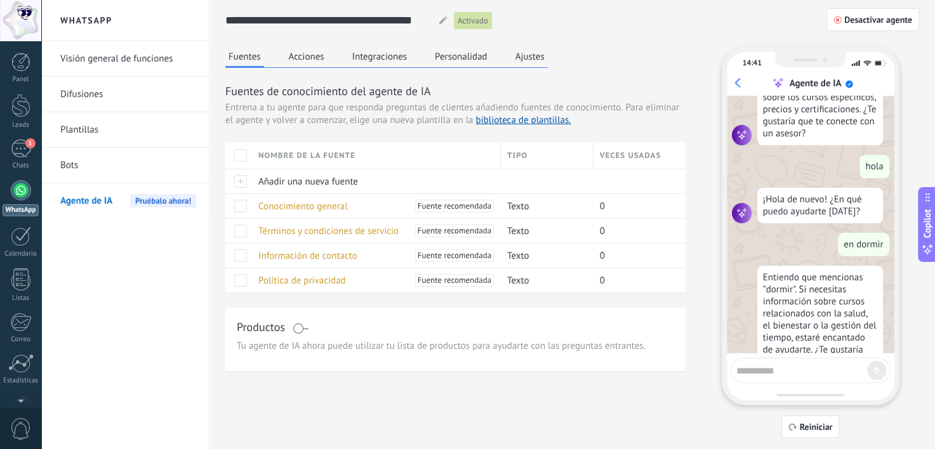
scroll to position [1030, 0]
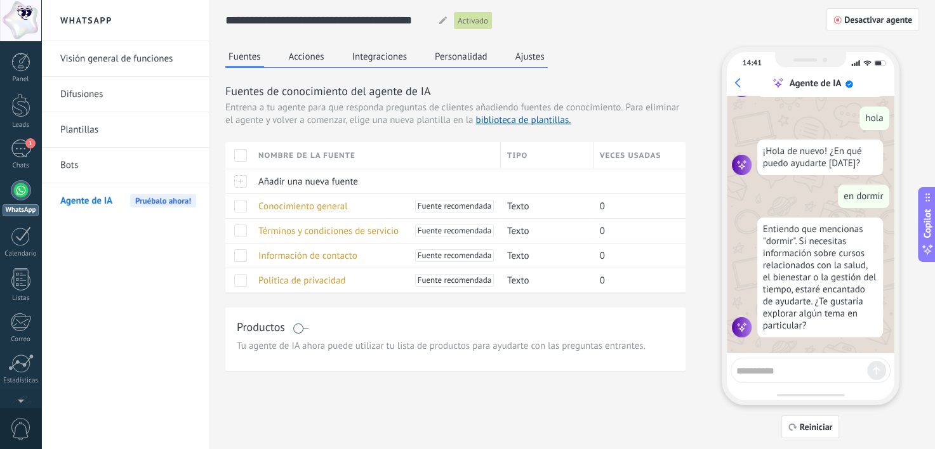
click at [386, 56] on button "Integraciones" at bounding box center [380, 56] width 62 height 19
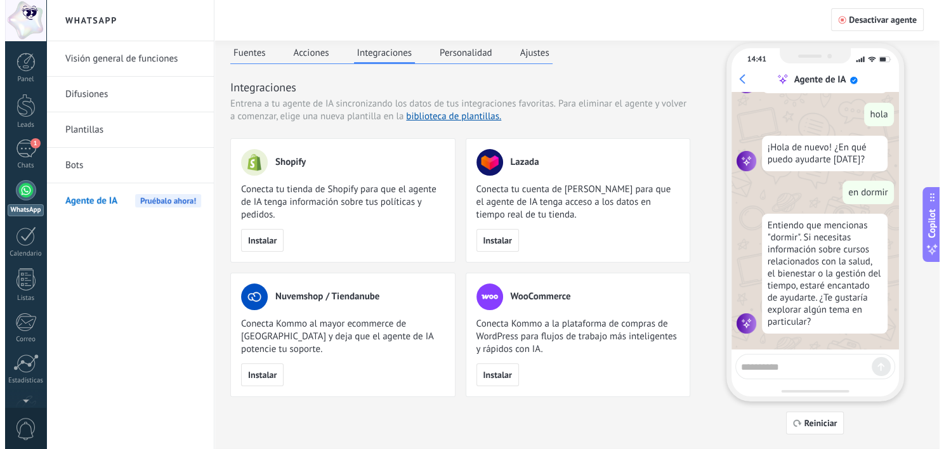
scroll to position [0, 0]
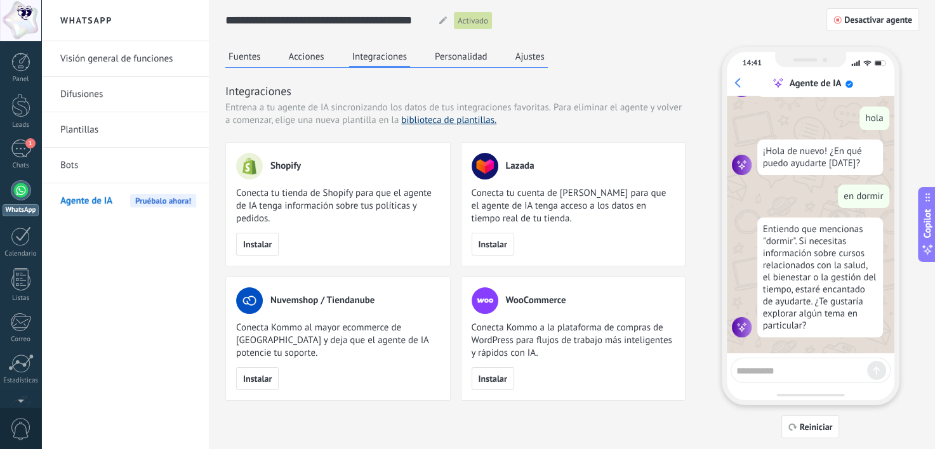
click at [458, 117] on link "biblioteca de plantillas." at bounding box center [448, 120] width 95 height 12
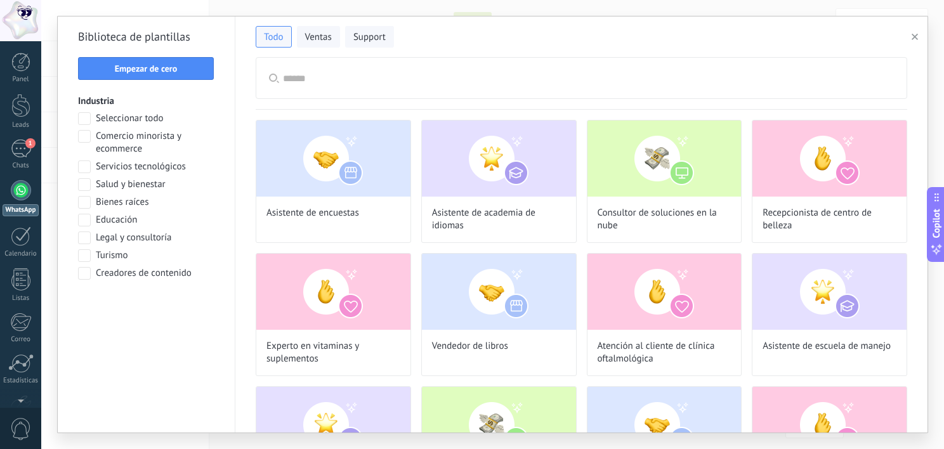
click at [917, 37] on icon "button" at bounding box center [915, 37] width 6 height 6
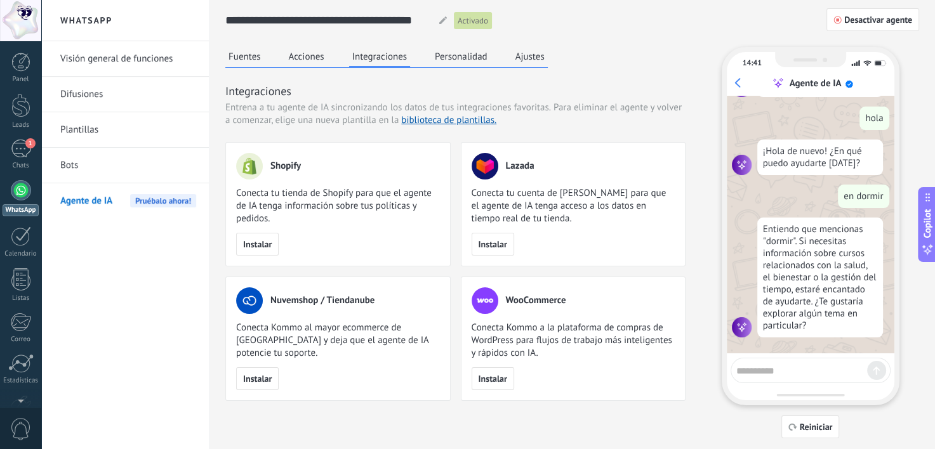
click at [475, 54] on button "Personalidad" at bounding box center [460, 56] width 59 height 19
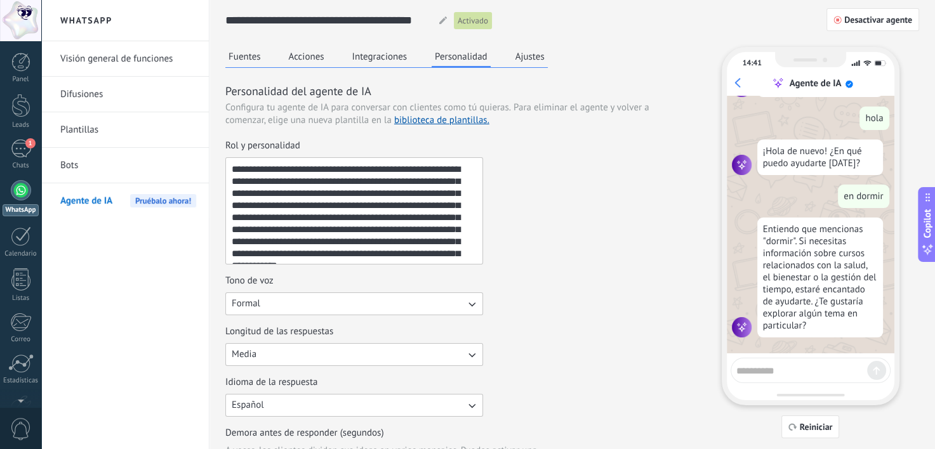
click at [519, 55] on button "Ajustes" at bounding box center [530, 56] width 36 height 19
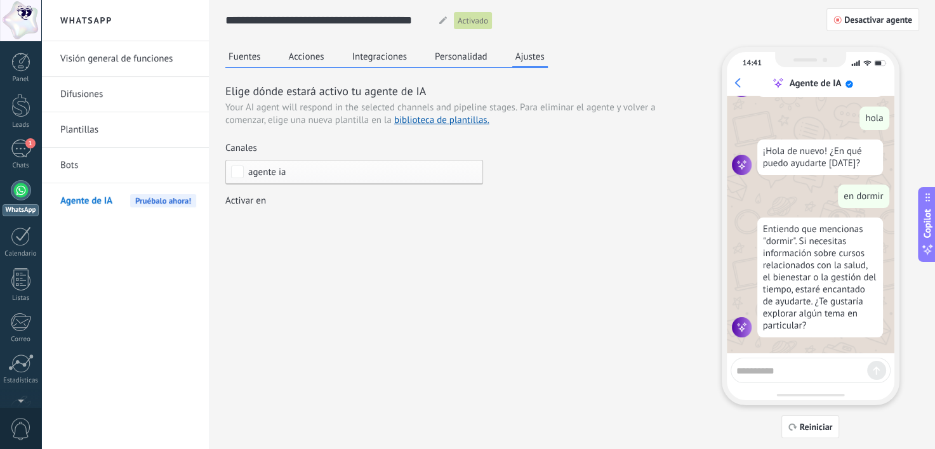
click at [251, 60] on button "Fuentes" at bounding box center [244, 56] width 39 height 19
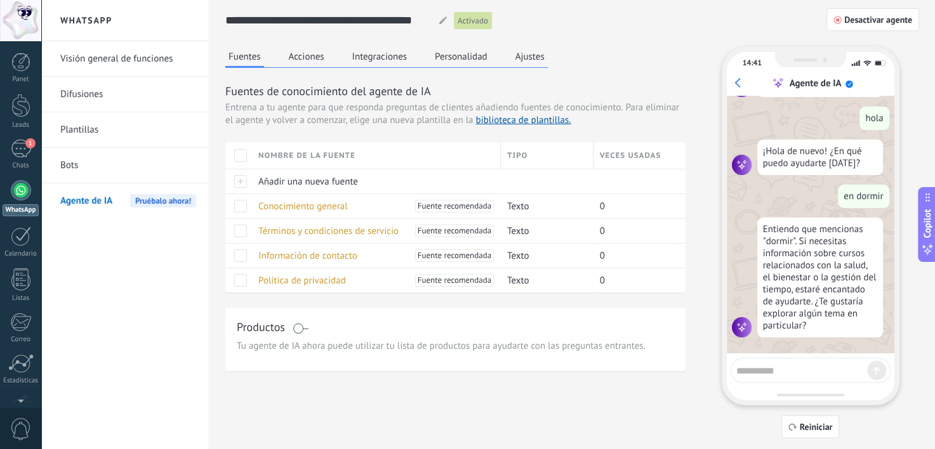
click at [111, 103] on link "Difusiones" at bounding box center [128, 95] width 136 height 36
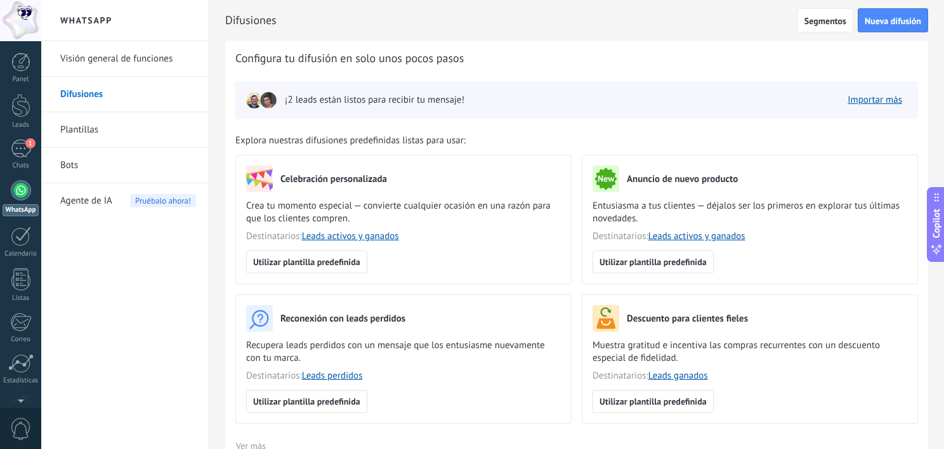
click at [266, 101] on img at bounding box center [269, 100] width 18 height 18
click at [251, 100] on img at bounding box center [255, 100] width 18 height 18
click at [274, 107] on img at bounding box center [269, 100] width 18 height 18
click at [493, 239] on span "Destinatarios: Leads activos y ganados" at bounding box center [403, 236] width 315 height 13
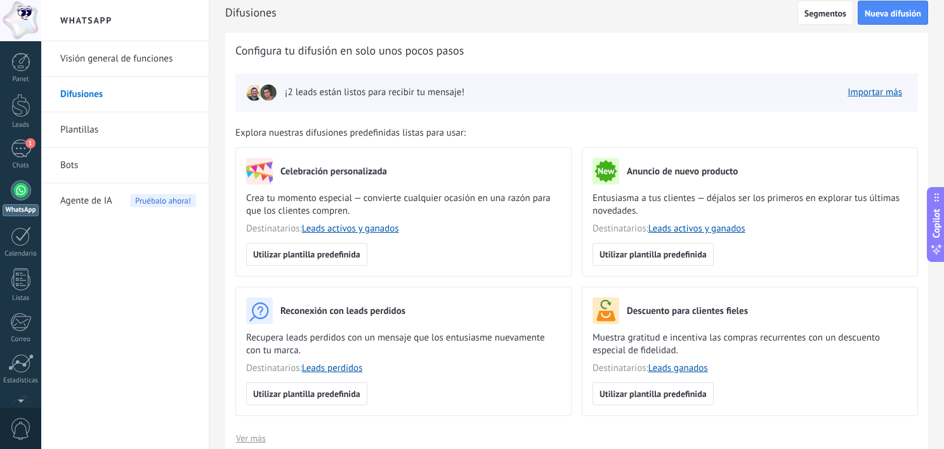
scroll to position [8, 0]
click at [103, 115] on link "Plantillas" at bounding box center [128, 130] width 136 height 36
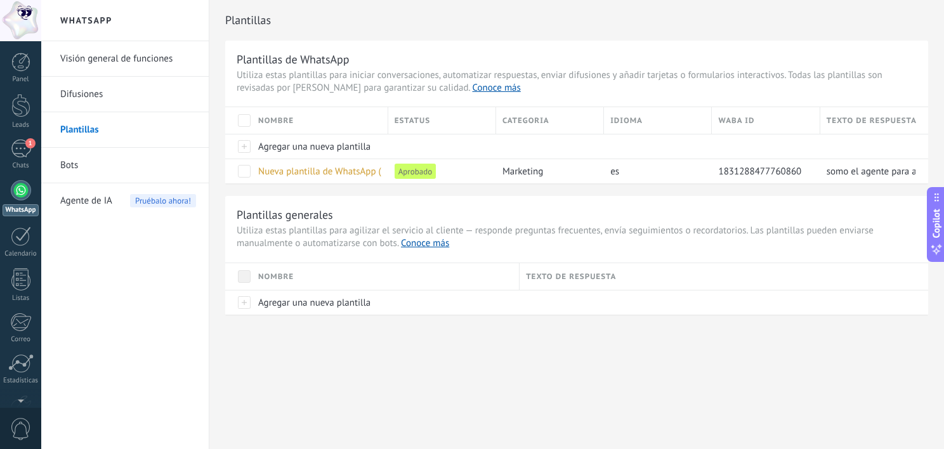
click at [121, 165] on link "Bots" at bounding box center [128, 166] width 136 height 36
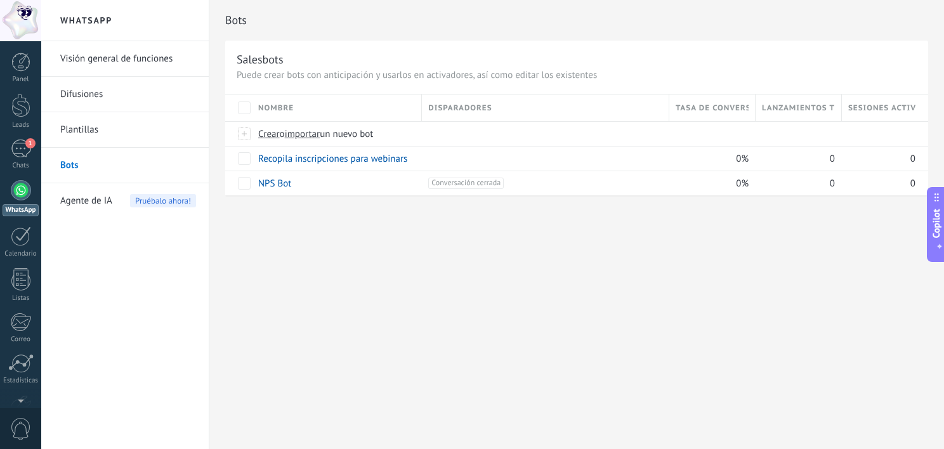
click at [145, 49] on link "Visión general de funciones" at bounding box center [128, 59] width 136 height 36
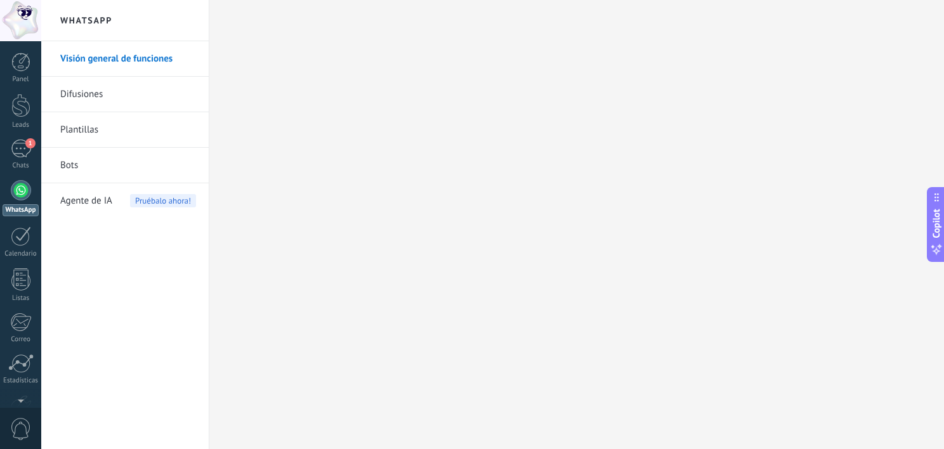
click at [112, 66] on link "Visión general de funciones" at bounding box center [128, 59] width 136 height 36
click at [112, 100] on link "Difusiones" at bounding box center [128, 95] width 136 height 36
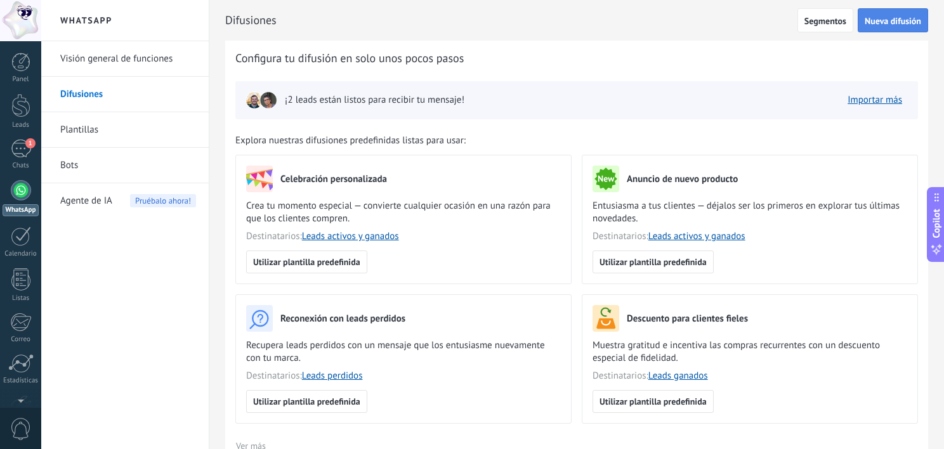
click at [900, 18] on span "Nueva difusión" at bounding box center [893, 20] width 56 height 9
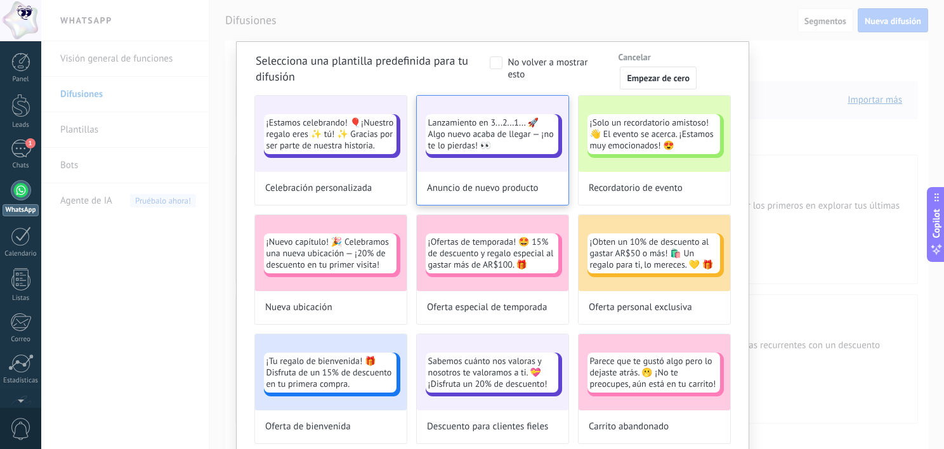
click at [493, 161] on div "Lanzamiento en 3...2...1... 🚀 Algo nuevo acaba de llegar — ¡no te lo pierdas! 👀" at bounding box center [493, 134] width 152 height 76
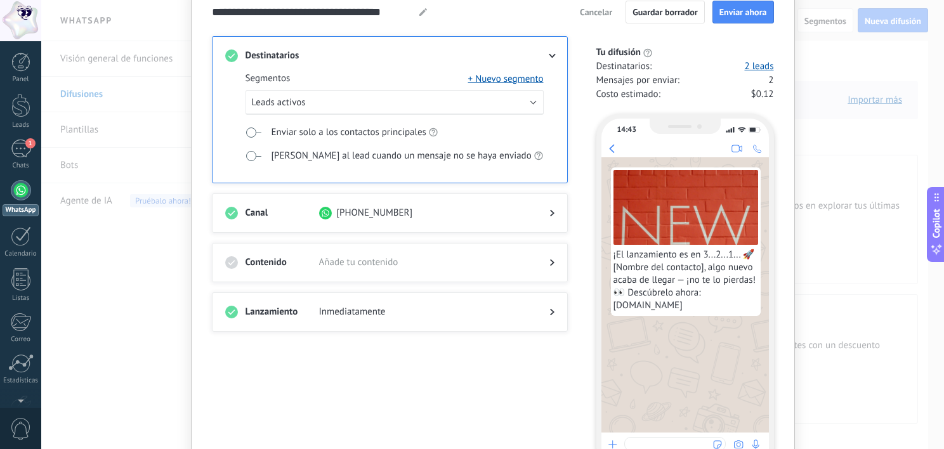
scroll to position [63, 0]
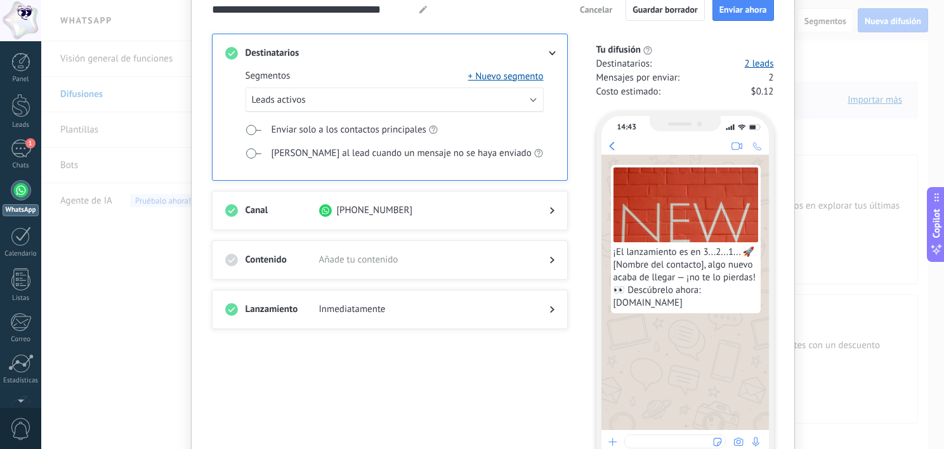
click at [547, 217] on div at bounding box center [389, 223] width 329 height 13
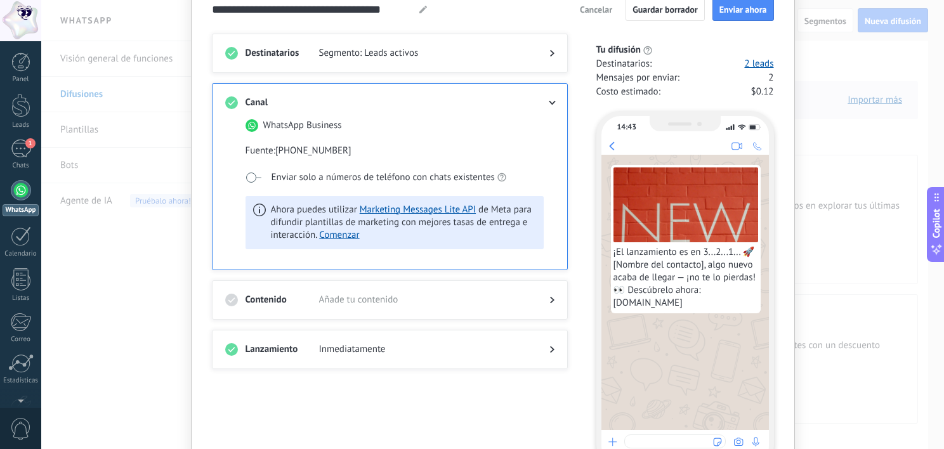
click at [372, 280] on div "Contenido Añade tu contenido" at bounding box center [390, 299] width 356 height 39
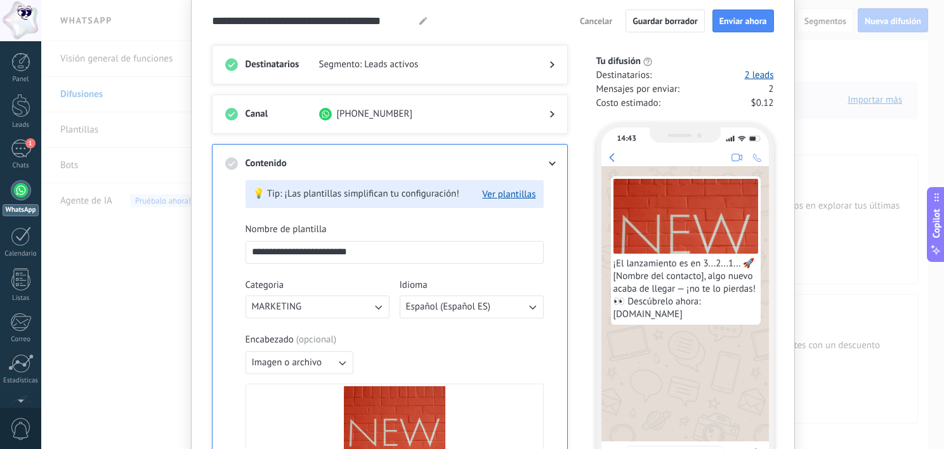
scroll to position [0, 0]
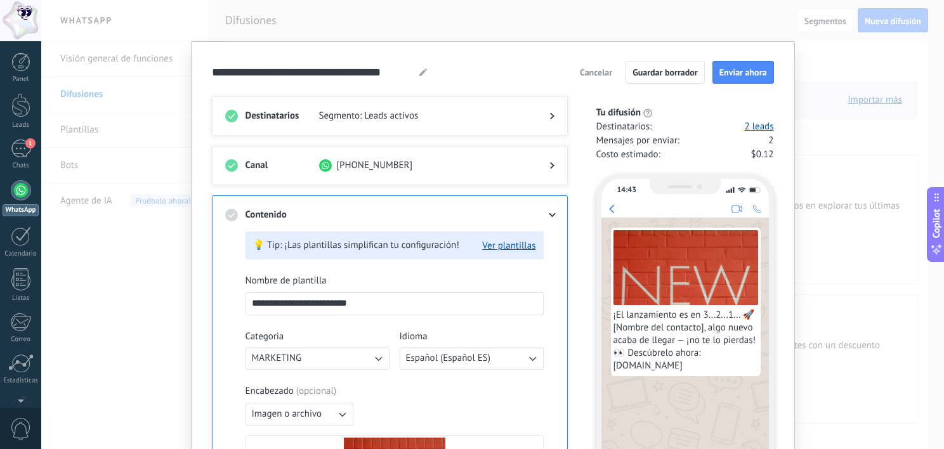
click at [442, 113] on span "Segmento: Leads activos" at bounding box center [424, 116] width 210 height 13
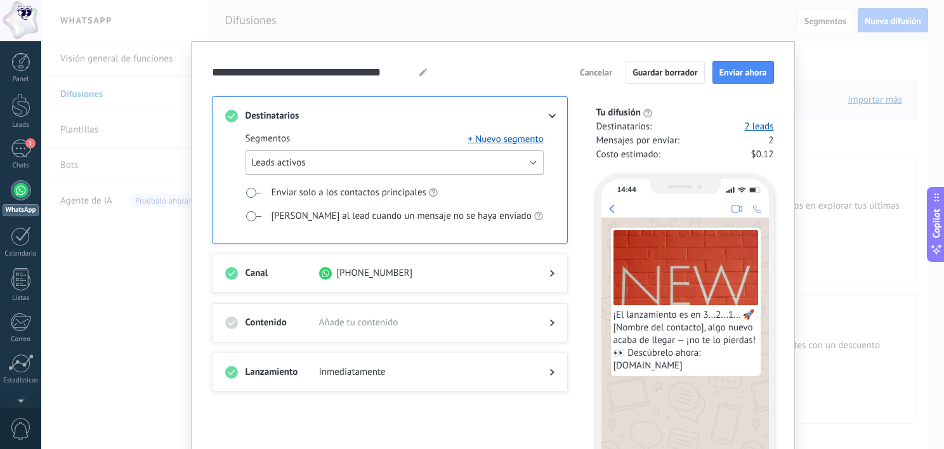
click at [345, 162] on button "Leads activos" at bounding box center [395, 162] width 298 height 25
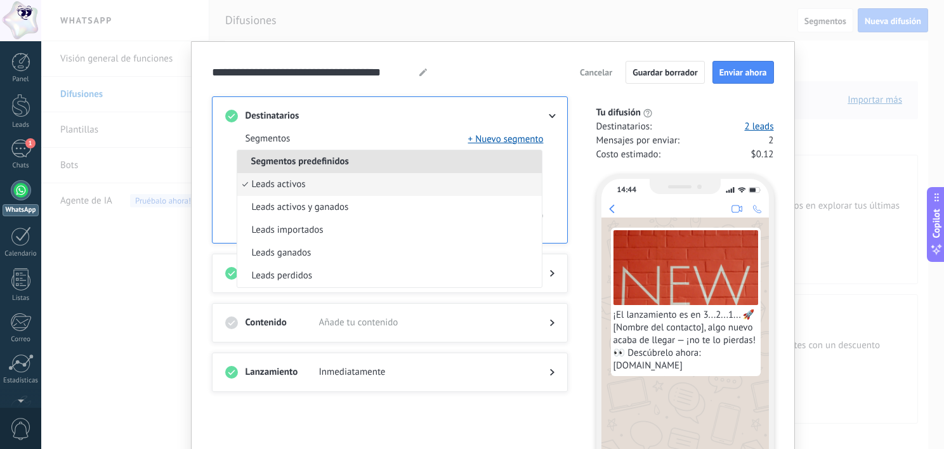
click at [350, 190] on li "Leads activos" at bounding box center [389, 184] width 305 height 23
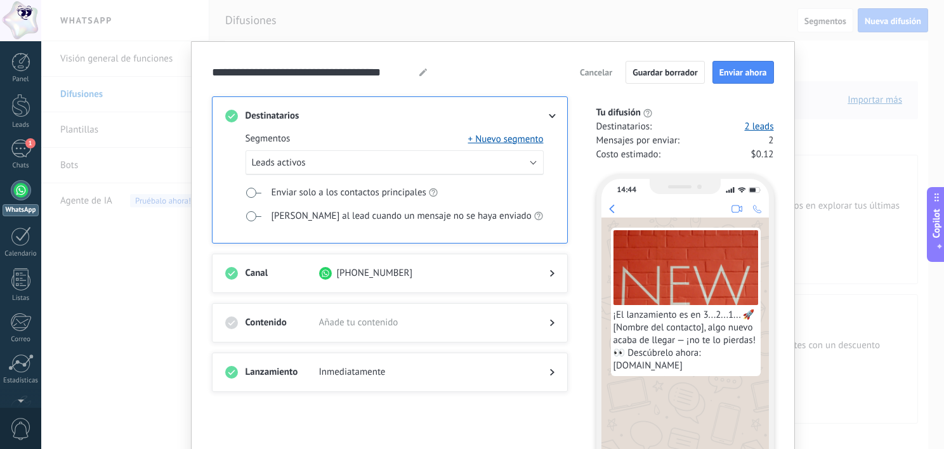
click at [339, 187] on span "Enviar solo a los contactos principales" at bounding box center [349, 193] width 155 height 13
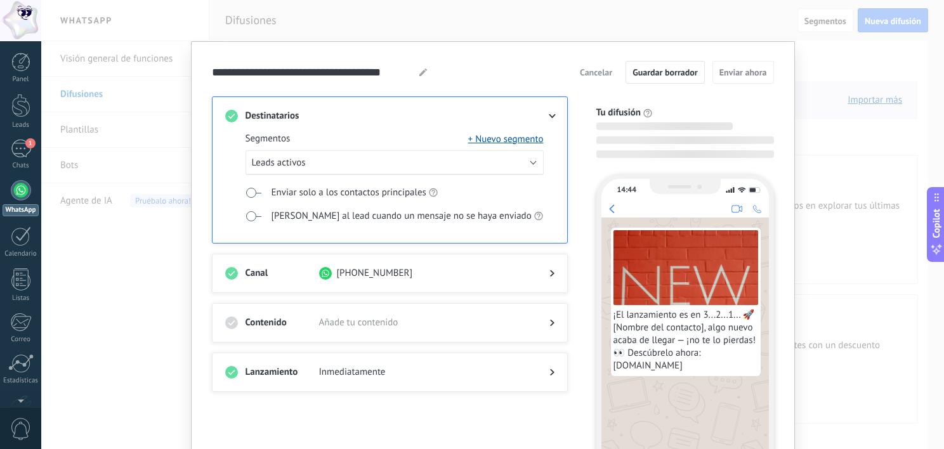
click at [354, 189] on span "Enviar solo a los contactos principales" at bounding box center [349, 193] width 155 height 13
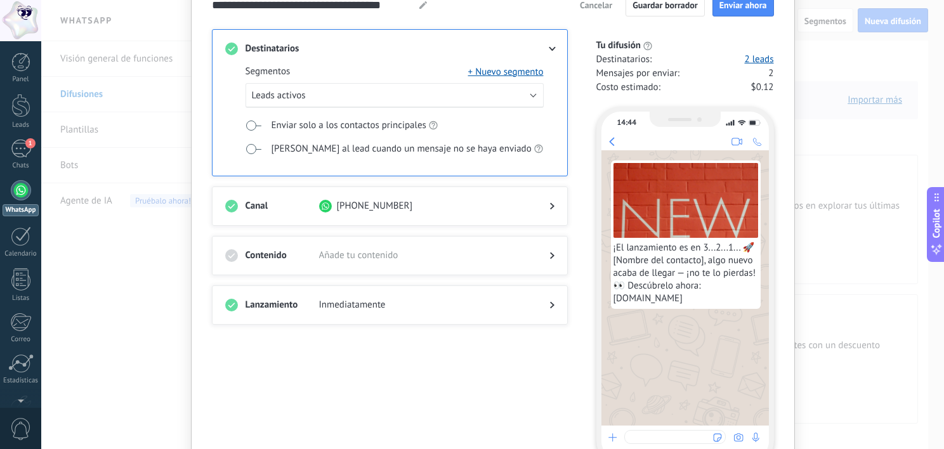
scroll to position [68, 0]
click at [407, 262] on div at bounding box center [389, 267] width 329 height 13
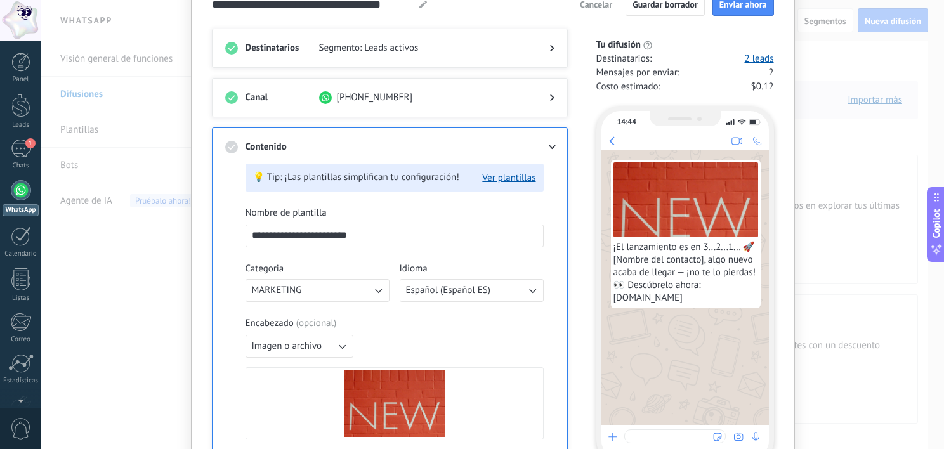
click at [544, 142] on div at bounding box center [541, 147] width 25 height 13
click at [549, 147] on use at bounding box center [552, 147] width 7 height 4
click at [544, 142] on div at bounding box center [541, 147] width 25 height 13
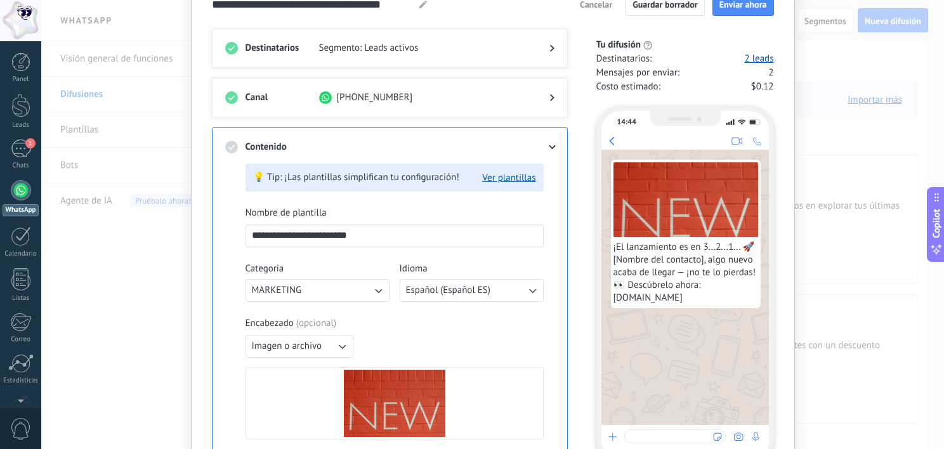
click at [247, 142] on h3 "Contenido" at bounding box center [283, 147] width 74 height 13
click at [367, 242] on input "**********" at bounding box center [394, 235] width 297 height 20
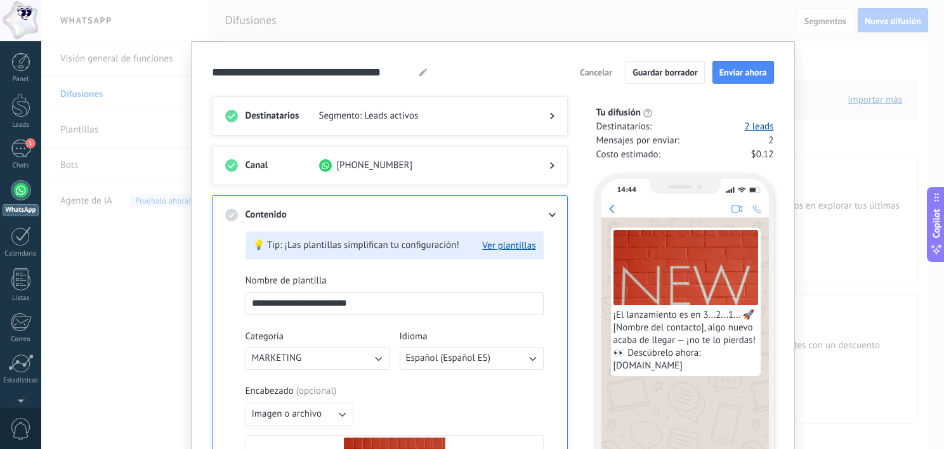
scroll to position [3, 0]
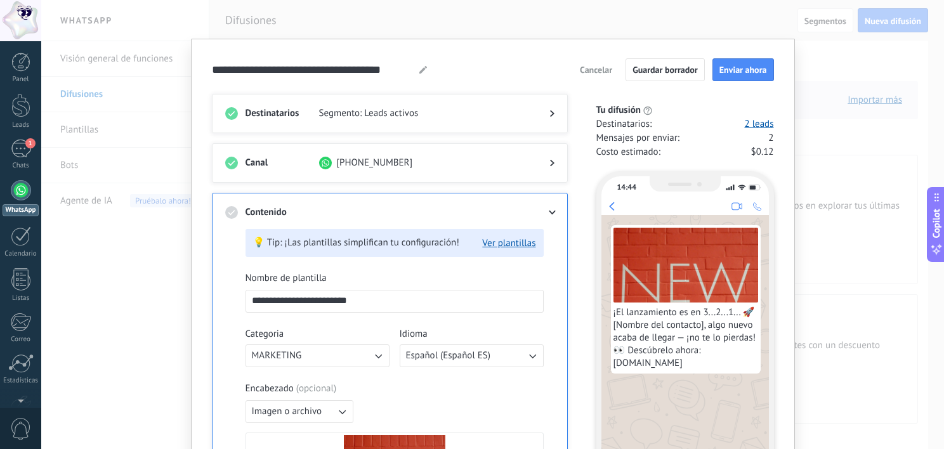
click at [551, 211] on icon at bounding box center [552, 213] width 8 height 4
click at [397, 206] on span at bounding box center [424, 212] width 210 height 13
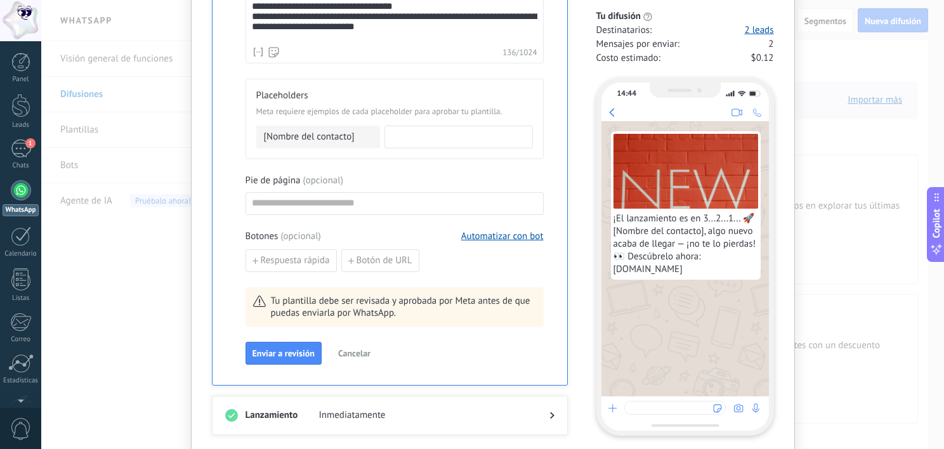
scroll to position [528, 0]
click at [353, 355] on span "Cancelar" at bounding box center [354, 352] width 32 height 9
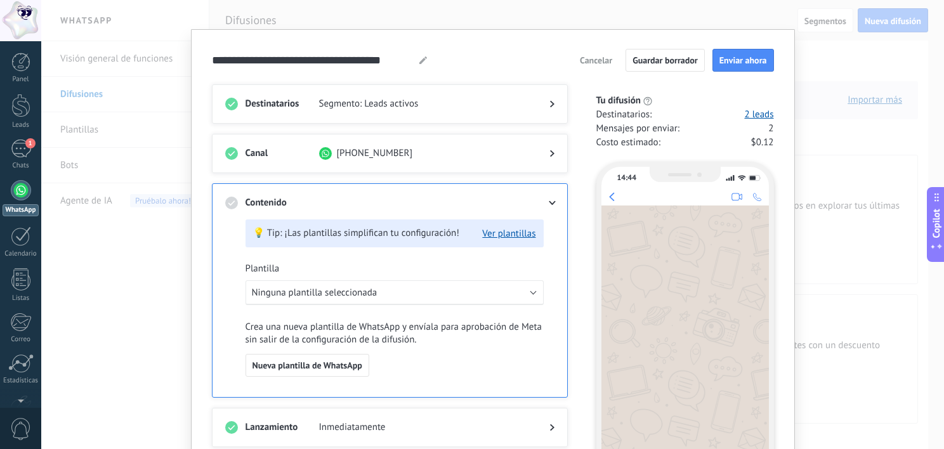
scroll to position [6, 0]
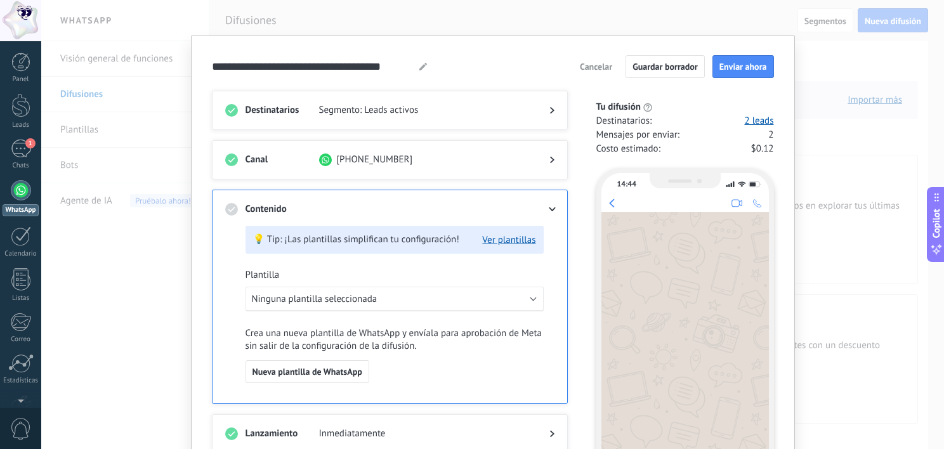
click at [549, 208] on icon at bounding box center [552, 209] width 8 height 4
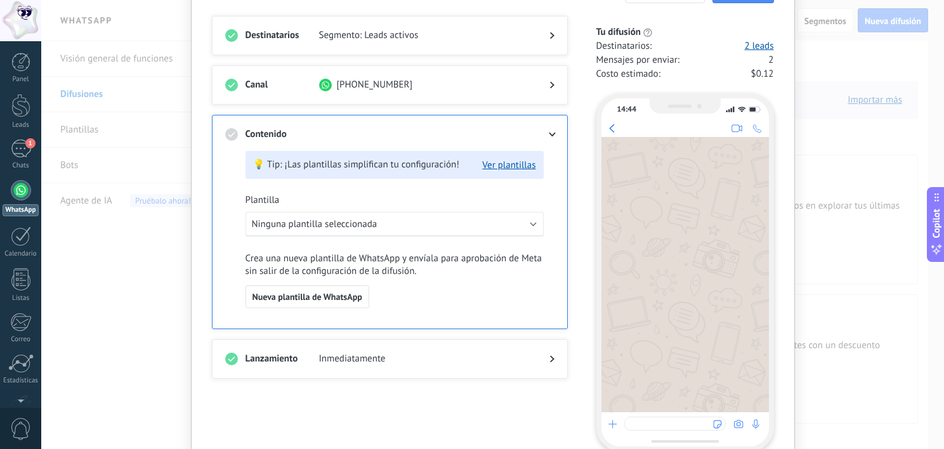
scroll to position [80, 0]
click at [516, 168] on button "Ver plantillas" at bounding box center [508, 166] width 53 height 12
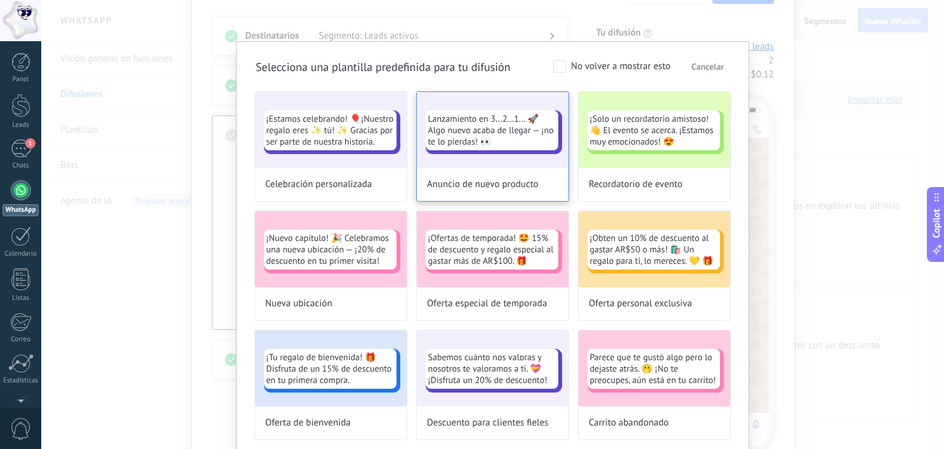
click at [482, 162] on div "Lanzamiento en 3...2...1... 🚀 Algo nuevo acaba de llegar — ¡no te lo pierdas! 👀" at bounding box center [493, 130] width 152 height 76
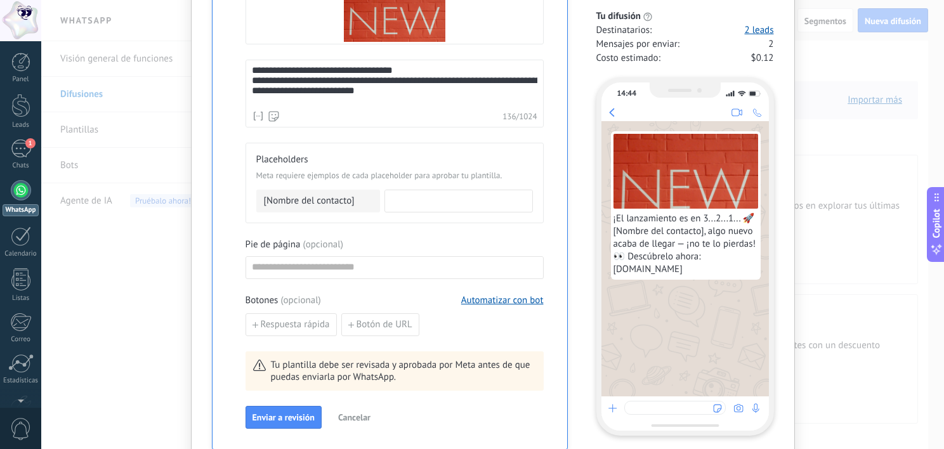
scroll to position [499, 0]
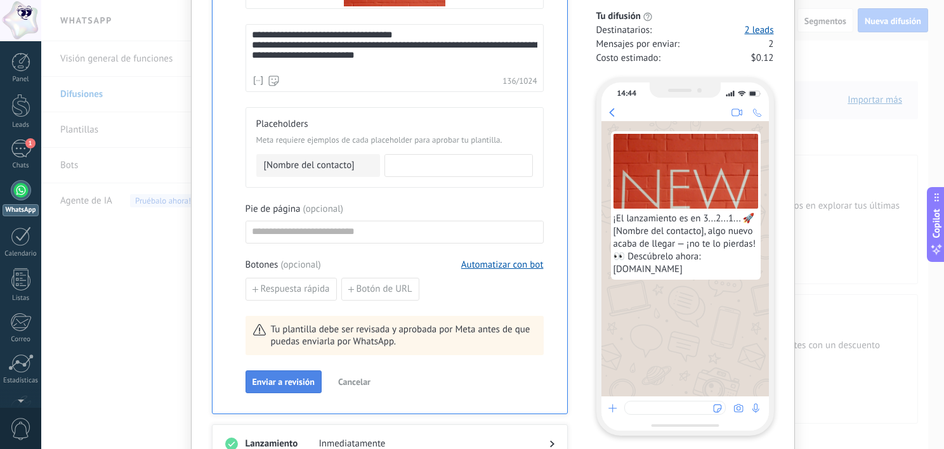
click at [287, 379] on span "Enviar a revisión" at bounding box center [284, 382] width 62 height 9
click at [401, 165] on input at bounding box center [458, 165] width 147 height 20
click at [331, 160] on span "[Nombre del contacto]" at bounding box center [309, 165] width 91 height 13
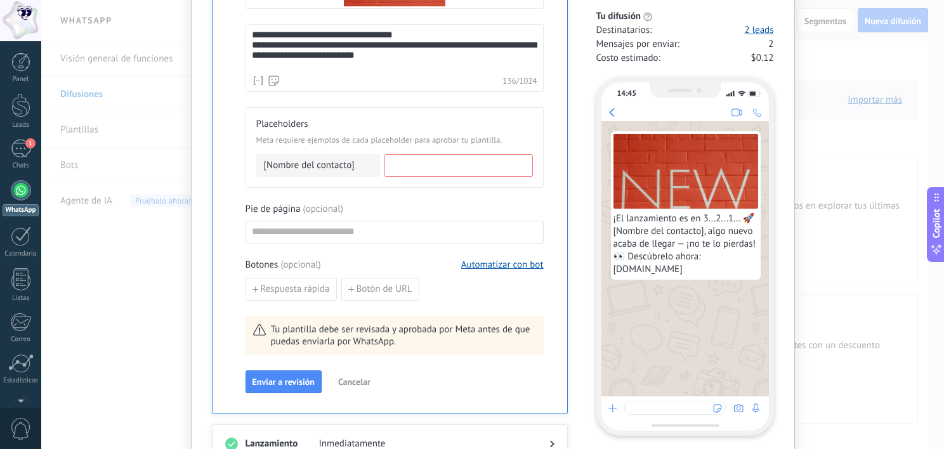
drag, startPoint x: 331, startPoint y: 160, endPoint x: 402, endPoint y: 176, distance: 73.6
click at [402, 176] on div "Placeholders Meta requiere ejemplos de cada placeholder para aprobar tu plantil…" at bounding box center [395, 147] width 298 height 81
click at [402, 168] on input at bounding box center [458, 165] width 147 height 20
click at [330, 171] on div "[Nombre del contacto]" at bounding box center [318, 165] width 124 height 23
click at [434, 165] on input at bounding box center [458, 165] width 147 height 20
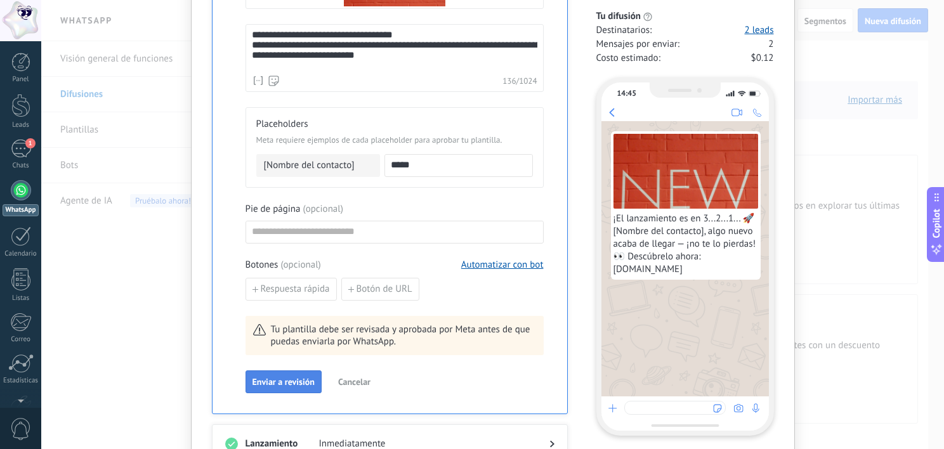
type input "*****"
click at [293, 386] on button "Enviar a revisión" at bounding box center [284, 382] width 76 height 23
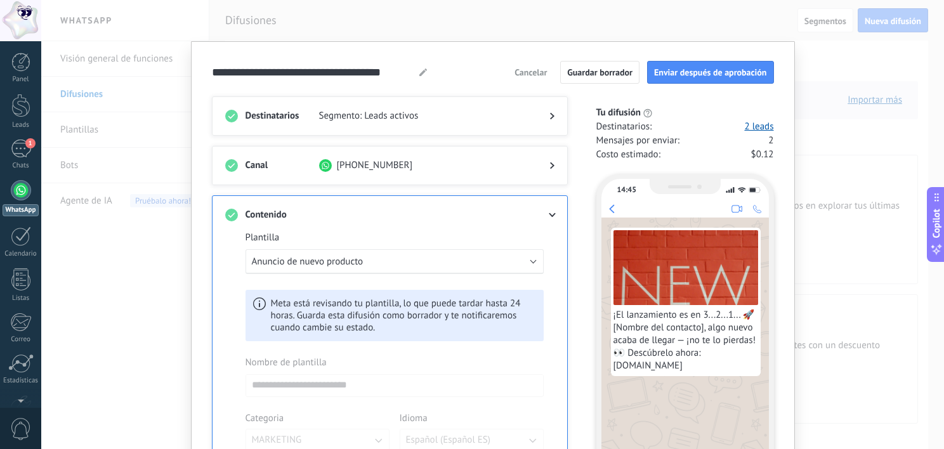
scroll to position [0, 0]
click at [718, 70] on span "Enviar después de aprobación" at bounding box center [710, 72] width 113 height 9
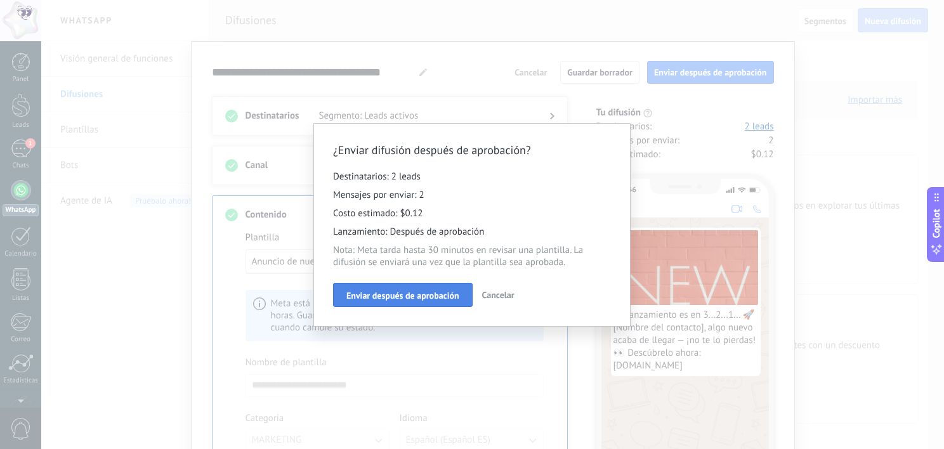
click at [420, 291] on span "Enviar después de aprobación" at bounding box center [402, 295] width 113 height 9
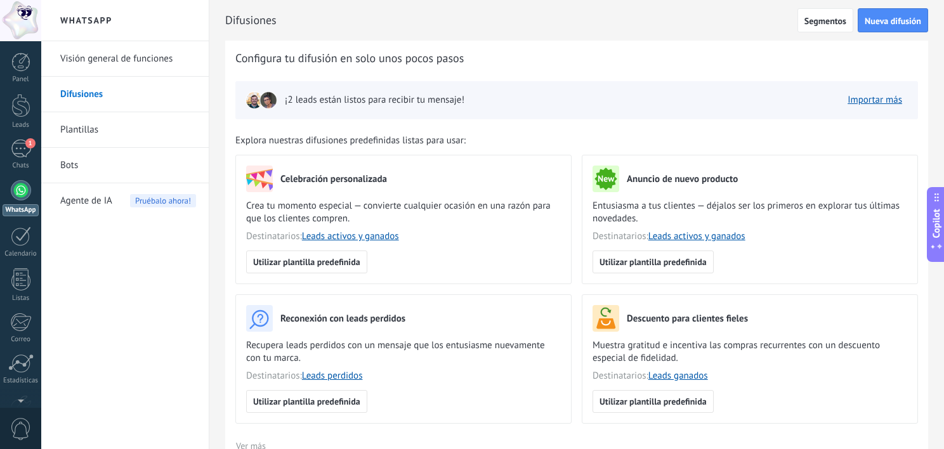
click at [125, 125] on link "Plantillas" at bounding box center [128, 130] width 136 height 36
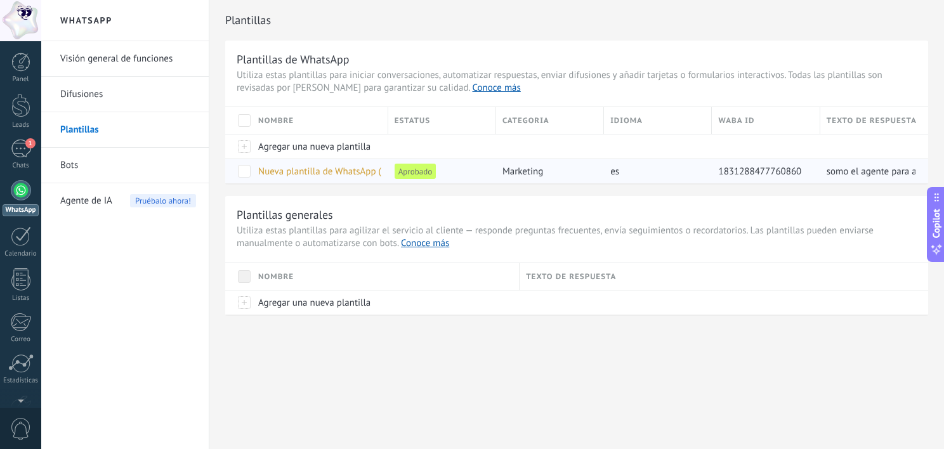
click at [332, 168] on span "Nueva plantilla de WhatsApp ([DATE] 20:43)" at bounding box center [347, 172] width 178 height 12
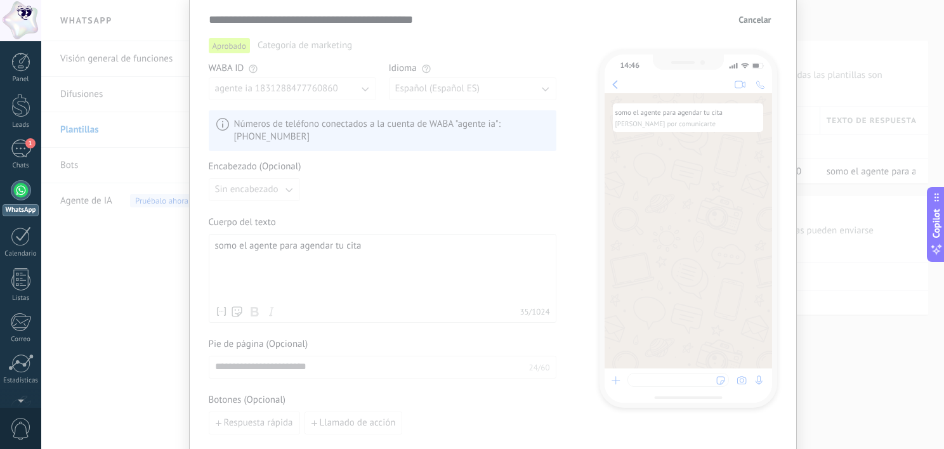
scroll to position [53, 0]
click at [764, 21] on span "Cancelar" at bounding box center [755, 17] width 32 height 9
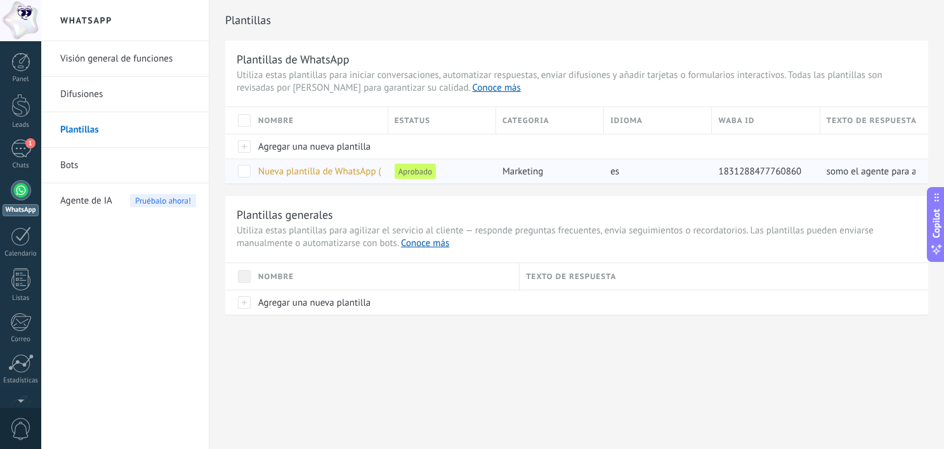
click at [369, 174] on span "Nueva plantilla de WhatsApp ([DATE] 20:43)" at bounding box center [347, 172] width 178 height 12
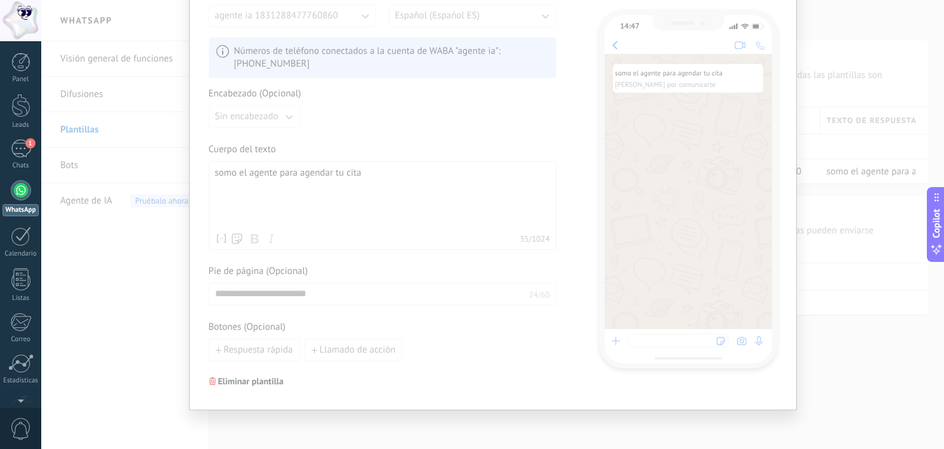
scroll to position [129, 0]
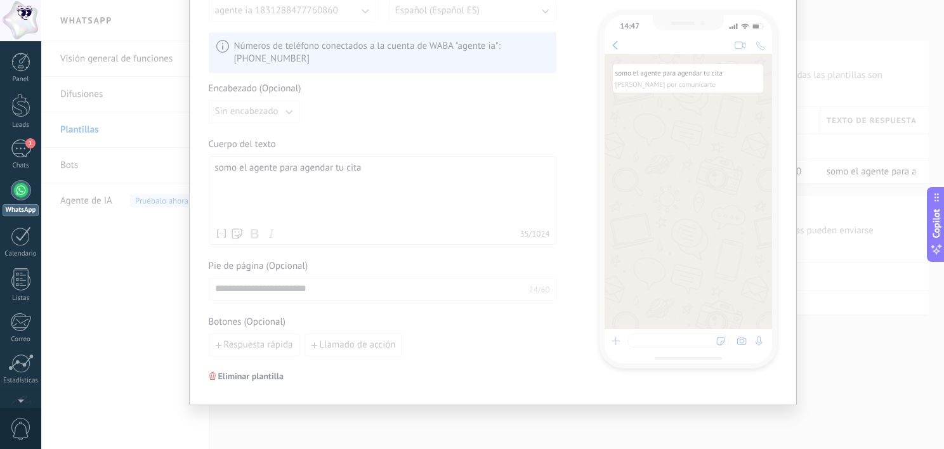
click at [365, 170] on div "somo el agente para agendar tu cita" at bounding box center [382, 192] width 335 height 60
click at [242, 329] on div "Botones (Opcional) Respuesta rápida Llamado de acción" at bounding box center [383, 336] width 348 height 41
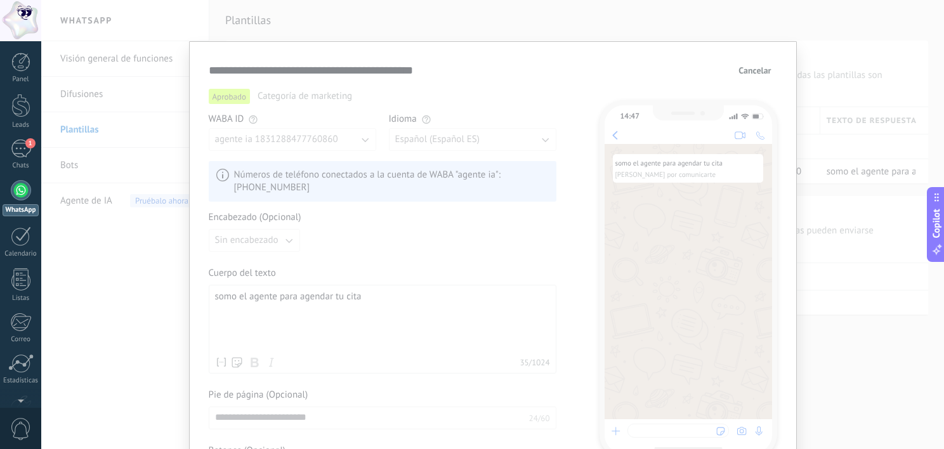
scroll to position [2, 0]
click at [748, 62] on button "Cancelar" at bounding box center [755, 68] width 44 height 19
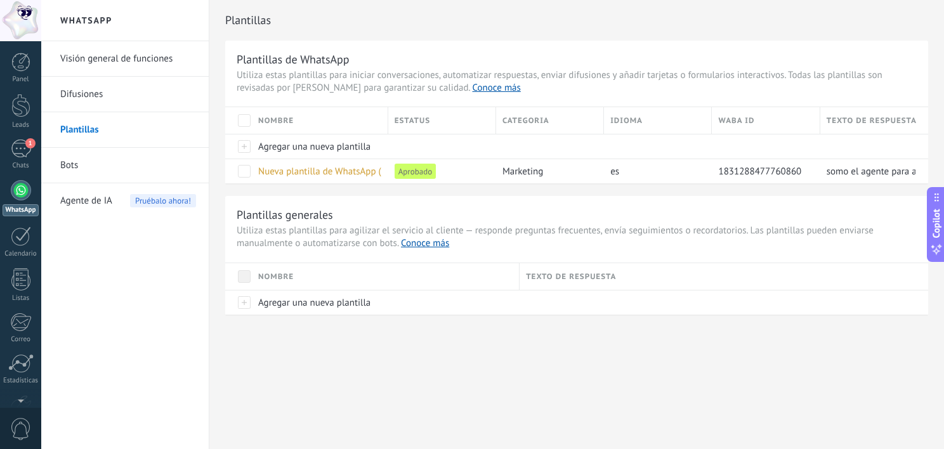
scroll to position [0, 0]
click at [497, 176] on div "marketing" at bounding box center [547, 171] width 102 height 24
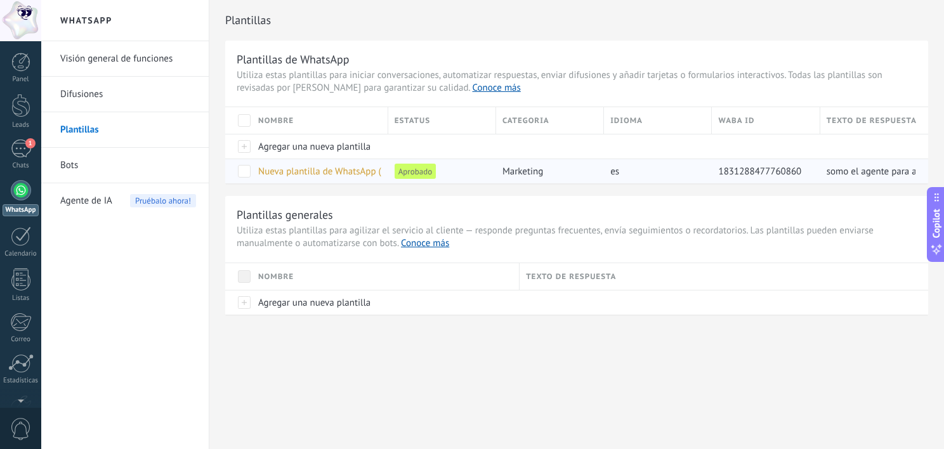
click at [518, 166] on span "marketing" at bounding box center [523, 172] width 41 height 12
click at [426, 174] on span "Aprobado" at bounding box center [415, 171] width 41 height 15
click at [284, 174] on span "Nueva plantilla de WhatsApp ([DATE] 20:43)" at bounding box center [347, 172] width 178 height 12
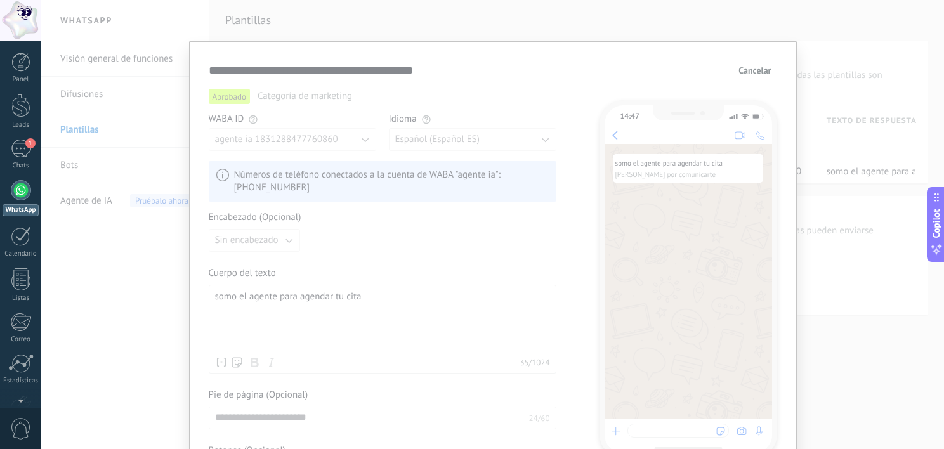
click at [749, 67] on span "Cancelar" at bounding box center [755, 70] width 32 height 9
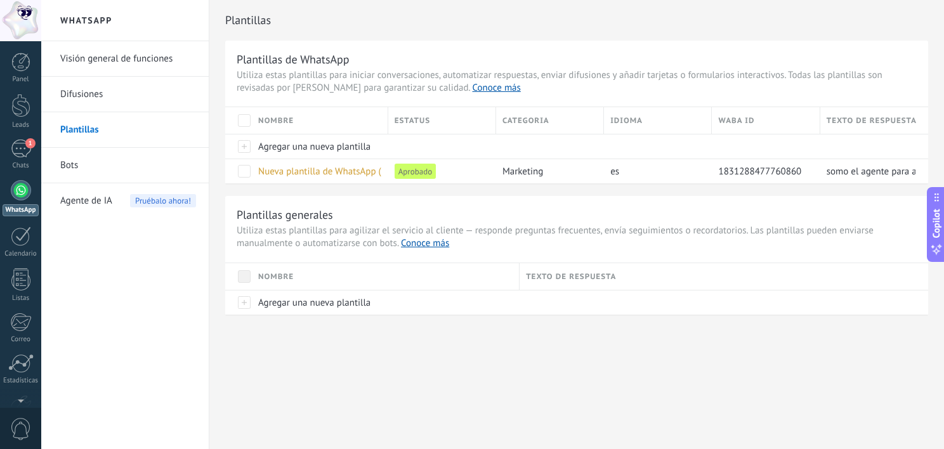
click at [178, 157] on link "Bots" at bounding box center [128, 166] width 136 height 36
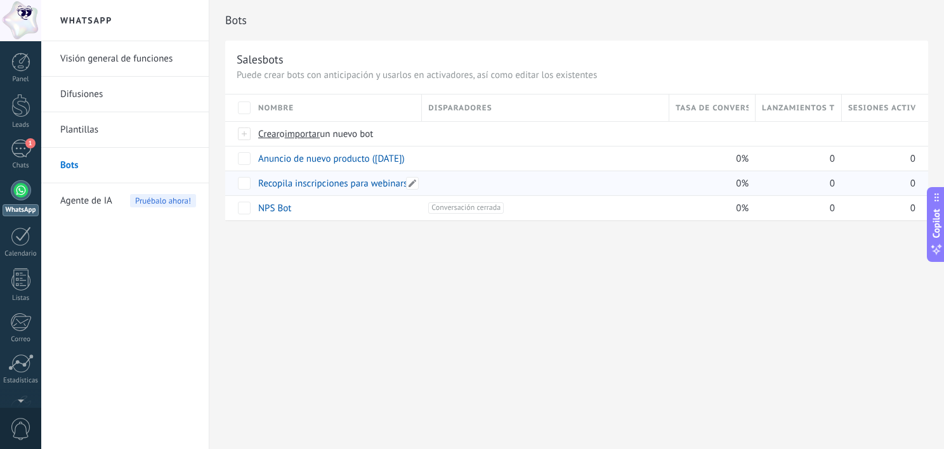
click at [352, 185] on link "Recopila inscripciones para webinars" at bounding box center [332, 184] width 149 height 12
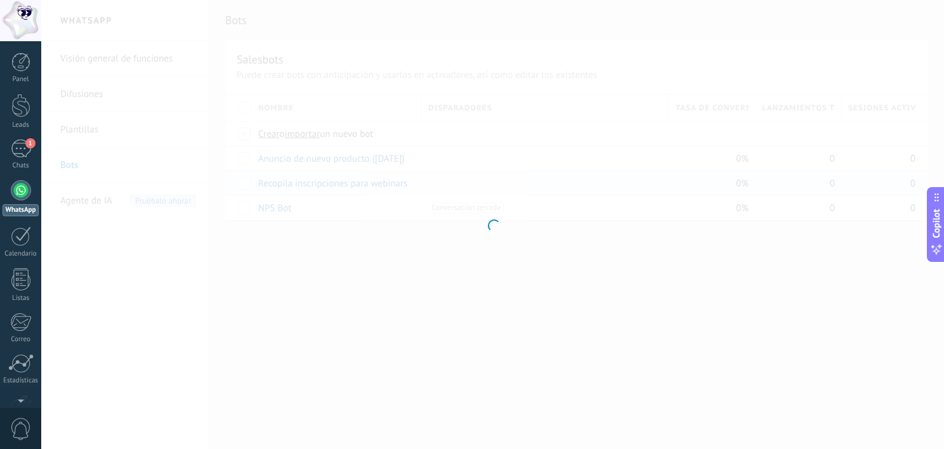
type input "**********"
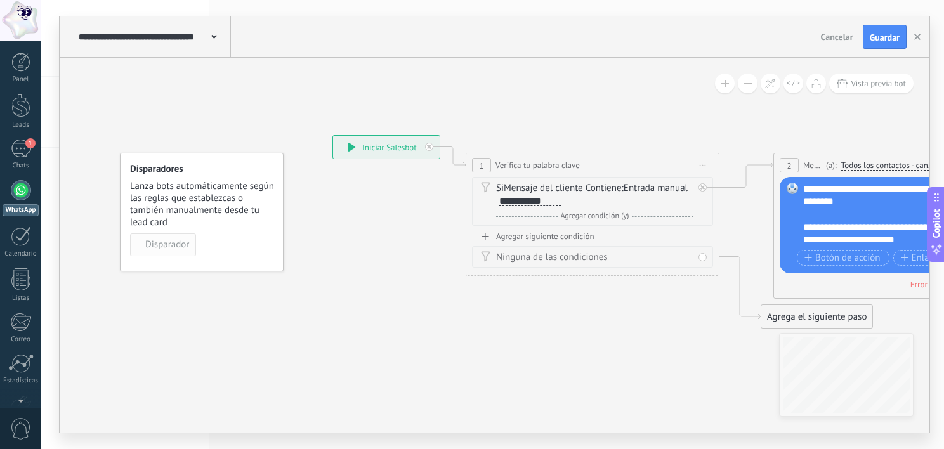
click at [185, 240] on span "Disparador" at bounding box center [167, 244] width 44 height 9
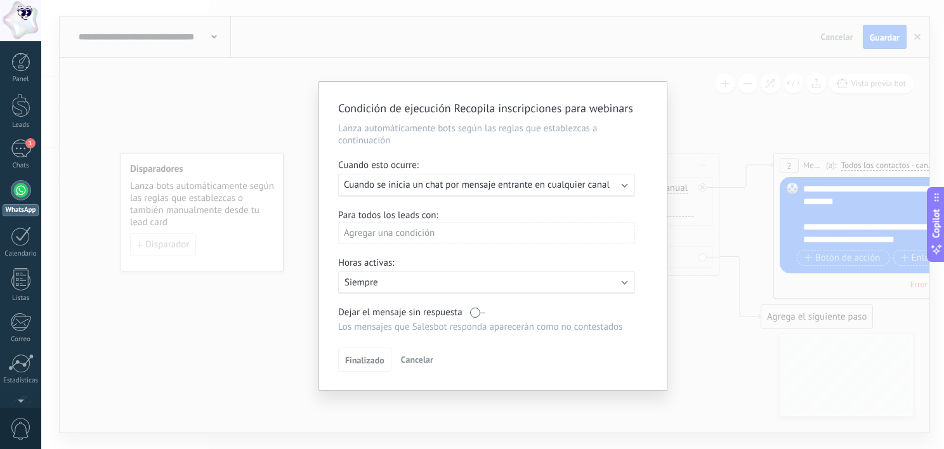
click at [538, 178] on div "Ejecutar: Cuando se inicia un chat por mensaje entrante en cualquier canal" at bounding box center [486, 185] width 297 height 23
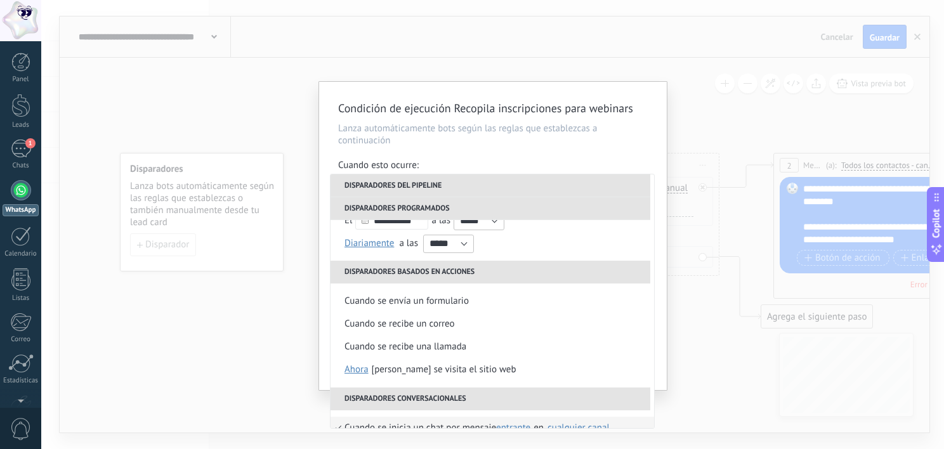
scroll to position [168, 0]
click at [492, 325] on li "Cuando se recibe un correo" at bounding box center [493, 324] width 324 height 23
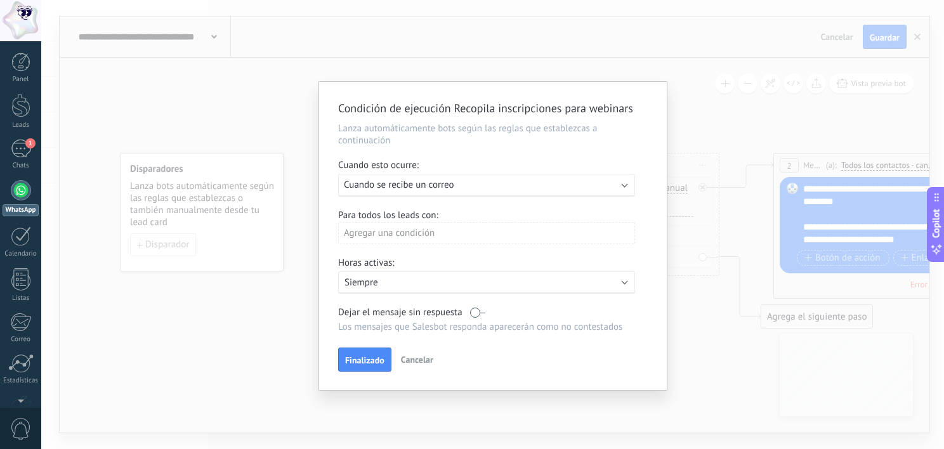
click at [379, 223] on div "Agregar una condición" at bounding box center [486, 233] width 297 height 22
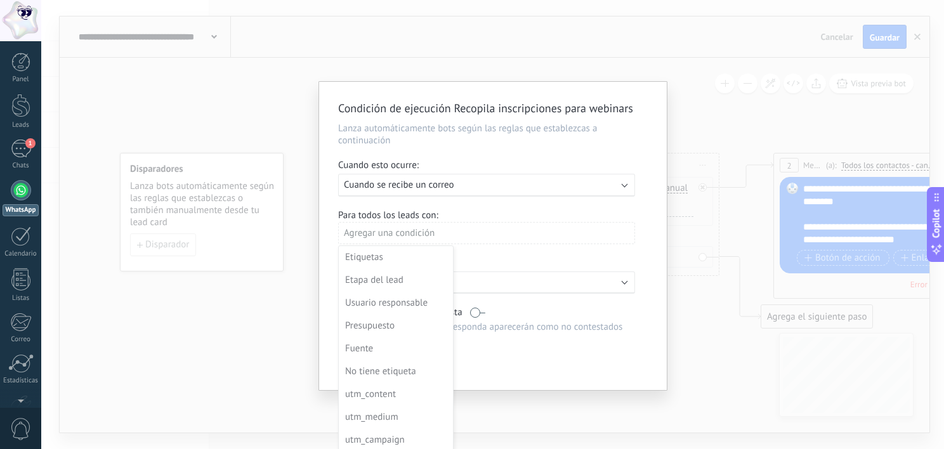
click at [452, 218] on div at bounding box center [493, 236] width 348 height 308
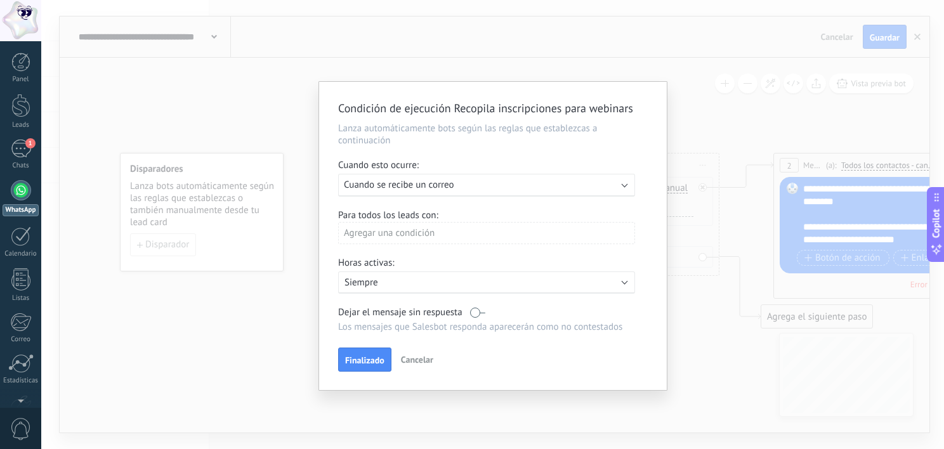
click at [397, 287] on p "Siempre" at bounding box center [456, 283] width 222 height 12
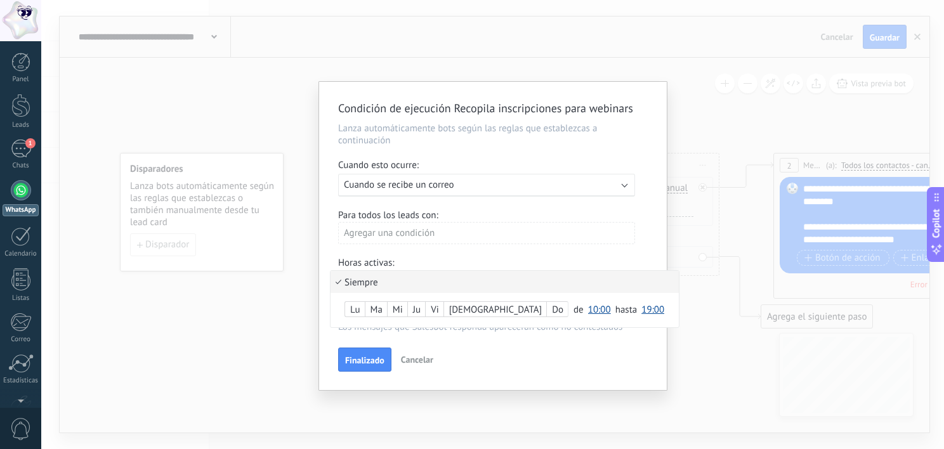
click at [397, 287] on li "Siempre" at bounding box center [505, 282] width 348 height 22
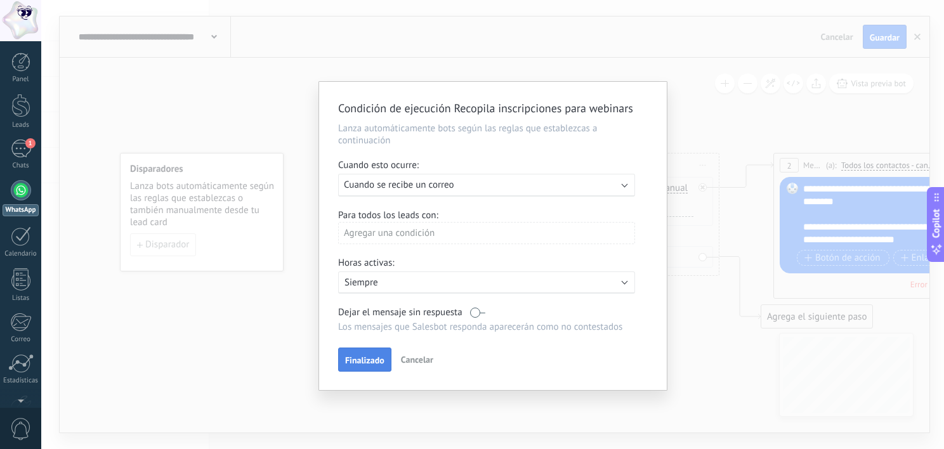
click at [367, 360] on span "Finalizado" at bounding box center [364, 360] width 39 height 9
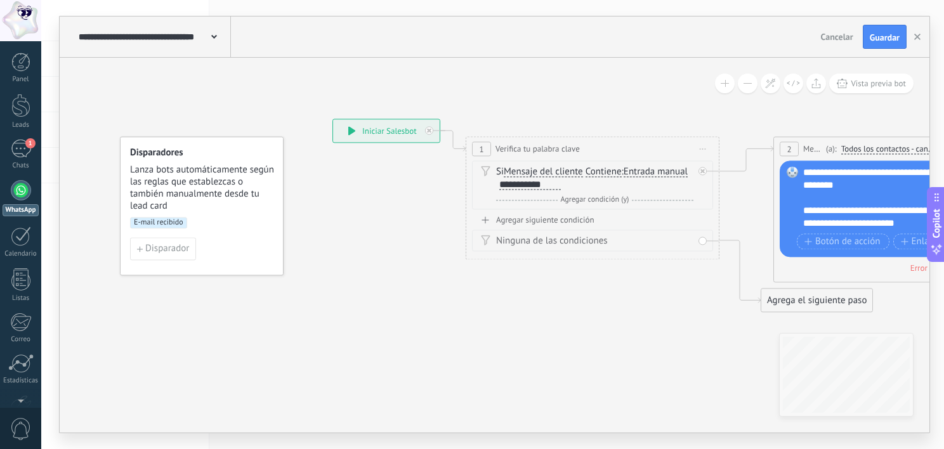
click at [829, 32] on span "Cancelar" at bounding box center [837, 36] width 32 height 11
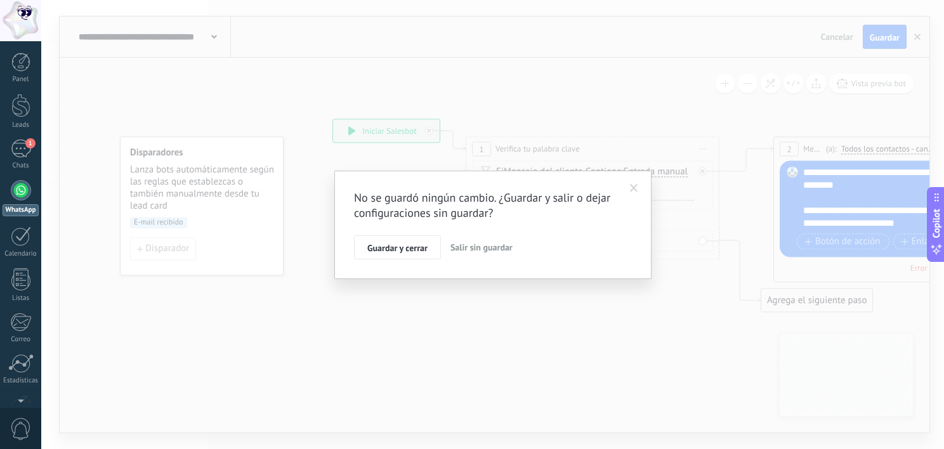
click at [466, 244] on span "Salir sin guardar" at bounding box center [481, 247] width 62 height 11
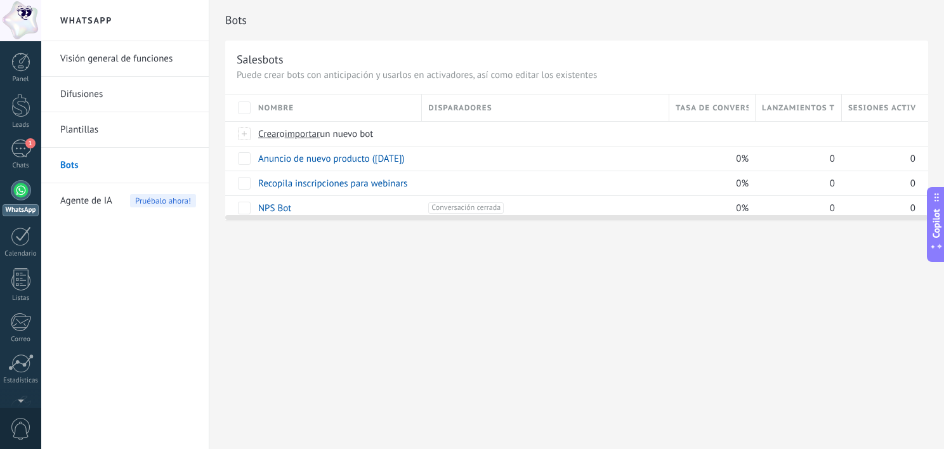
click at [124, 164] on link "Bots" at bounding box center [128, 166] width 136 height 36
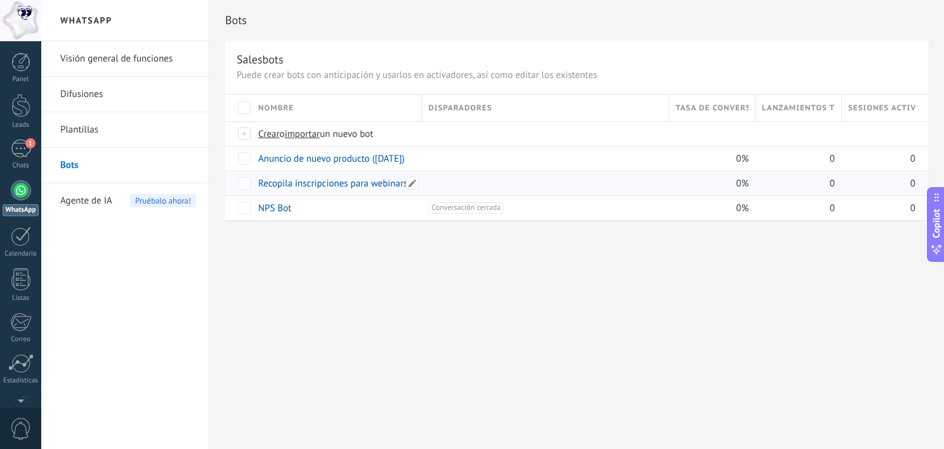
click at [345, 185] on link "Recopila inscripciones para webinars" at bounding box center [332, 184] width 149 height 12
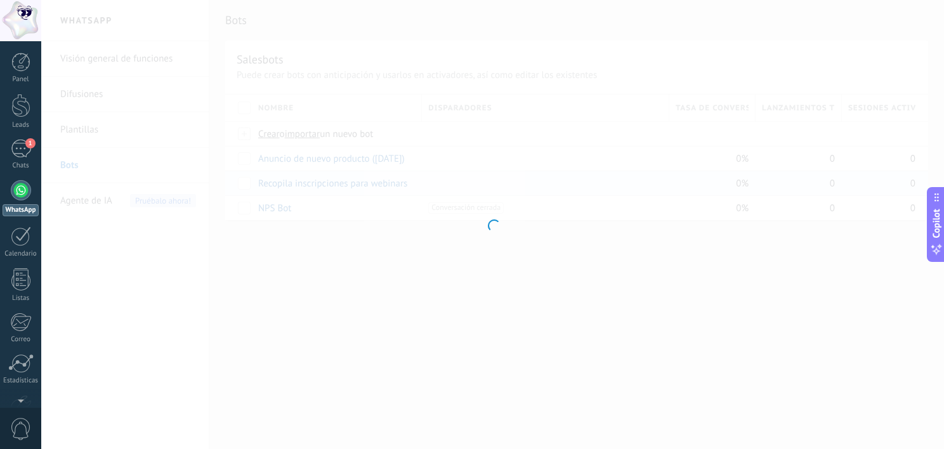
type input "**********"
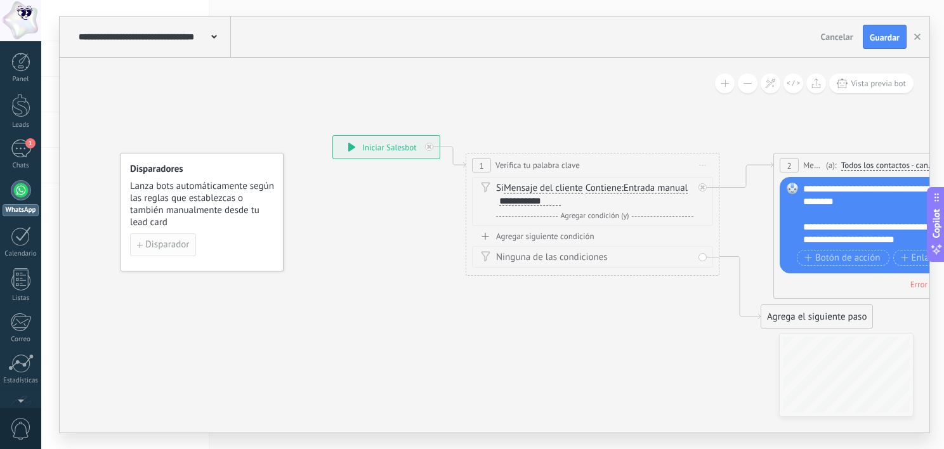
click at [169, 240] on span "Disparador" at bounding box center [167, 244] width 44 height 9
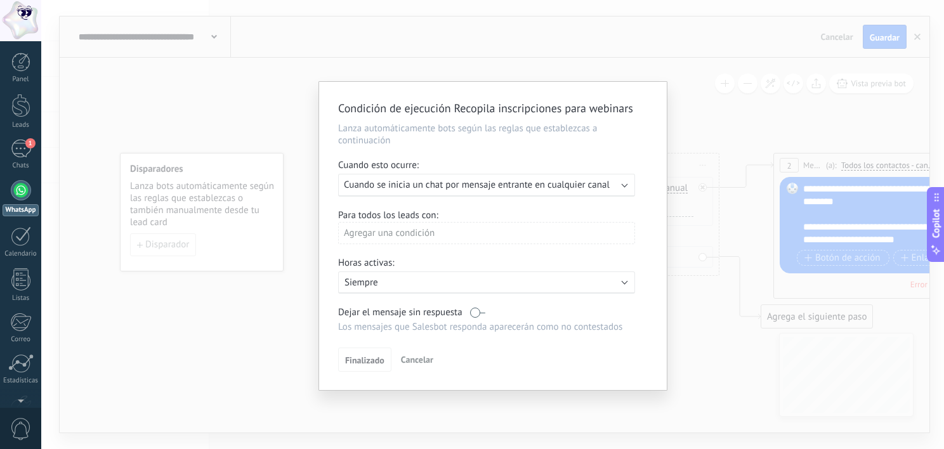
click at [402, 289] on div "Activo: Siempre" at bounding box center [486, 283] width 297 height 22
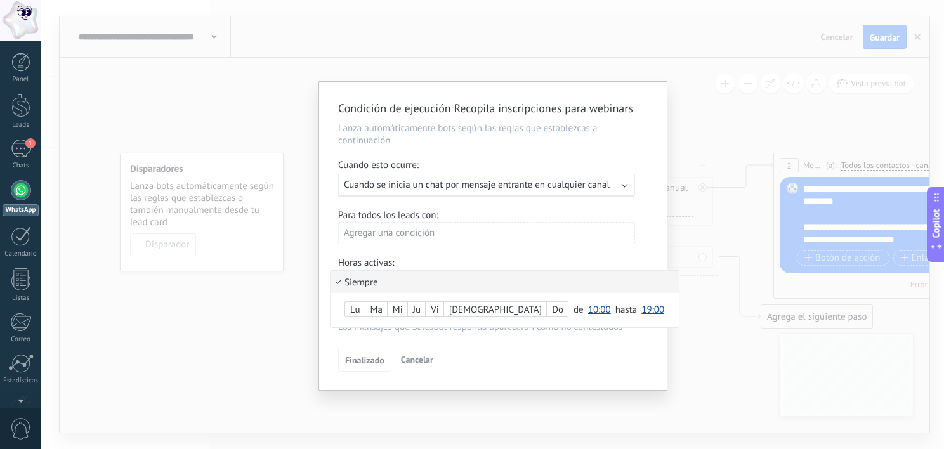
click at [407, 220] on div at bounding box center [493, 236] width 348 height 308
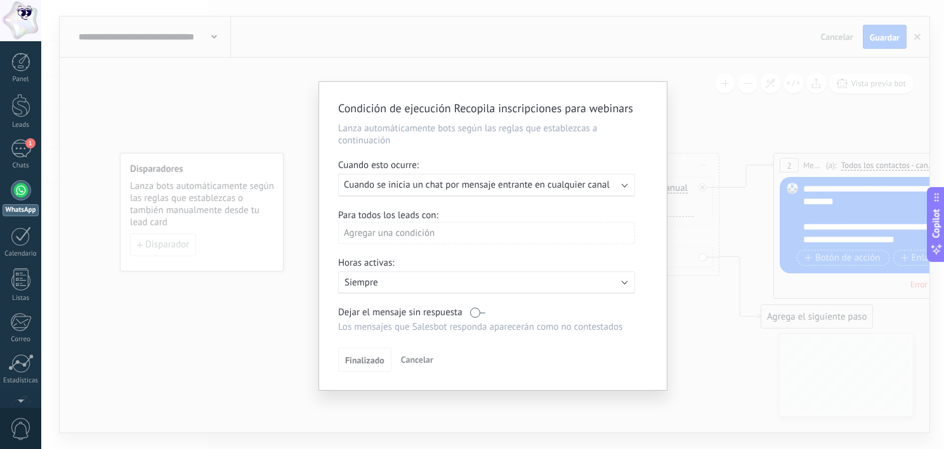
click at [389, 185] on span "Cuando se inicia un chat por mensaje entrante en cualquier canal" at bounding box center [477, 185] width 266 height 12
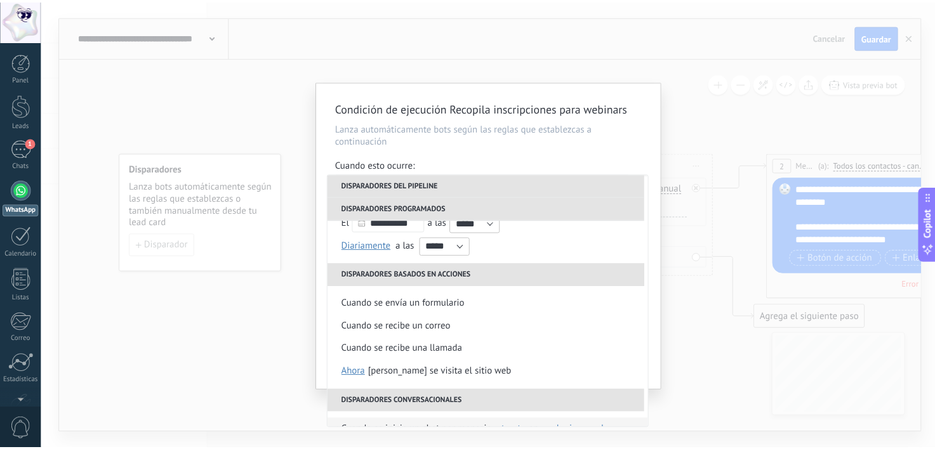
scroll to position [164, 0]
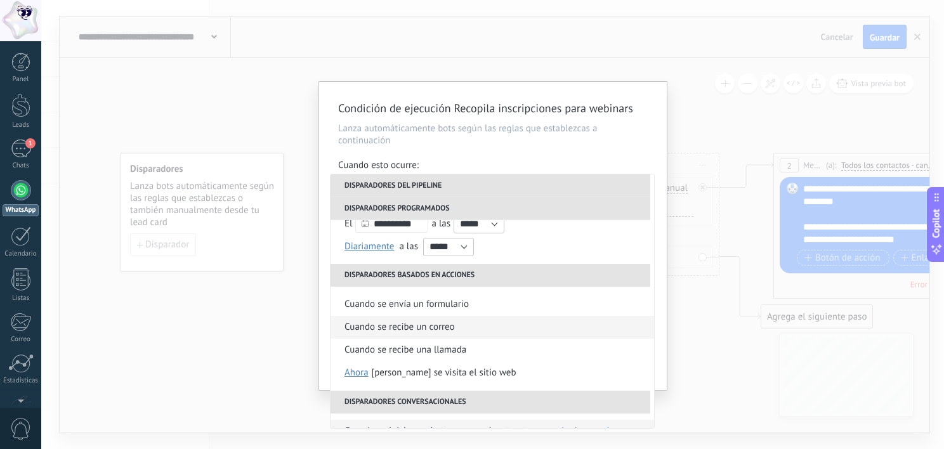
click at [409, 332] on div "Cuando se recibe un correo" at bounding box center [400, 327] width 110 height 23
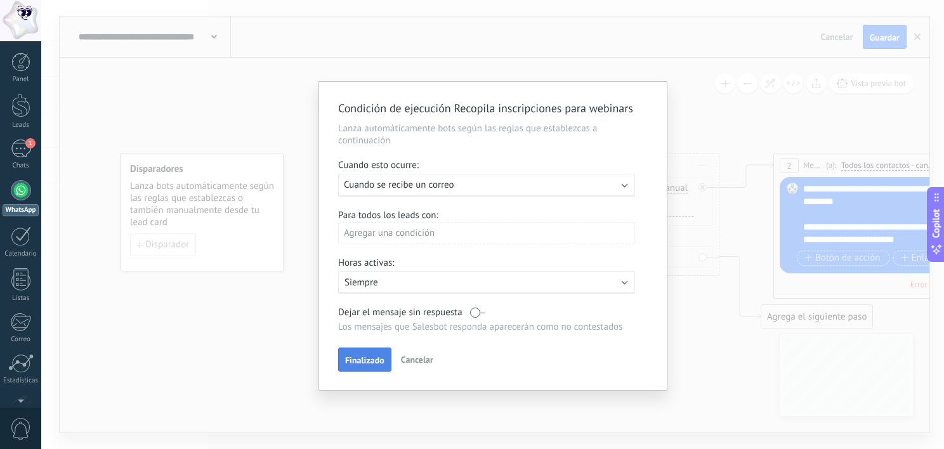
click at [371, 365] on span "Finalizado" at bounding box center [364, 360] width 39 height 9
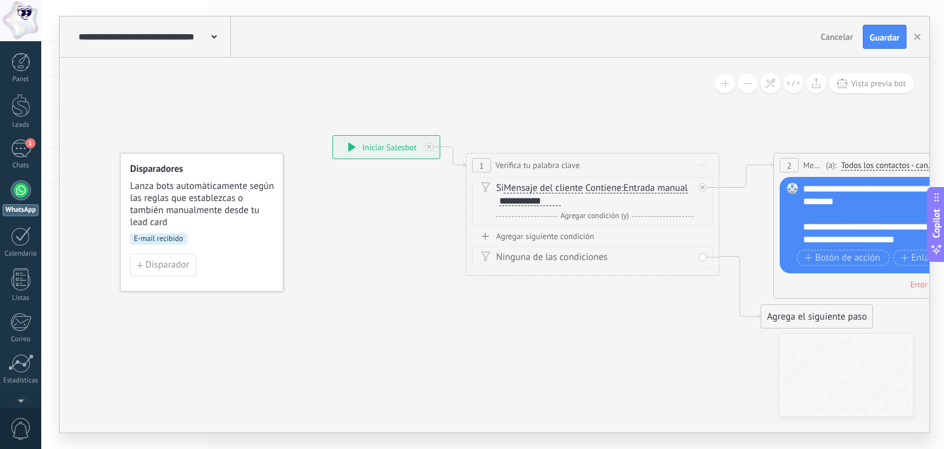
click at [383, 140] on div "**********" at bounding box center [386, 147] width 107 height 23
click at [349, 148] on icon at bounding box center [351, 147] width 7 height 9
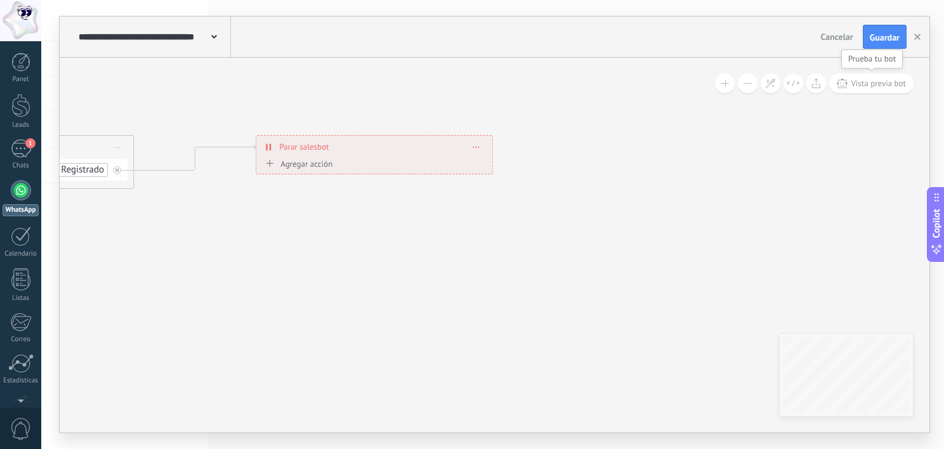
click at [865, 86] on span "Vista previa bot" at bounding box center [878, 83] width 55 height 11
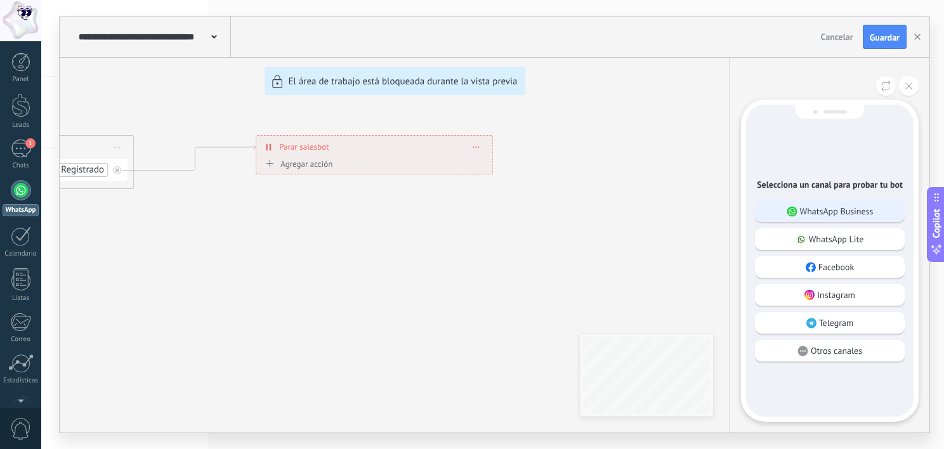
click at [874, 203] on div "WhatsApp Business" at bounding box center [830, 211] width 150 height 22
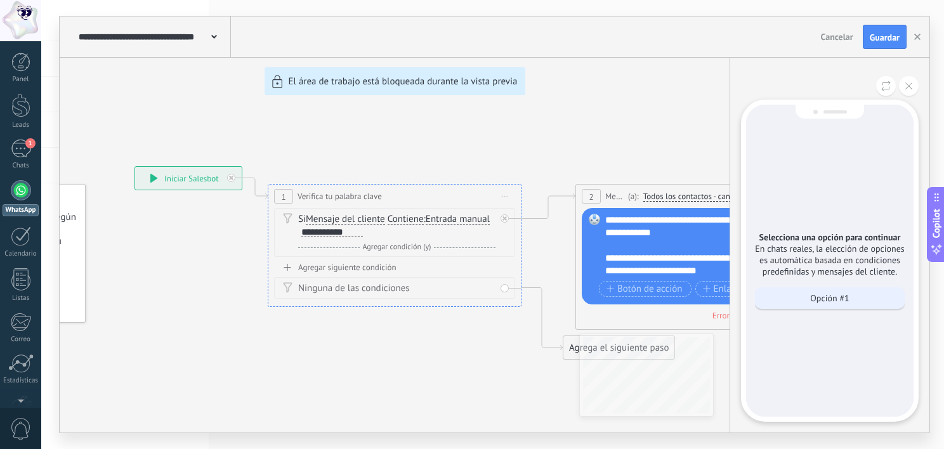
click at [836, 305] on div "Opción #1" at bounding box center [830, 298] width 150 height 22
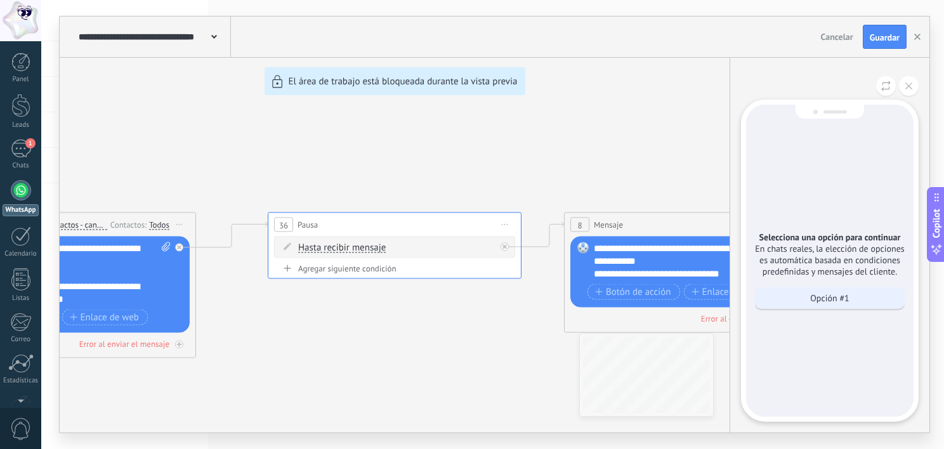
click at [825, 297] on p "Opción #1" at bounding box center [829, 298] width 39 height 11
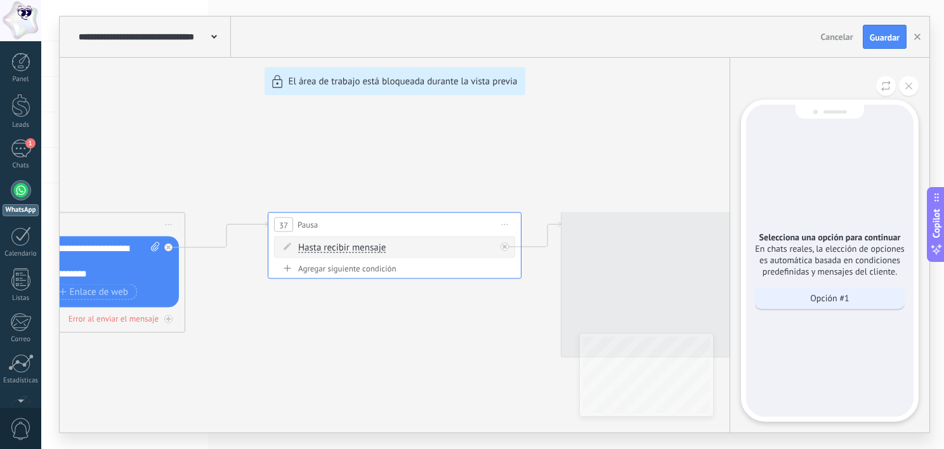
click at [818, 306] on div "Opción #1" at bounding box center [830, 298] width 150 height 22
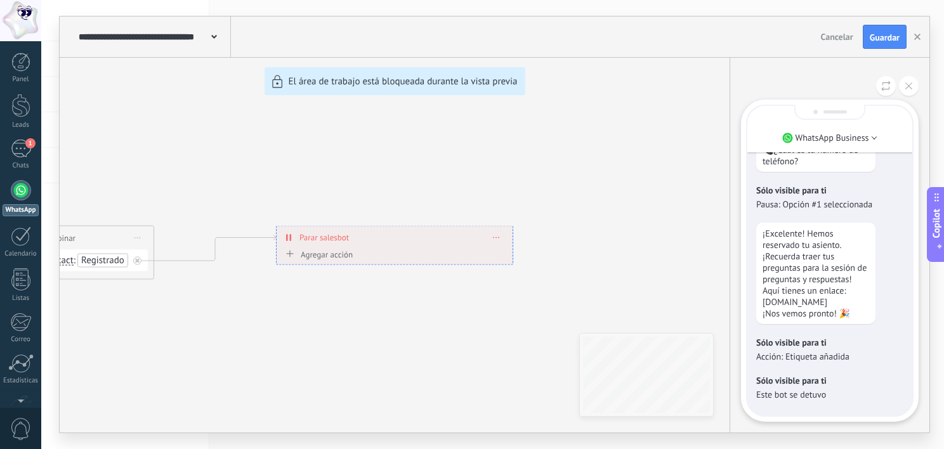
click at [281, 236] on div "**********" at bounding box center [495, 224] width 870 height 416
click at [282, 237] on div "**********" at bounding box center [495, 224] width 870 height 416
click at [904, 89] on button at bounding box center [909, 86] width 20 height 20
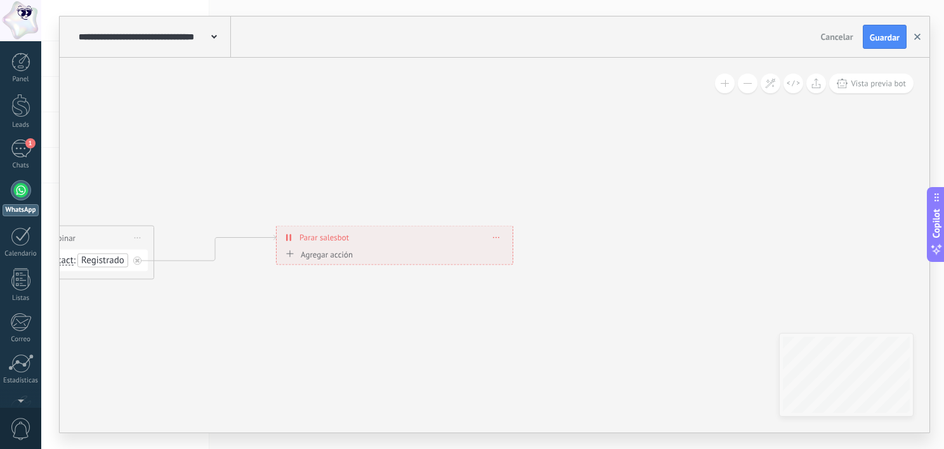
click at [914, 38] on icon "button" at bounding box center [917, 37] width 6 height 6
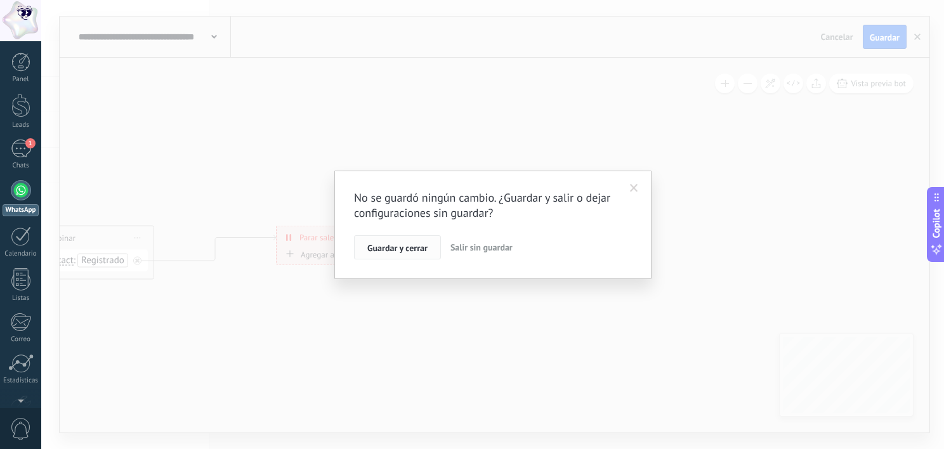
click at [407, 241] on button "Guardar y cerrar" at bounding box center [397, 247] width 87 height 24
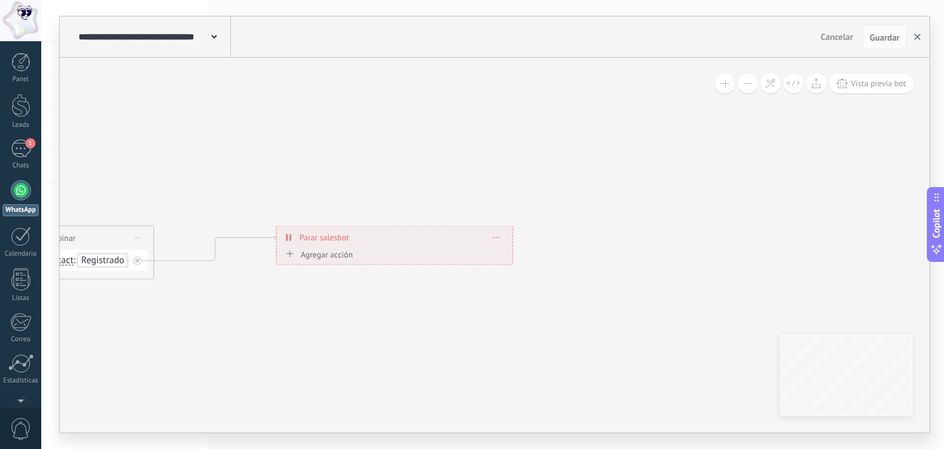
click at [917, 44] on button "button" at bounding box center [917, 37] width 19 height 24
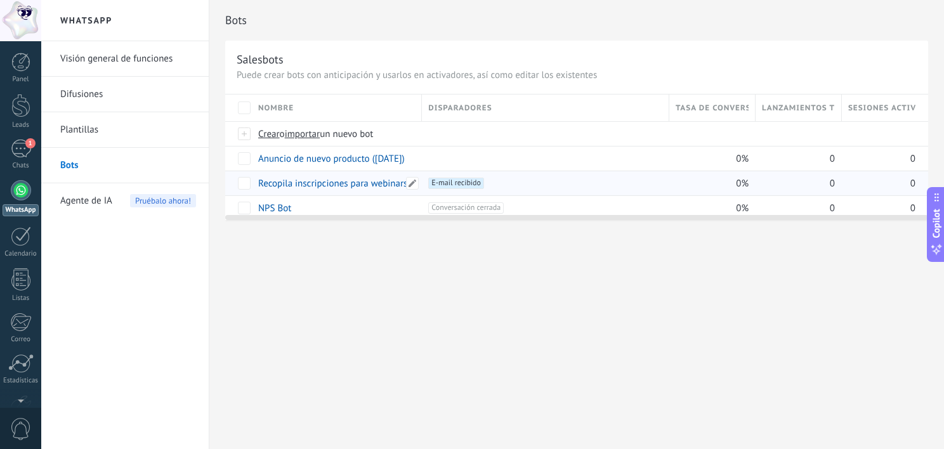
click at [303, 185] on link "Recopila inscripciones para webinars" at bounding box center [332, 184] width 149 height 12
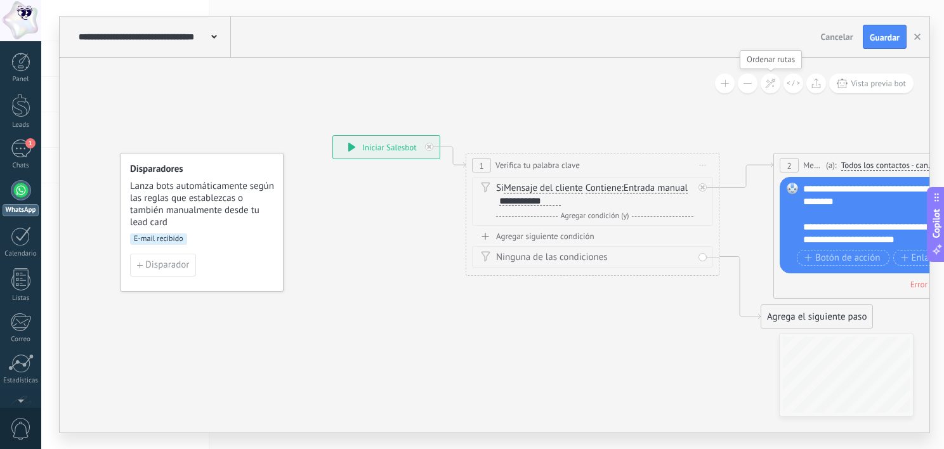
click at [766, 81] on icon at bounding box center [770, 83] width 11 height 11
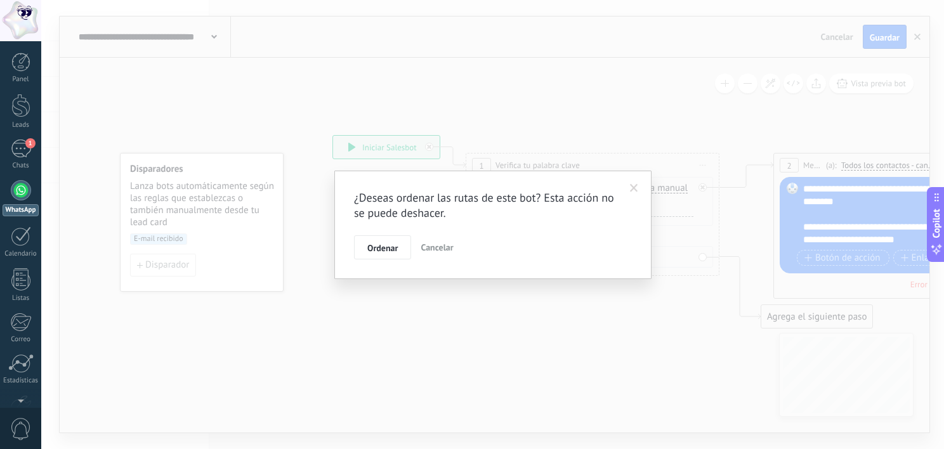
click at [634, 188] on span at bounding box center [634, 188] width 8 height 9
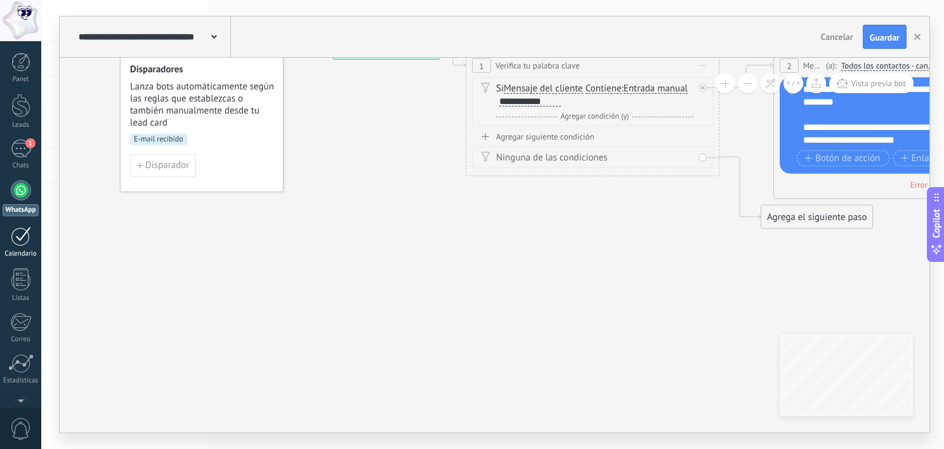
click at [30, 237] on link "Calendario" at bounding box center [20, 243] width 41 height 32
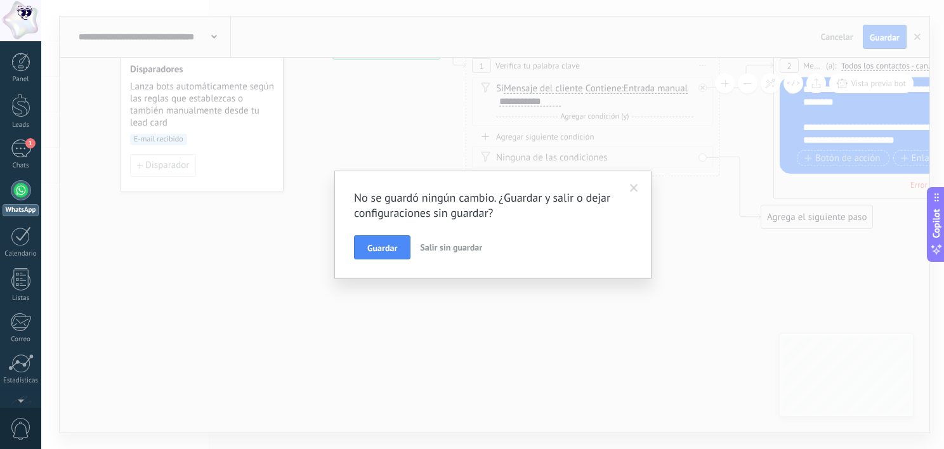
click at [624, 194] on span at bounding box center [634, 189] width 21 height 22
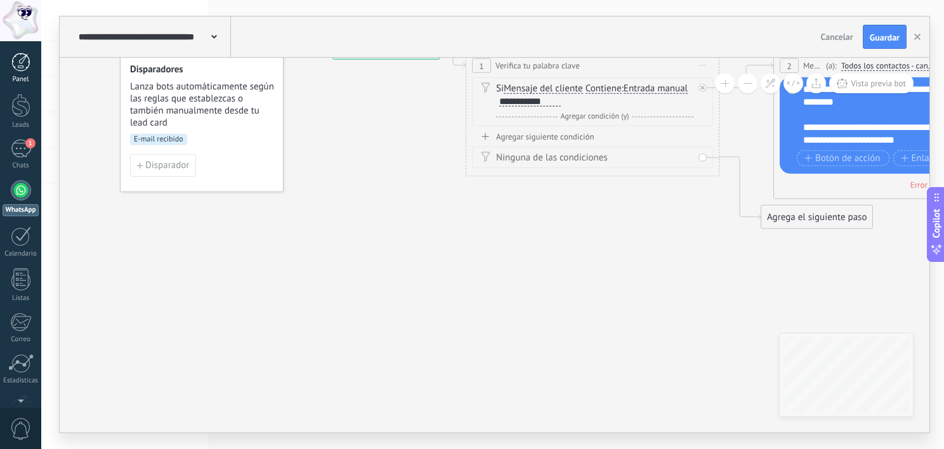
click at [4, 76] on div "Panel" at bounding box center [21, 80] width 37 height 8
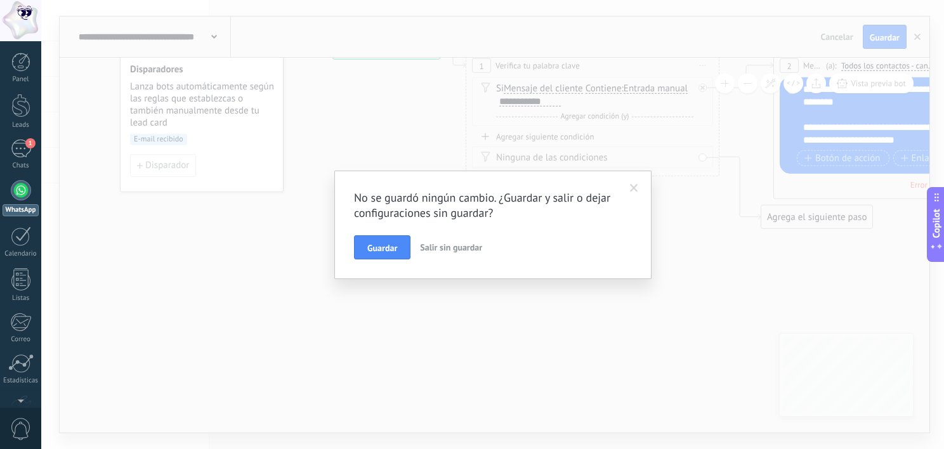
drag, startPoint x: 395, startPoint y: 253, endPoint x: 421, endPoint y: 249, distance: 25.7
click at [421, 249] on div "Guardar Salir sin guardar" at bounding box center [493, 247] width 278 height 24
click at [421, 249] on span "Salir sin guardar" at bounding box center [451, 247] width 62 height 11
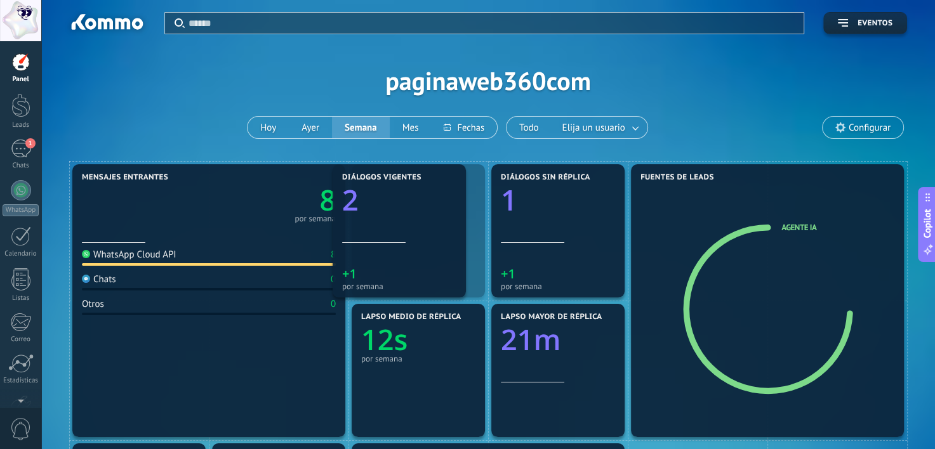
drag, startPoint x: 438, startPoint y: 265, endPoint x: 434, endPoint y: 252, distance: 13.2
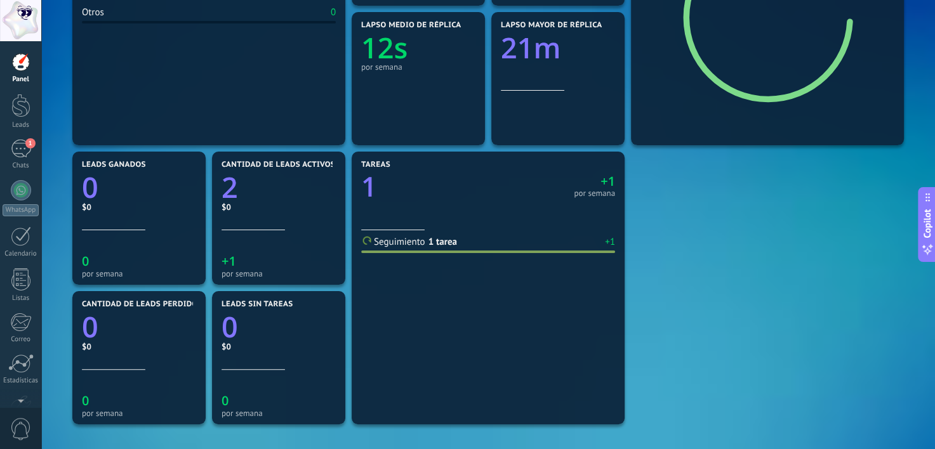
scroll to position [449, 0]
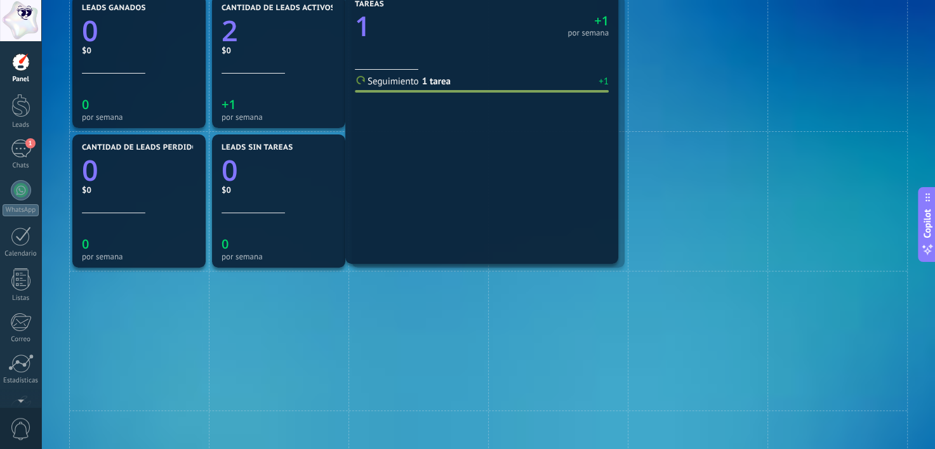
drag, startPoint x: 569, startPoint y: 251, endPoint x: 563, endPoint y: 227, distance: 25.3
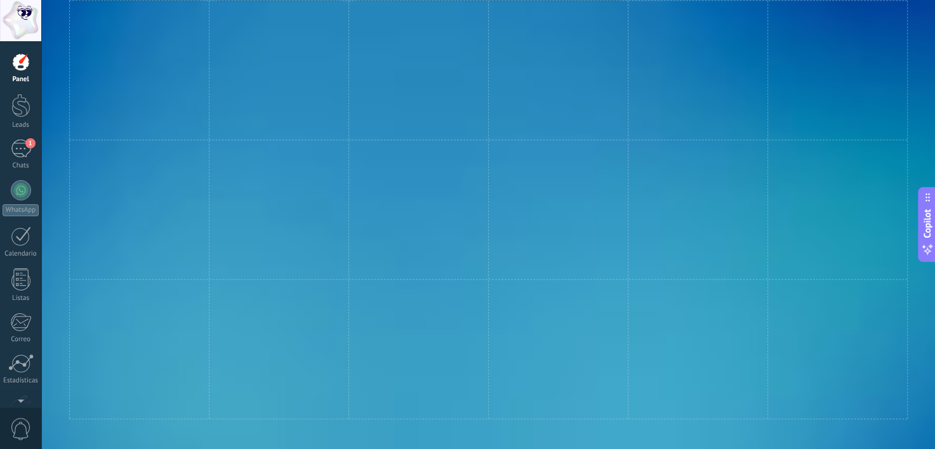
scroll to position [728, 0]
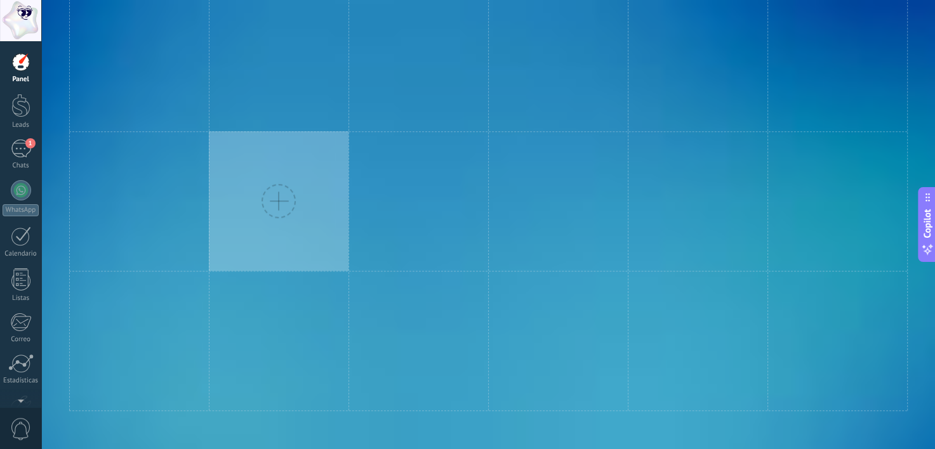
click at [279, 203] on div at bounding box center [278, 201] width 34 height 34
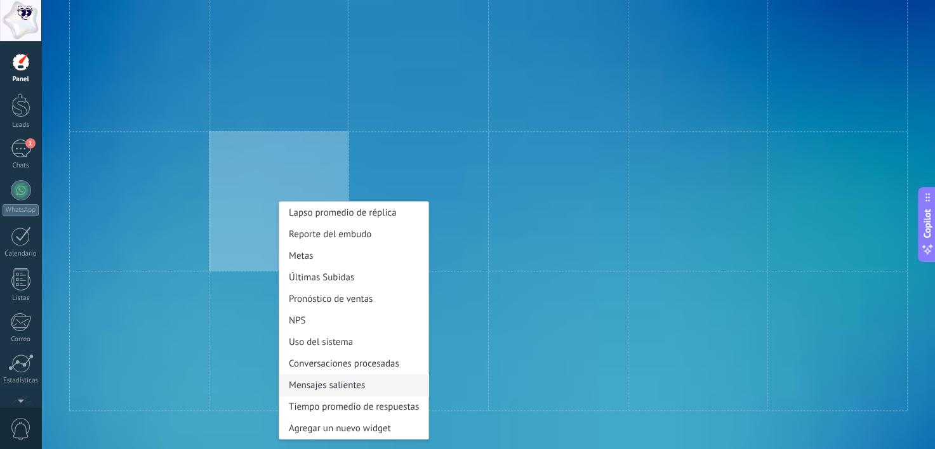
click at [362, 389] on div "Mensajes salientes" at bounding box center [353, 385] width 149 height 22
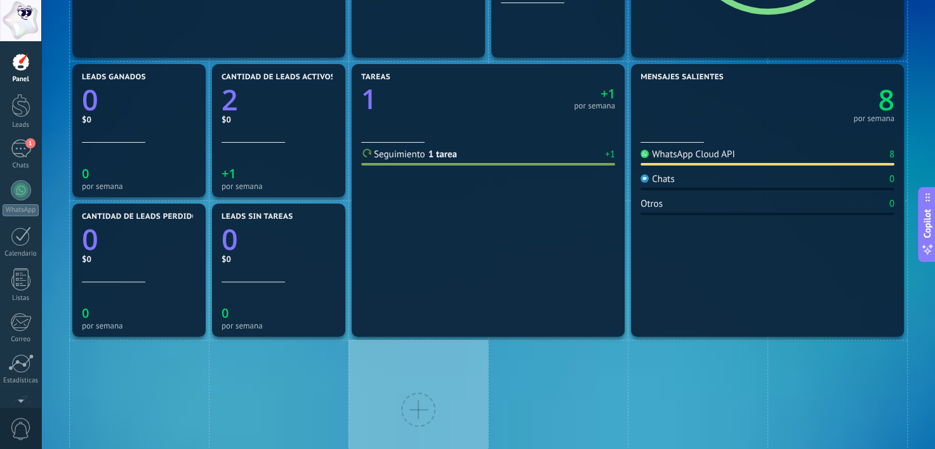
scroll to position [449, 0]
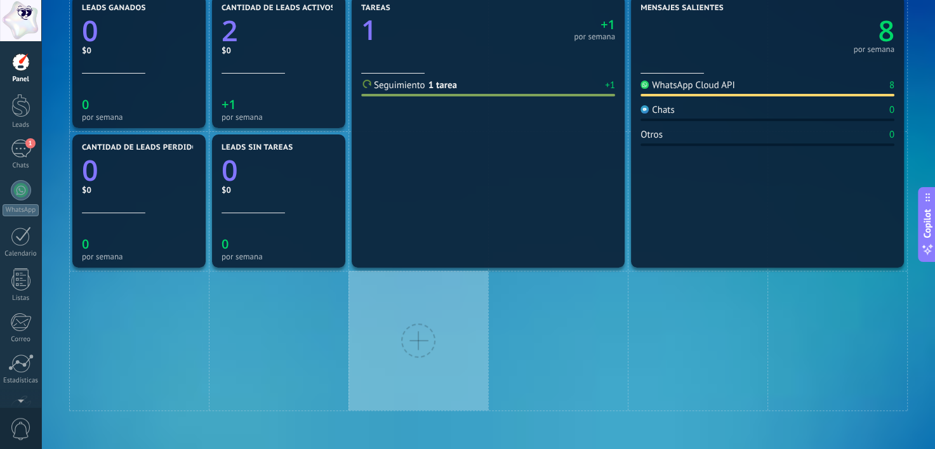
click at [404, 328] on div at bounding box center [418, 341] width 140 height 140
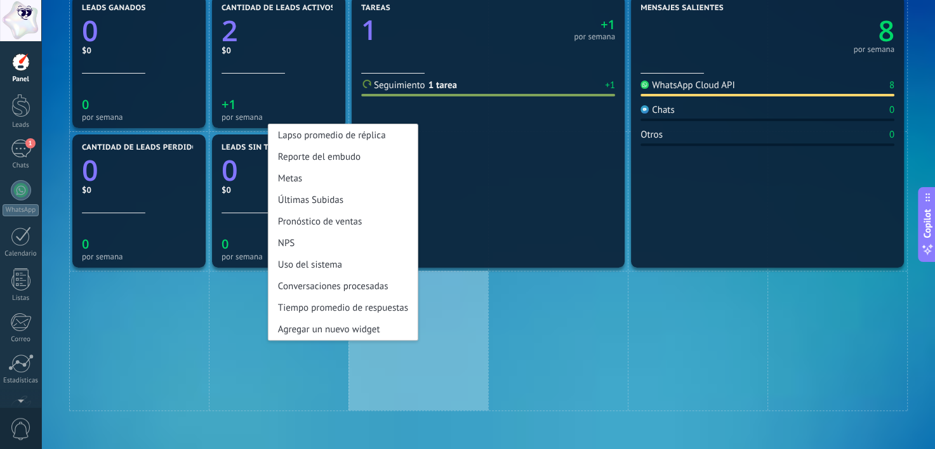
click at [428, 419] on div "Aplicar Eventos paginaweb360com [DATE] [DATE] Semana Mes Todo Elija un usuario …" at bounding box center [487, 0] width 893 height 898
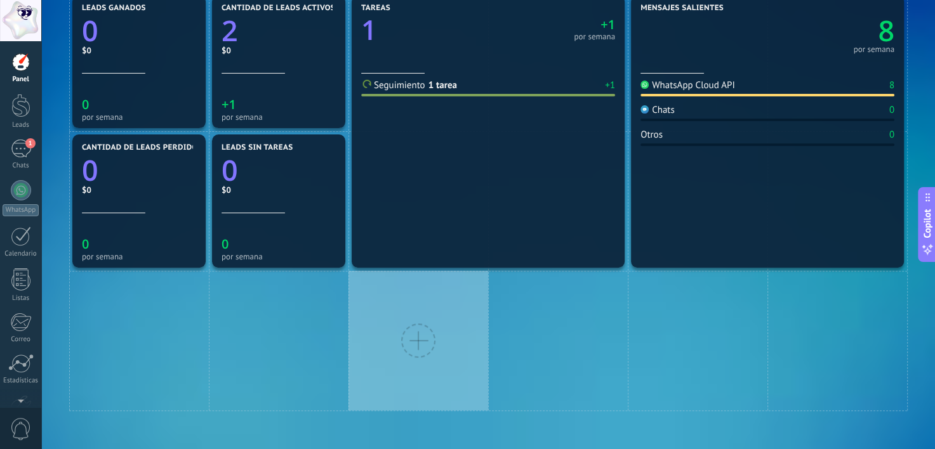
click at [421, 345] on div at bounding box center [418, 341] width 34 height 34
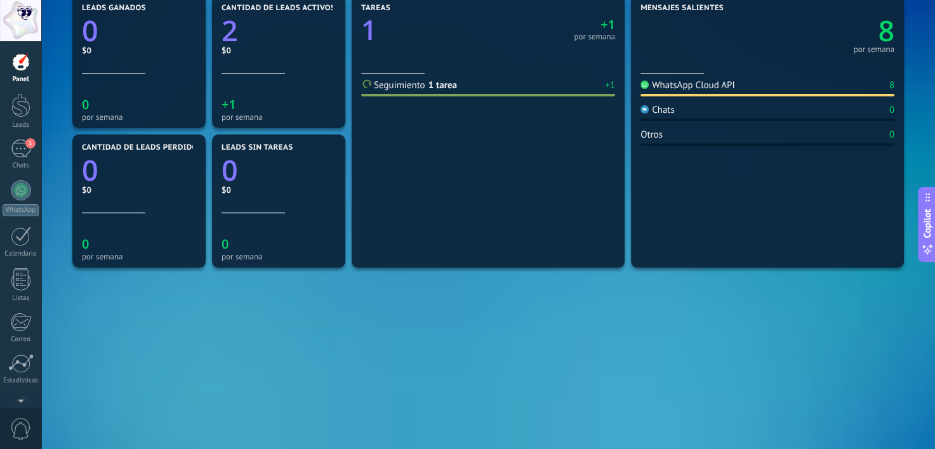
click at [410, 340] on div "Mensajes entrantes 8 por semana WhatsApp Cloud API 8 Chats 0 Otros 0 Diálogos v…" at bounding box center [488, 62] width 838 height 698
click at [512, 396] on div "Mensajes entrantes 8 por semana WhatsApp Cloud API 8 Chats 0 Otros 0 Diálogos v…" at bounding box center [488, 62] width 838 height 698
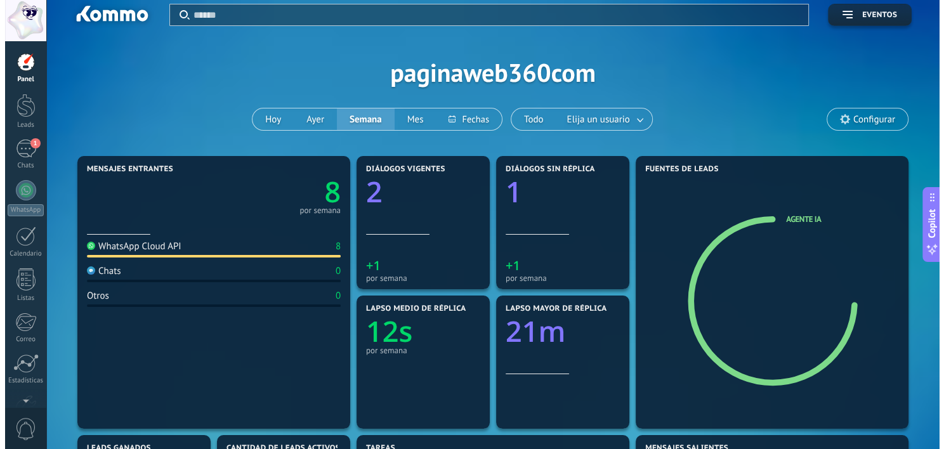
scroll to position [0, 0]
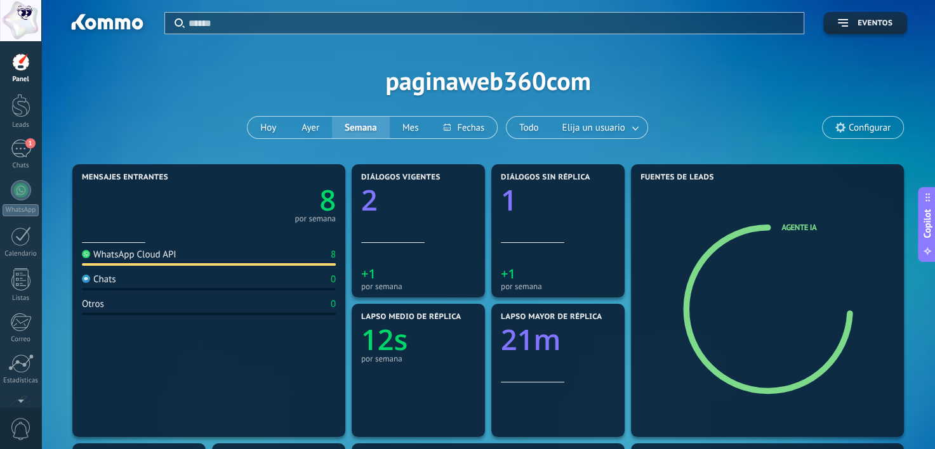
click at [673, 110] on div "Aplicar Eventos paginaweb360com [DATE] [DATE] Semana Mes Todo Elija un usuario …" at bounding box center [487, 80] width 855 height 161
click at [598, 124] on span "Elija un usuario" at bounding box center [594, 127] width 68 height 17
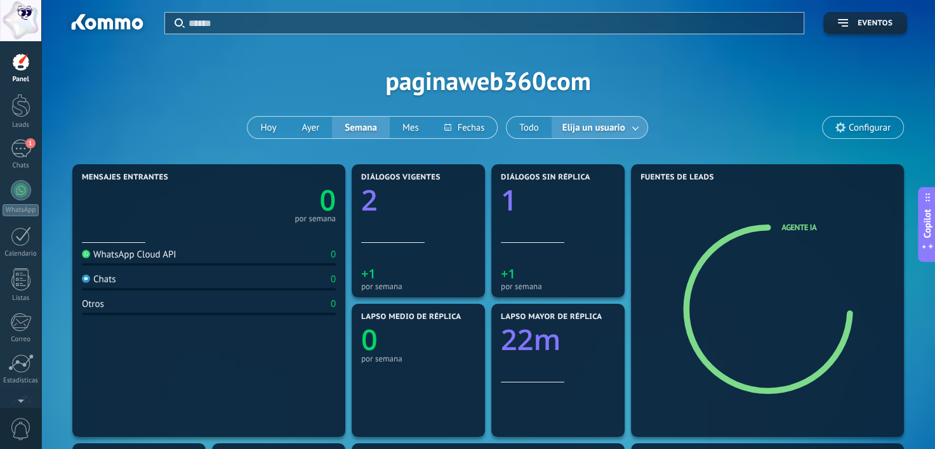
click at [725, 112] on div "Aplicar Eventos paginaweb360com [DATE] [DATE] Semana Mes Todo Elija un usuario …" at bounding box center [487, 80] width 855 height 161
click at [20, 145] on div "1" at bounding box center [21, 149] width 20 height 18
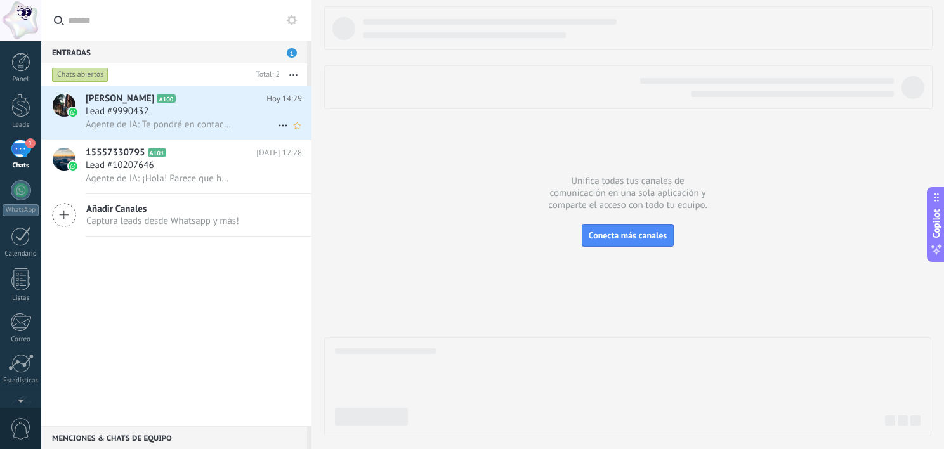
click at [187, 117] on div "Lead #9990432" at bounding box center [194, 111] width 216 height 13
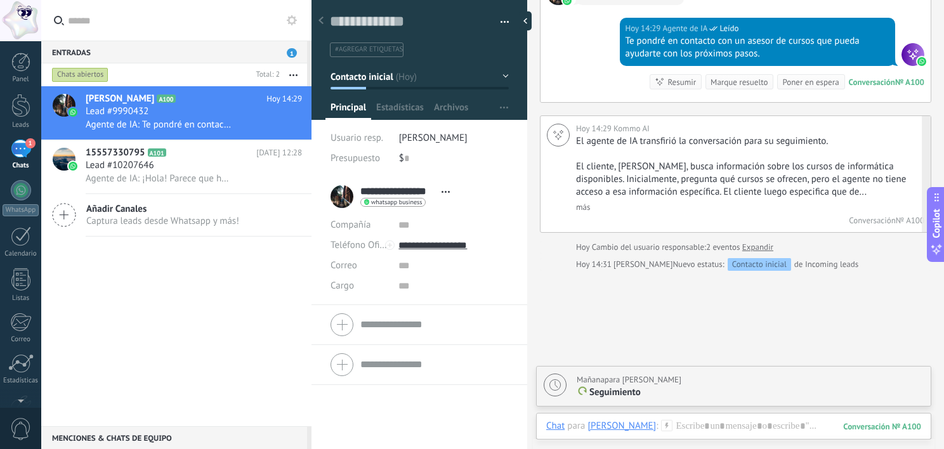
scroll to position [1910, 0]
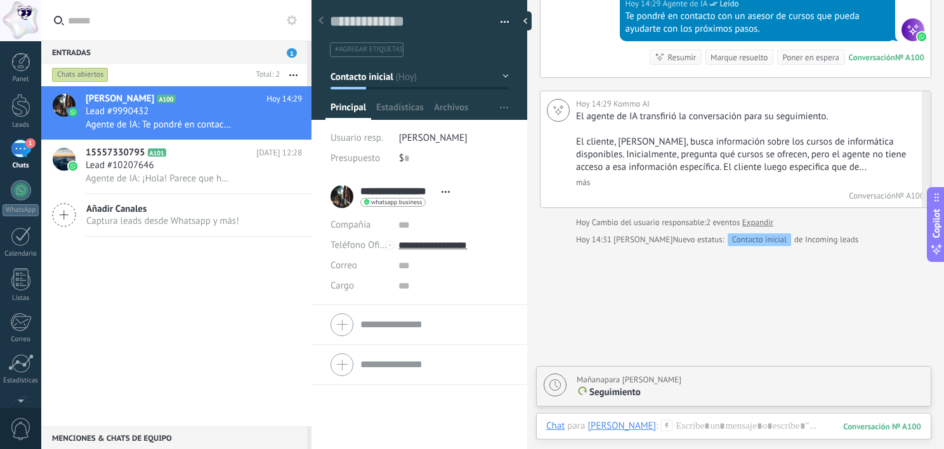
click at [584, 181] on link "más" at bounding box center [583, 182] width 14 height 11
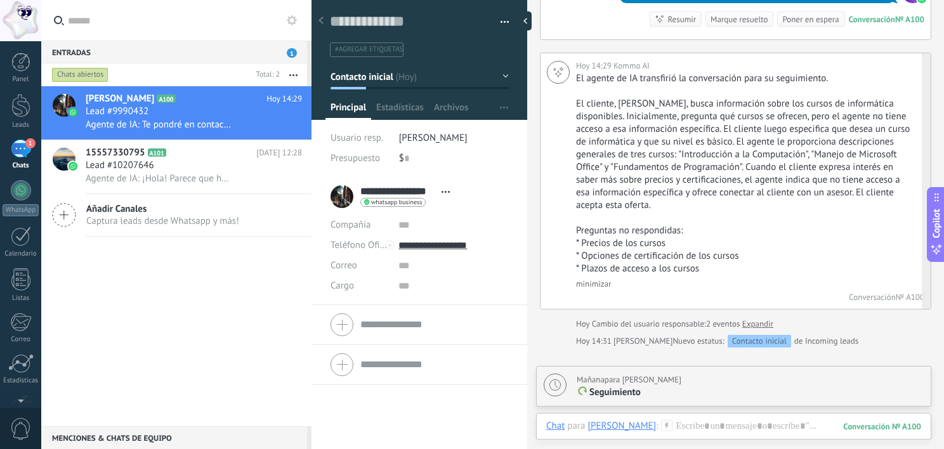
scroll to position [1954, 0]
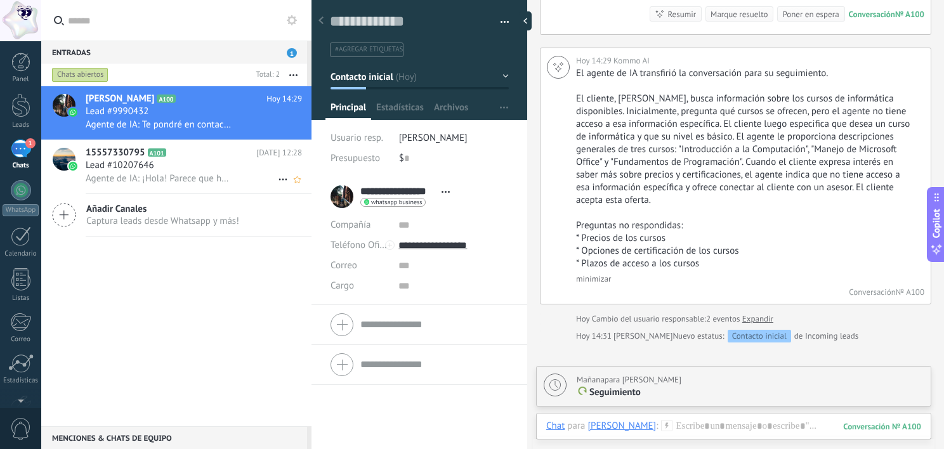
click at [162, 152] on span "A101" at bounding box center [157, 152] width 18 height 8
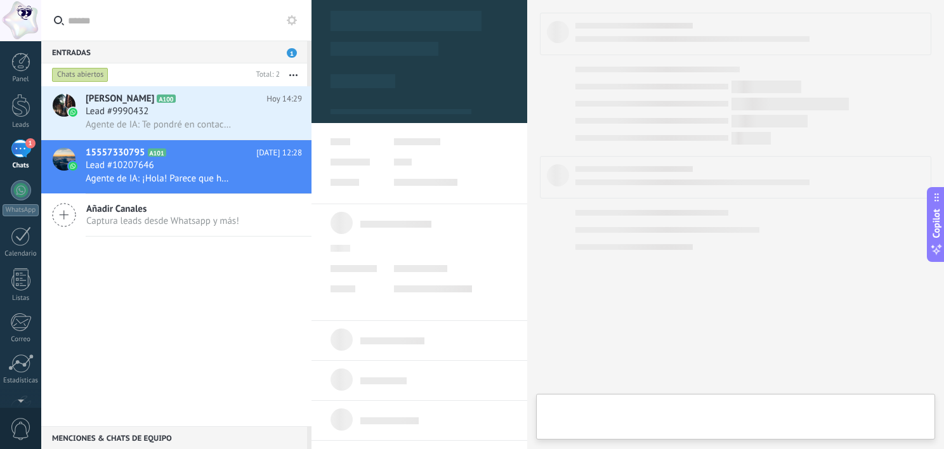
type textarea "**********"
